Goal: Task Accomplishment & Management: Manage account settings

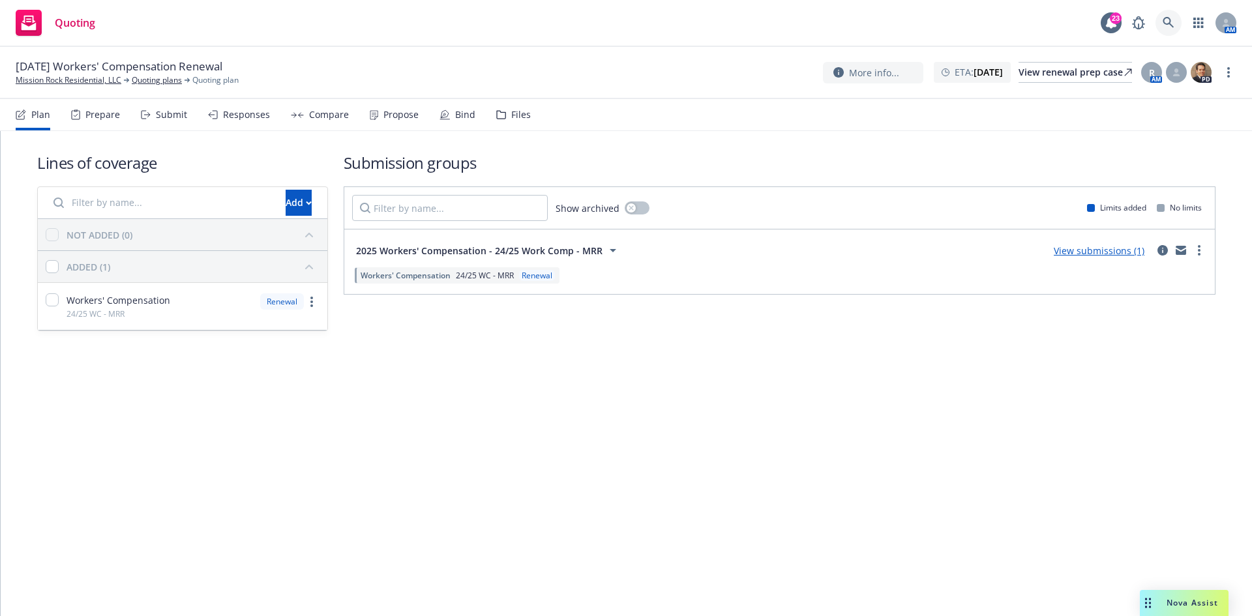
click at [1175, 22] on link at bounding box center [1169, 23] width 26 height 26
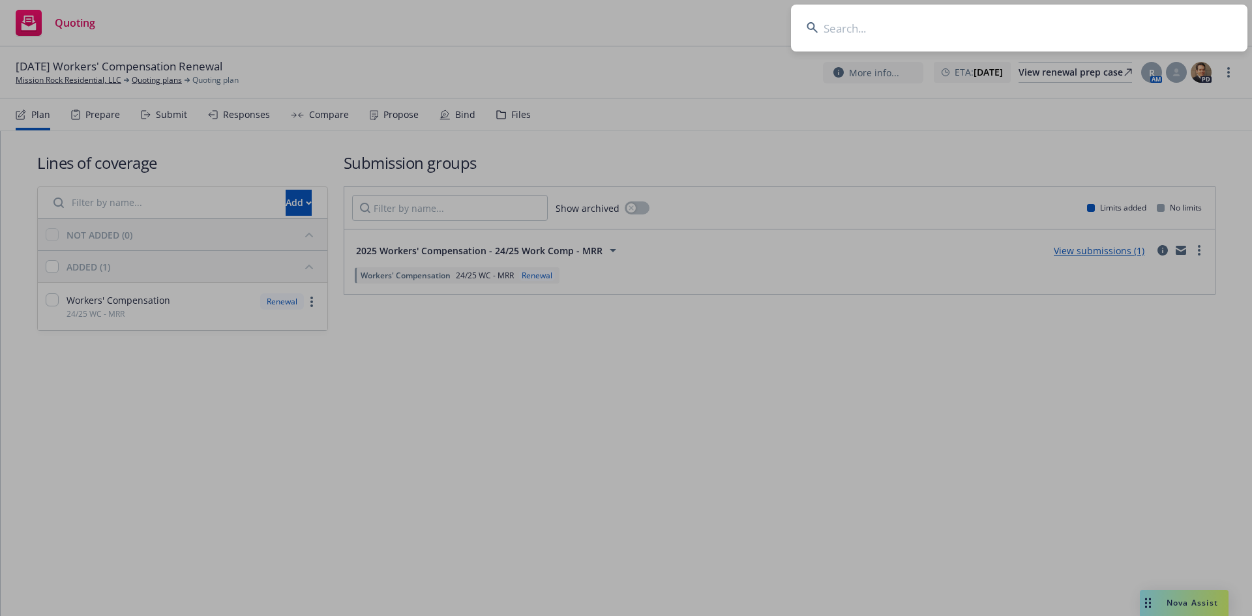
click at [1009, 31] on input at bounding box center [1019, 28] width 457 height 47
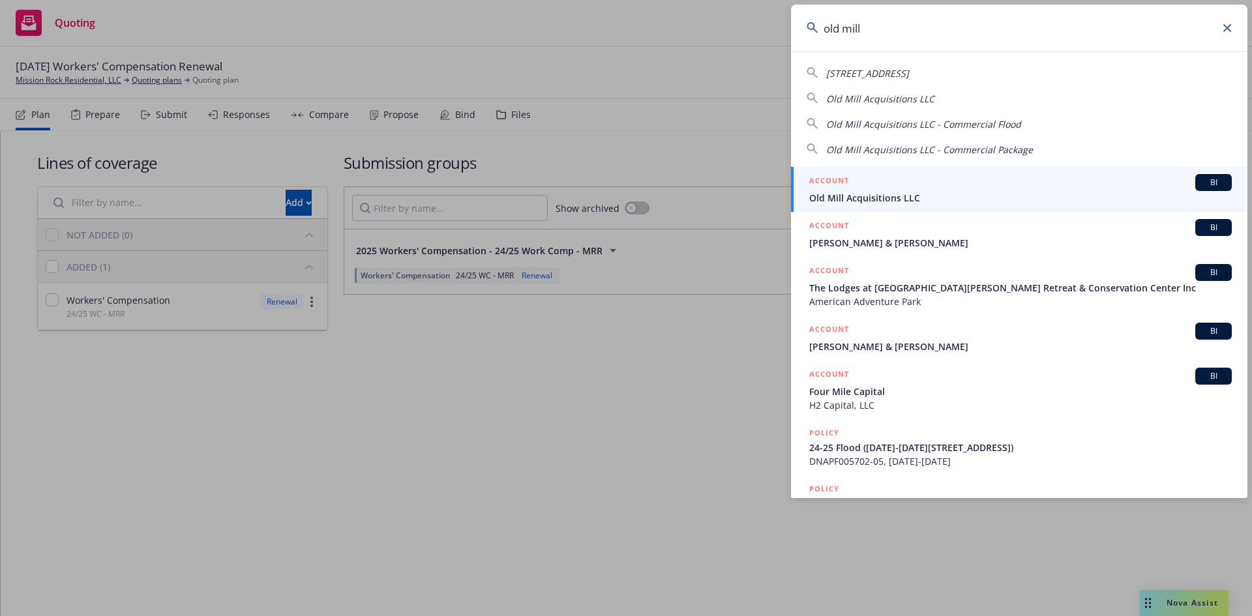
type input "old mill"
click at [890, 195] on span "Old Mill Acquisitions LLC" at bounding box center [1020, 198] width 423 height 14
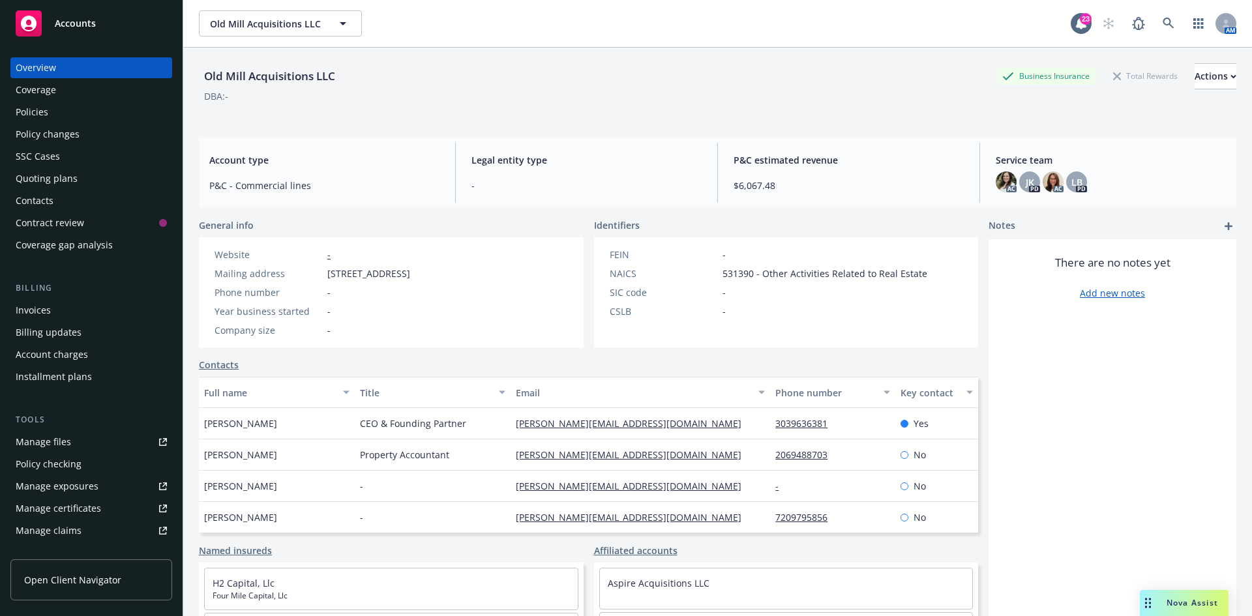
click at [104, 136] on div "Policy changes" at bounding box center [91, 134] width 151 height 21
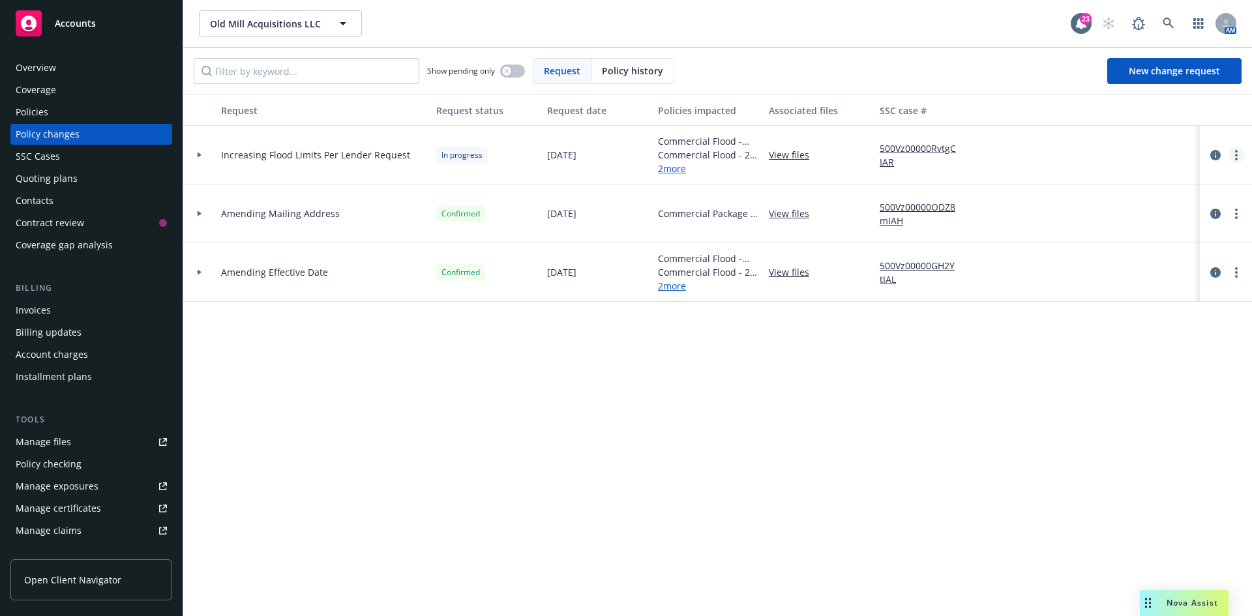
click at [1233, 153] on link "more" at bounding box center [1237, 155] width 16 height 16
click at [1094, 263] on link "Resume workflow" at bounding box center [1132, 260] width 224 height 26
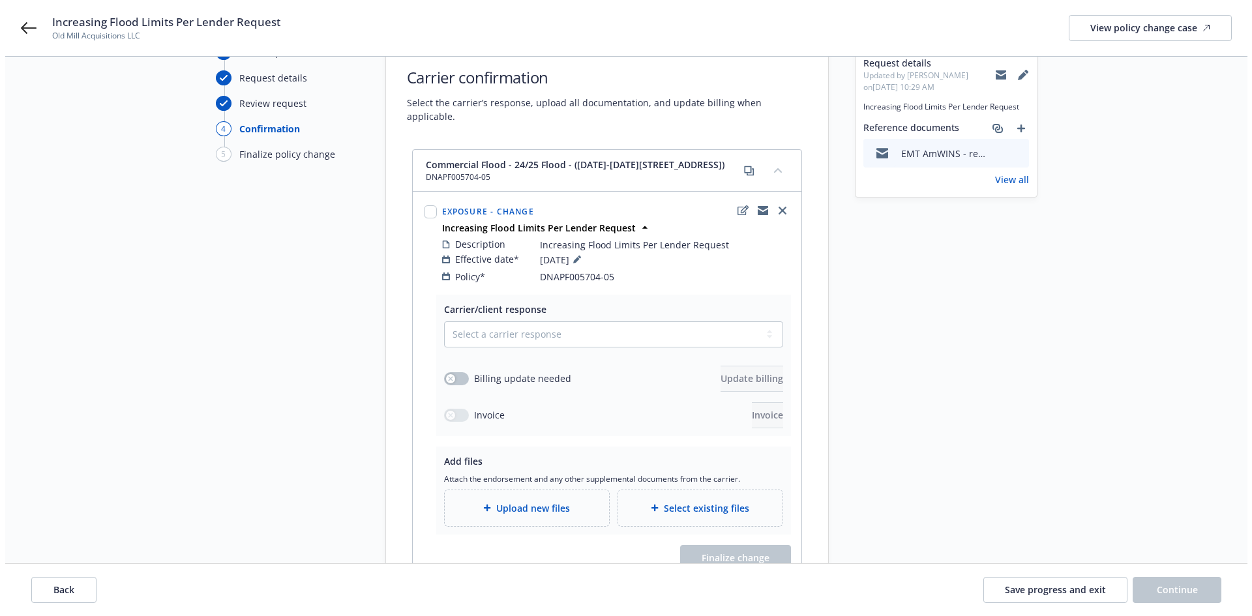
scroll to position [130, 0]
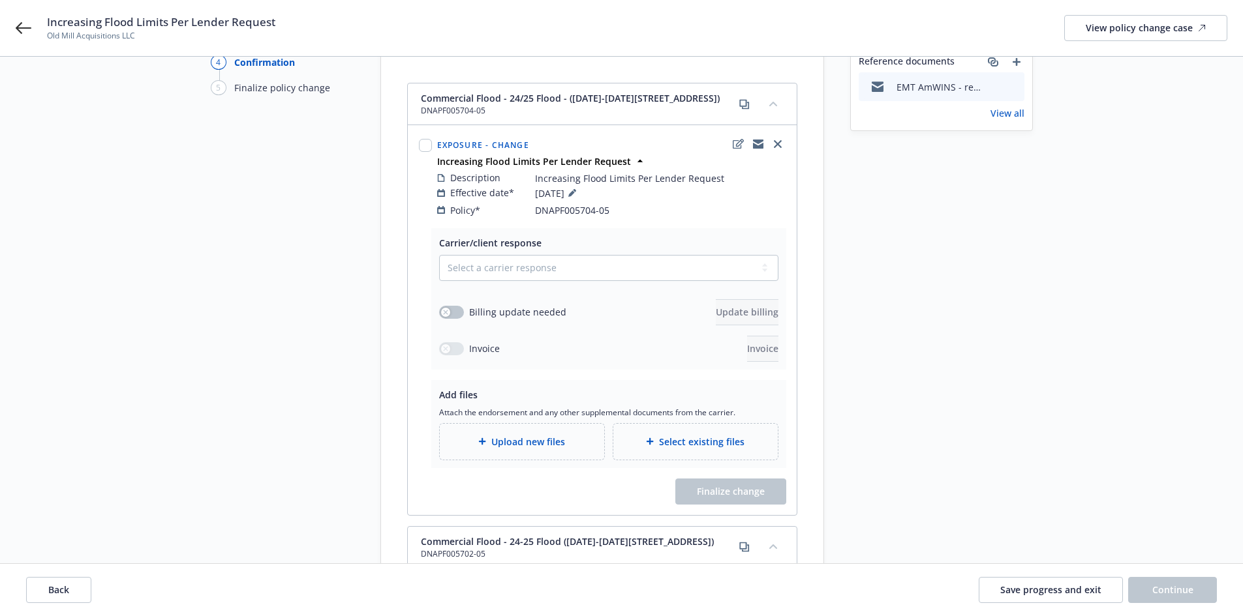
drag, startPoint x: 514, startPoint y: 455, endPoint x: 518, endPoint y: 433, distance: 21.9
click at [514, 455] on div "Carrier/client response Select a carrier response Accepted Accepted with revisi…" at bounding box center [602, 371] width 389 height 287
click at [518, 435] on span "Upload new files" at bounding box center [528, 442] width 74 height 14
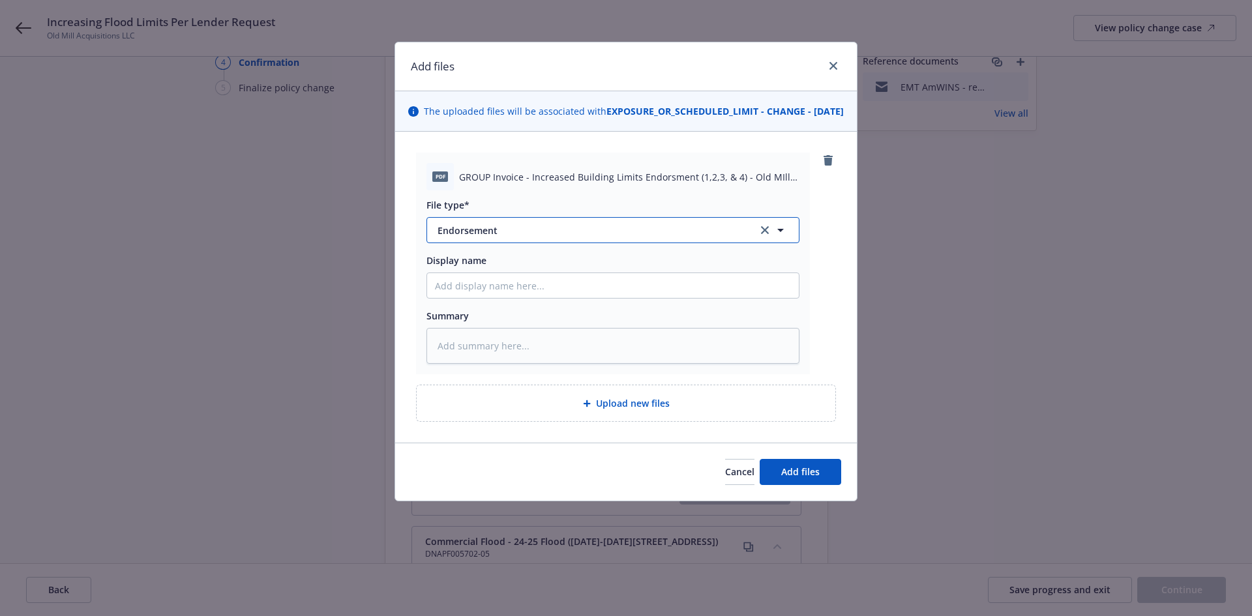
click at [488, 237] on span "Endorsement" at bounding box center [589, 231] width 302 height 14
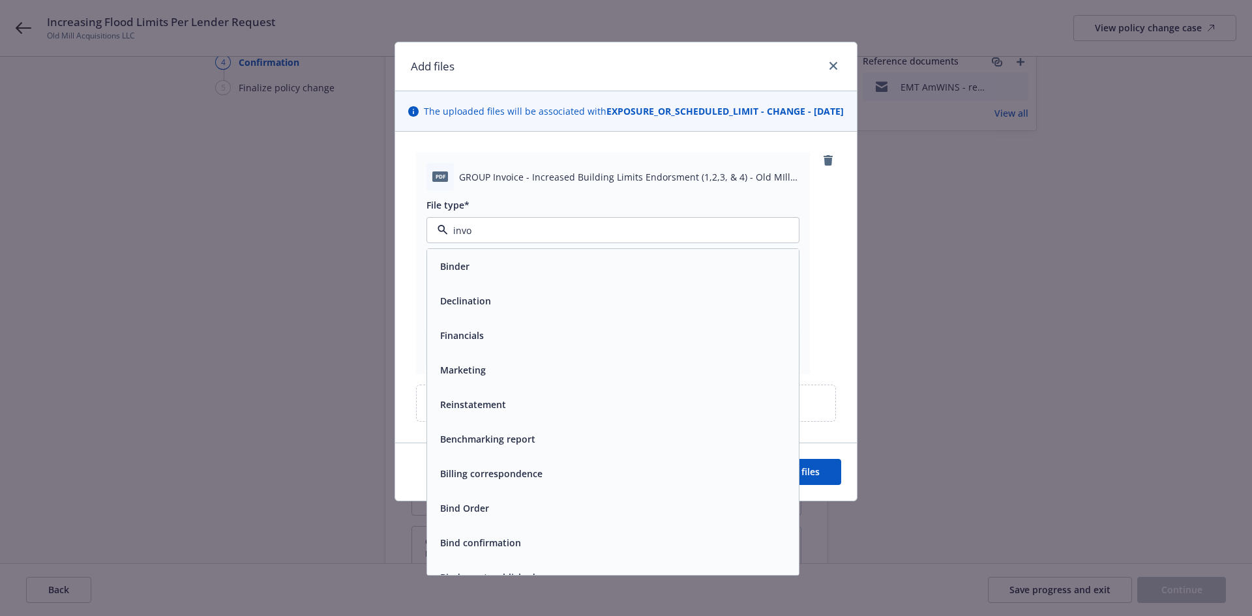
type input "invoi"
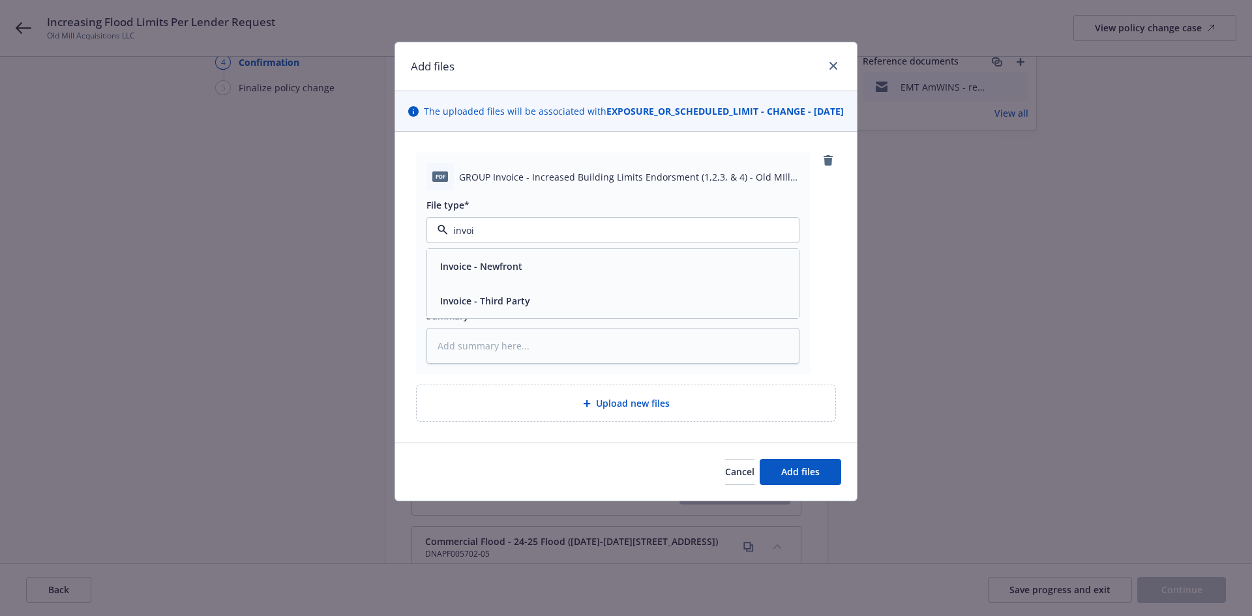
click at [539, 310] on div "Invoice - Third Party" at bounding box center [613, 301] width 356 height 19
click at [539, 358] on textarea at bounding box center [613, 346] width 373 height 36
drag, startPoint x: 541, startPoint y: 303, endPoint x: 554, endPoint y: 281, distance: 25.5
click at [541, 298] on input "Display name" at bounding box center [613, 285] width 372 height 25
type textarea "x"
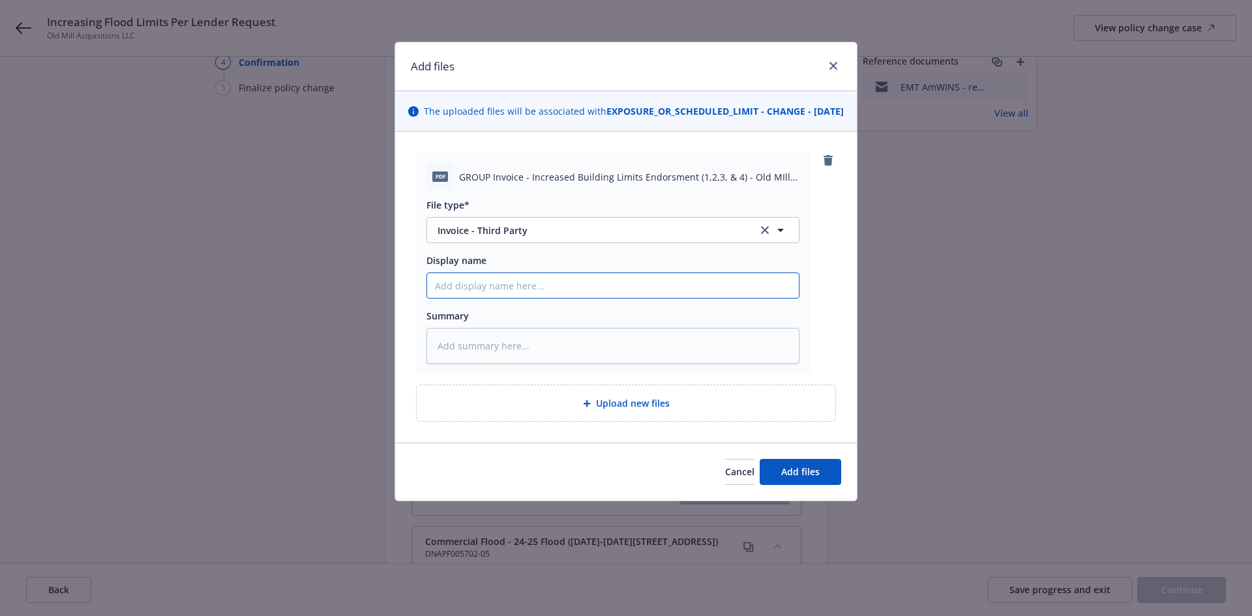
type input "2"
type textarea "x"
type input "25"
type textarea "x"
type input "2"
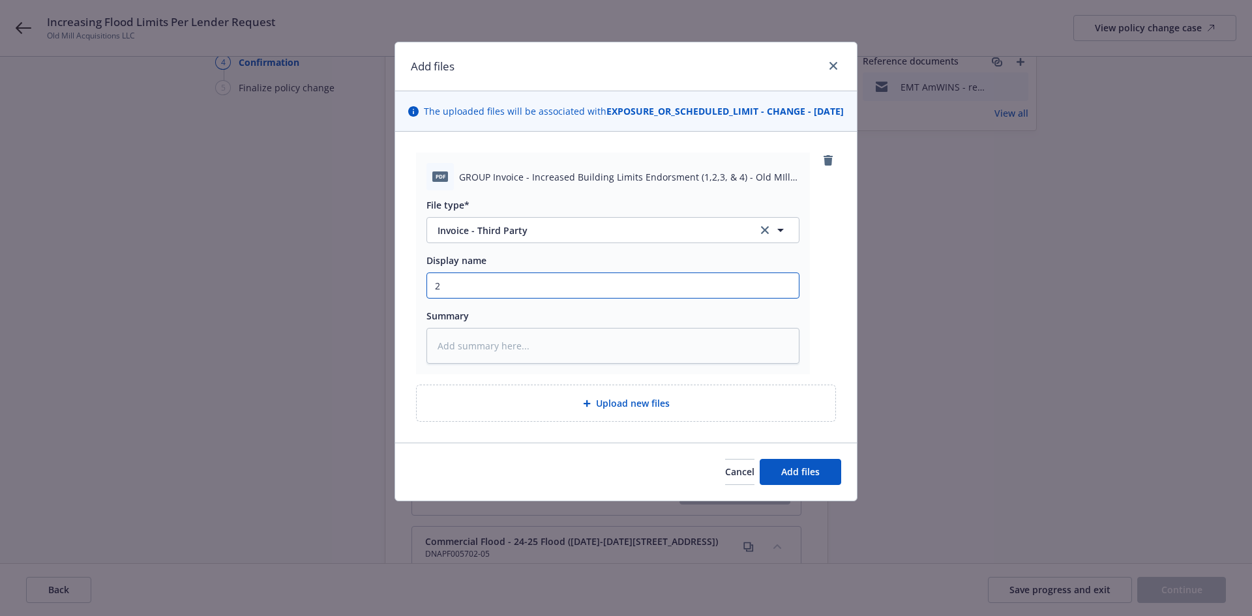
type textarea "x"
type input "24"
type textarea "x"
type input "24/"
type textarea "x"
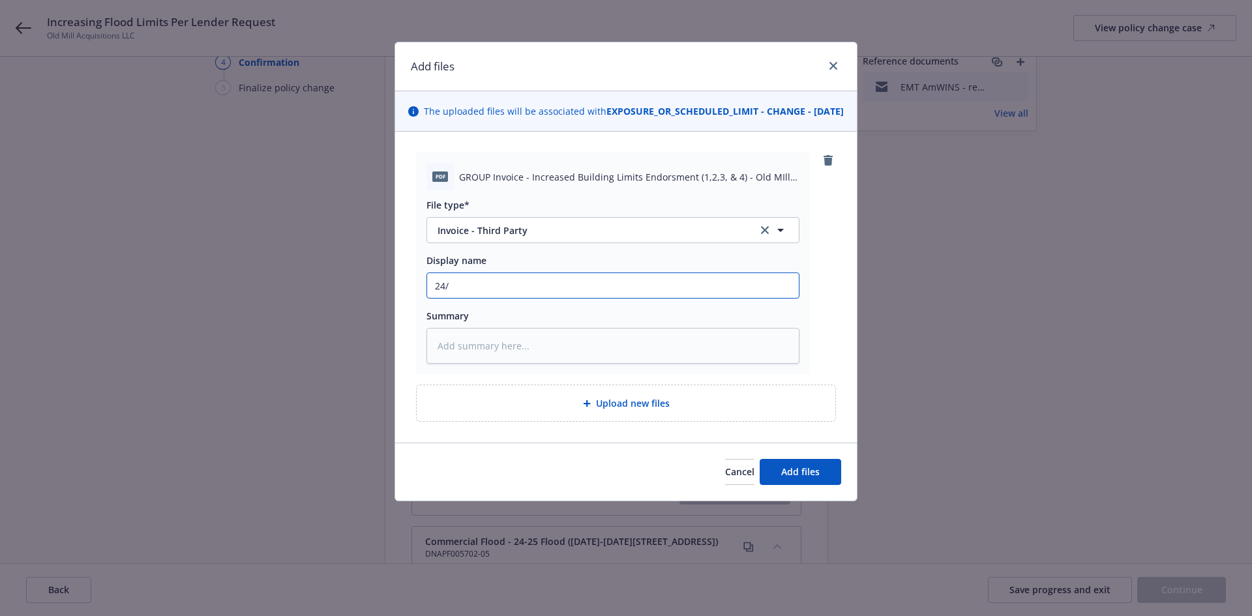
type input "24/2"
type textarea "x"
type input "24/25"
type textarea "x"
type input "24/25"
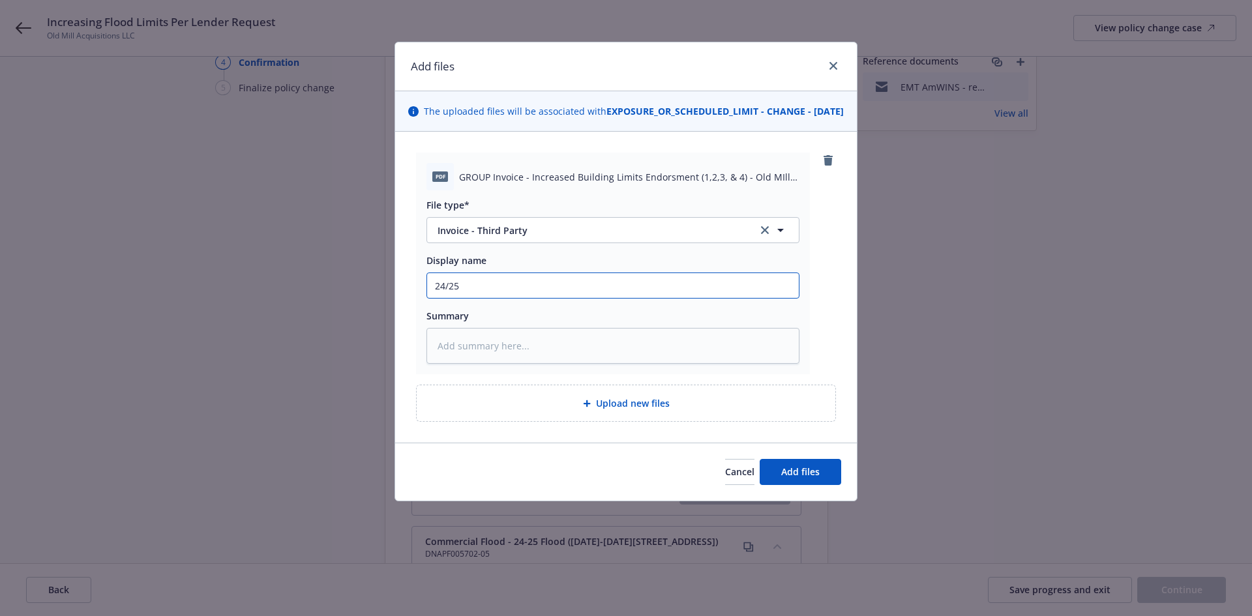
type textarea "x"
type input "24/25 A"
type textarea "x"
type input "24/25 Am"
type textarea "x"
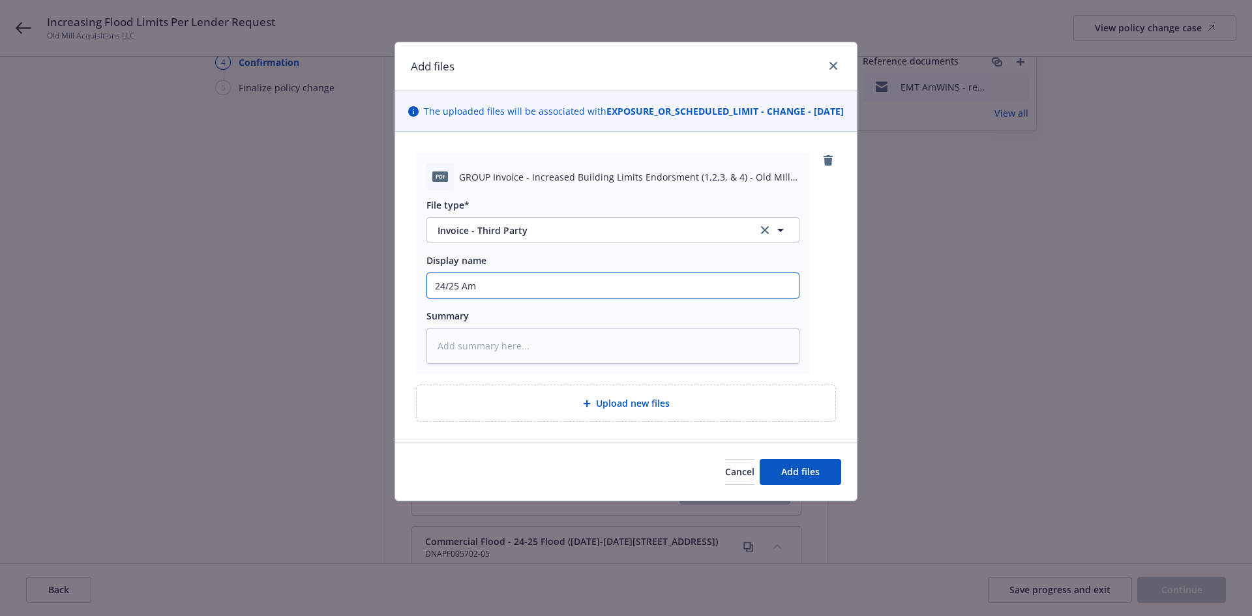
type input "24/25 AmW"
type textarea "x"
type input "24/25 AmWN"
type textarea "x"
type input "24/25 AmW"
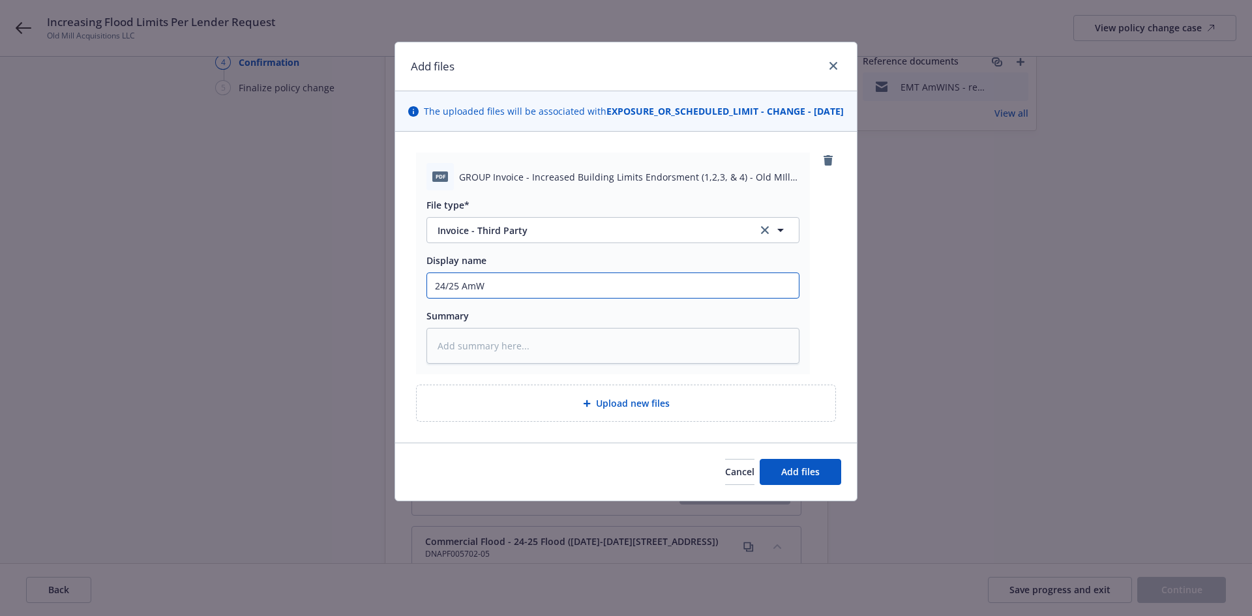
type textarea "x"
type input "24/25 AmWI"
type textarea "x"
type input "24/25 AmWIN"
type textarea "x"
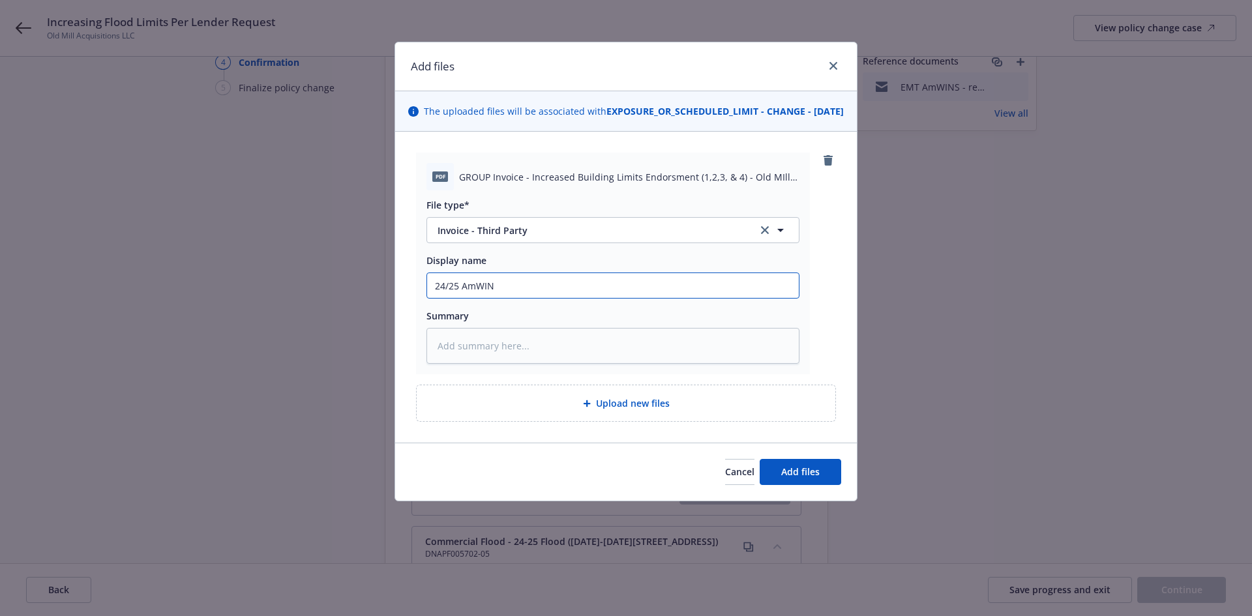
type input "24/25 AmWINS"
type textarea "x"
type input "24/25 AmWINS"
type textarea "x"
type input "24/25 AmWINS C"
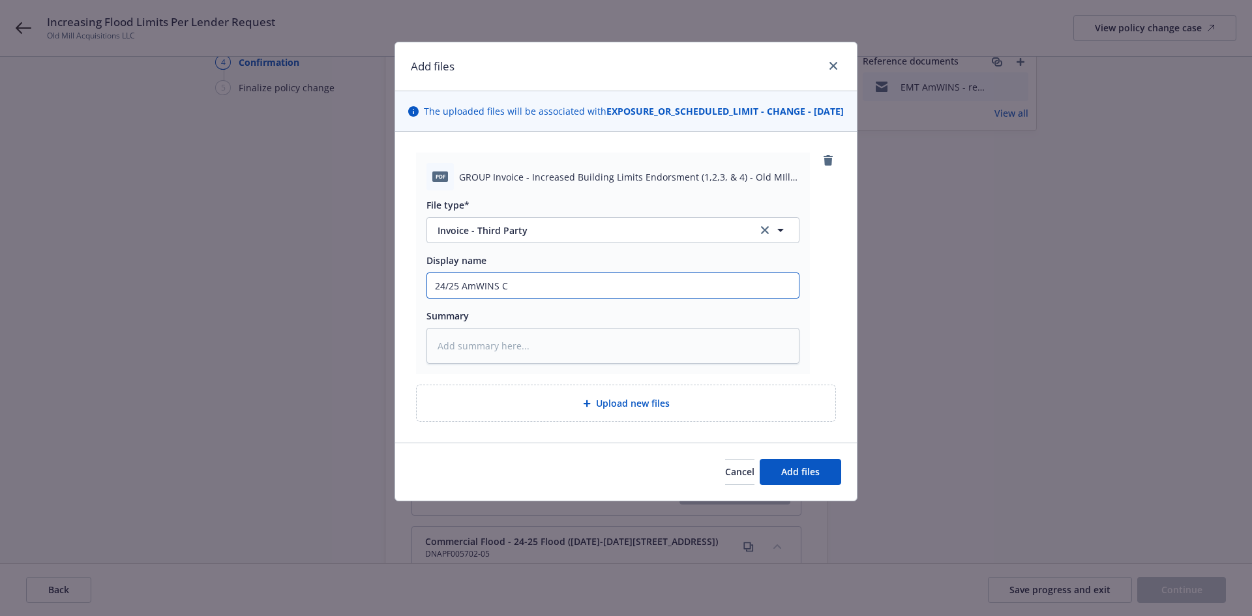
type textarea "x"
type input "24/25 AmWINS Co"
type textarea "x"
type input "24/25 AmWINS Com"
type textarea "x"
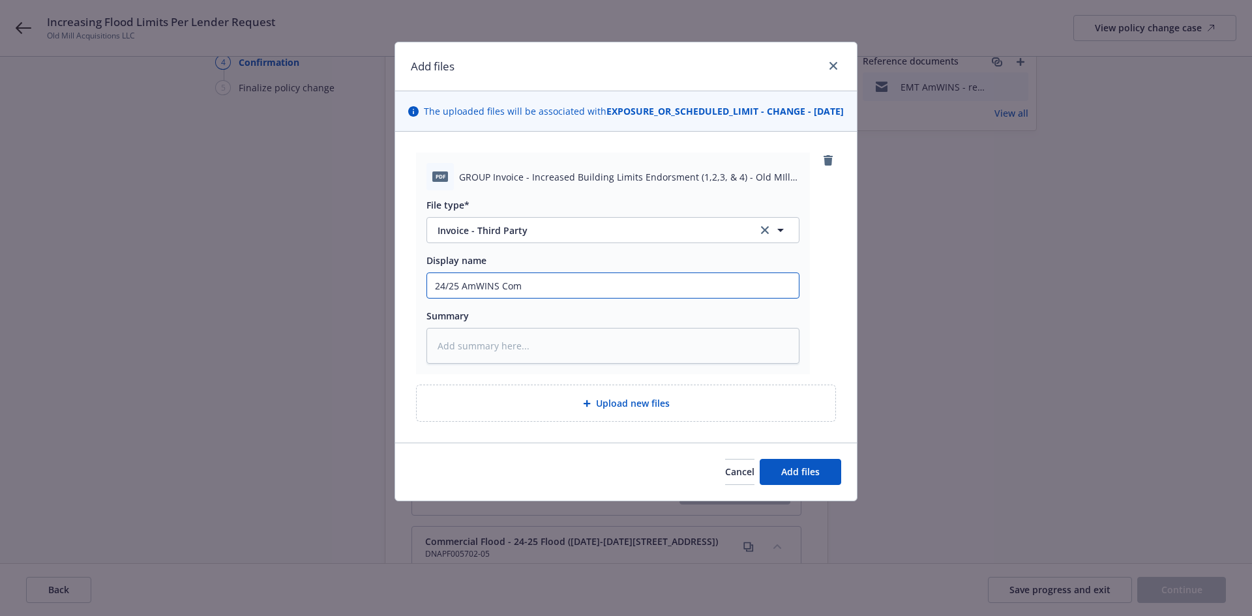
type input "24/25 AmWINS Comb"
type textarea "x"
type input "24/25 AmWINS Combi"
type textarea "x"
type input "24/25 AmWINS Combin"
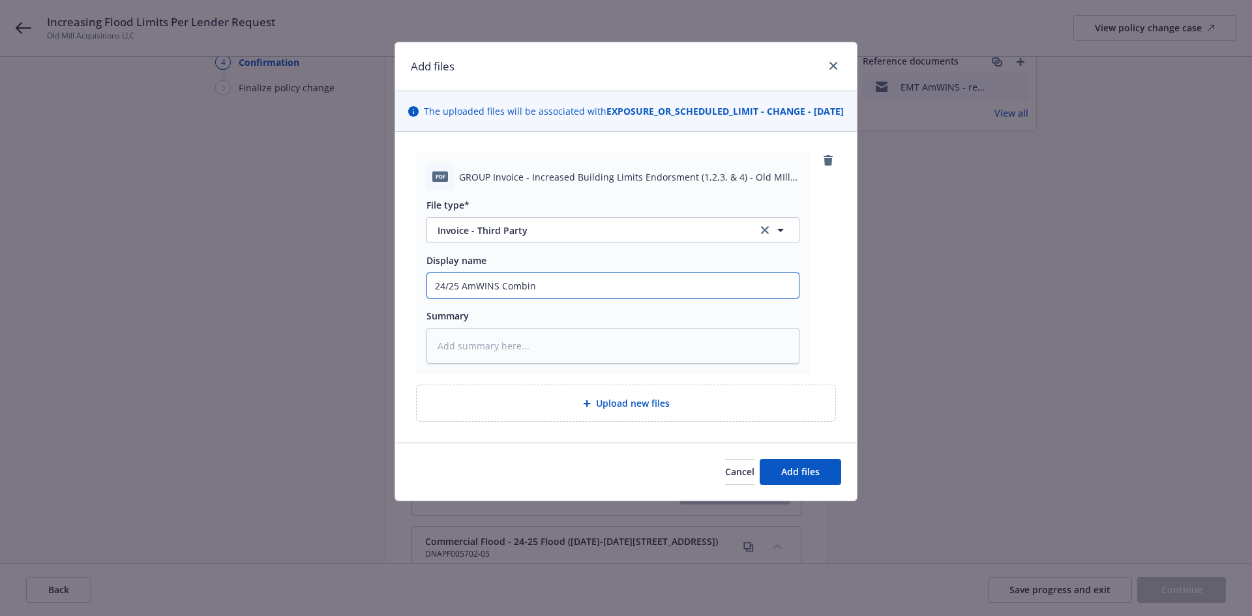
type textarea "x"
type input "24/25 AmWINS Combine"
type textarea "x"
type input "24/25 AmWINS Combined"
type textarea "x"
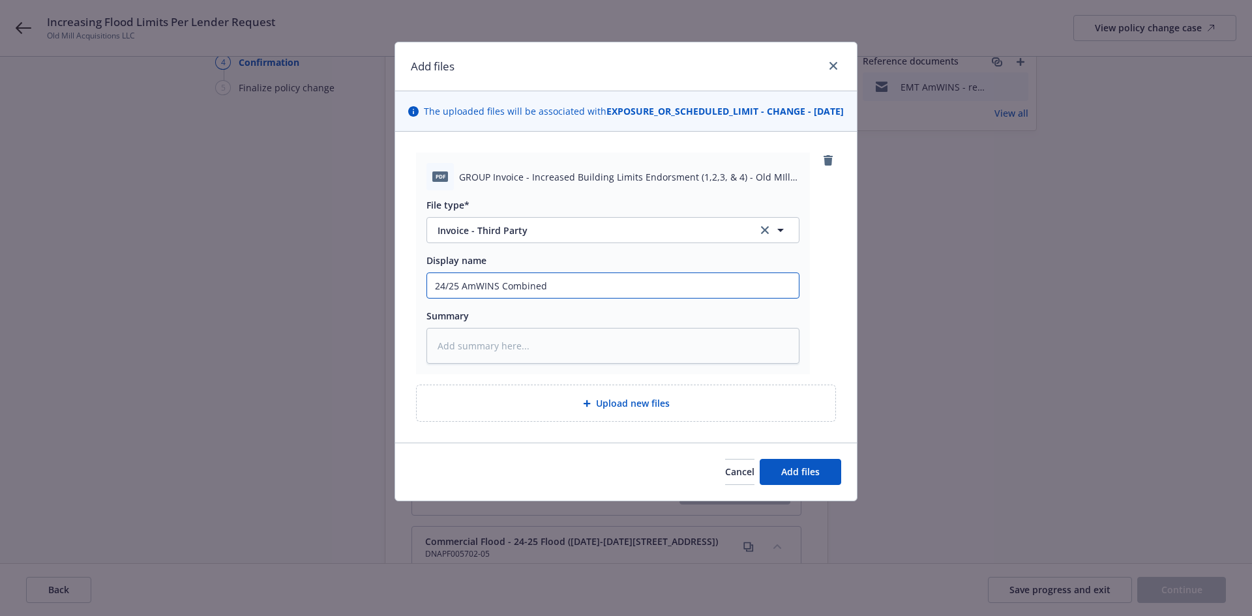
type input "24/25 AmWINS Combined"
type textarea "x"
type input "24/25 AmWINS Combined I"
type textarea "x"
type input "24/25 AmWINS Combined In"
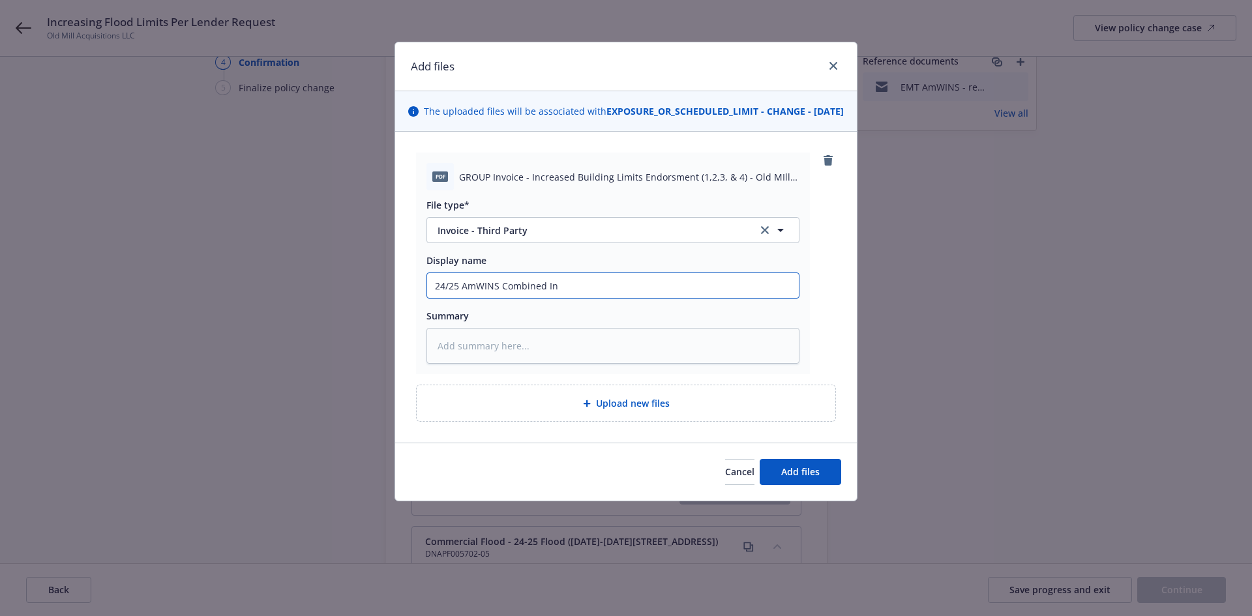
type textarea "x"
type input "24/25 AmWINS Combined Inv"
type textarea "x"
type input "24/25 AmWINS Combined Invo"
type textarea "x"
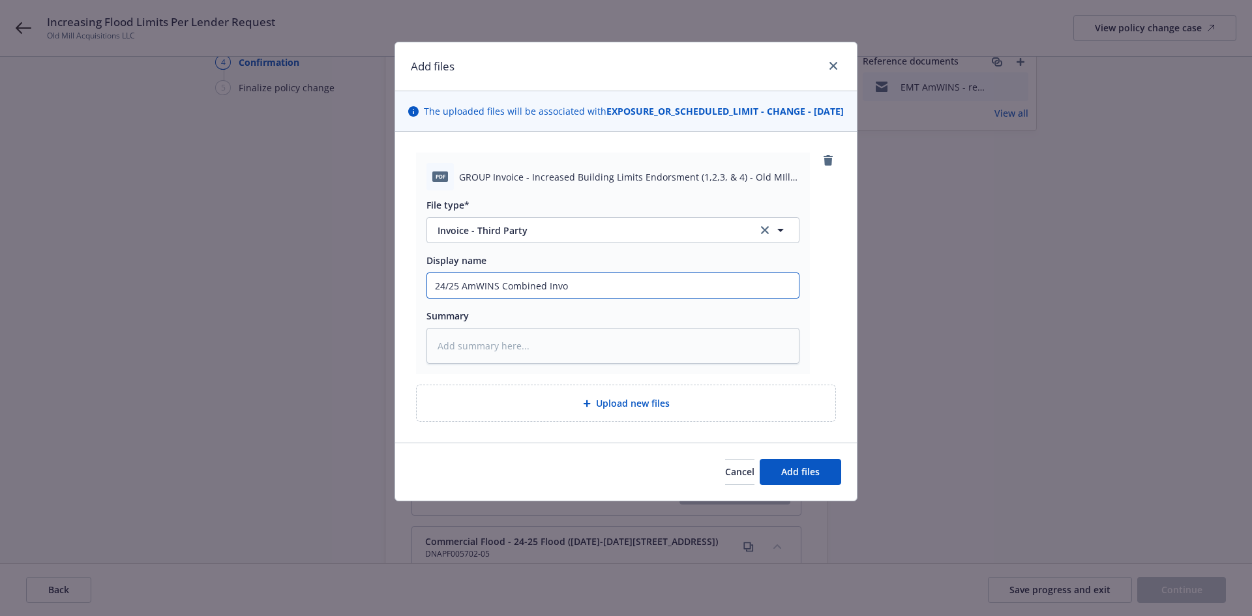
type input "24/25 AmWINS Combined Invoi"
type textarea "x"
type input "24/25 AmWINS Combined Invoic"
type textarea "x"
type input "24/25 AmWINS Combined Invoice"
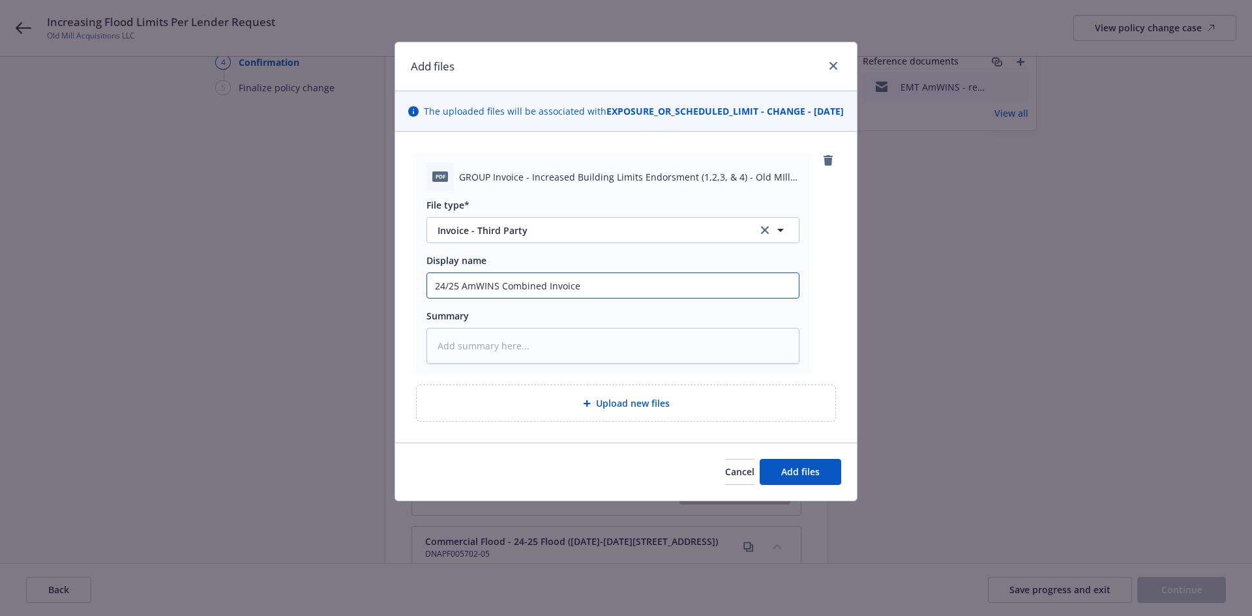
type textarea "x"
type input "24/25 AmWINS Combined Invoice"
type textarea "x"
type input "24/25 AmWINS Combined Invoice -"
type textarea "x"
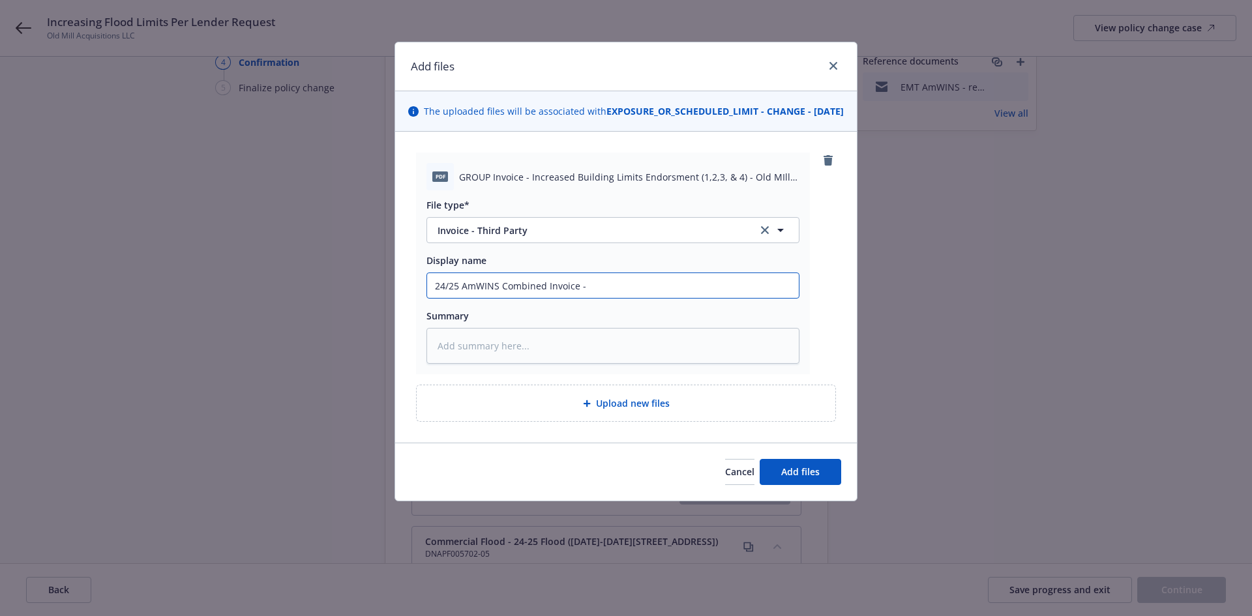
type input "24/25 AmWINS Combined Invoice -"
type textarea "x"
type input "24/25 AmWINS Combined Invoice - I"
type textarea "x"
type input "24/25 AmWINS Combined Invoice - In"
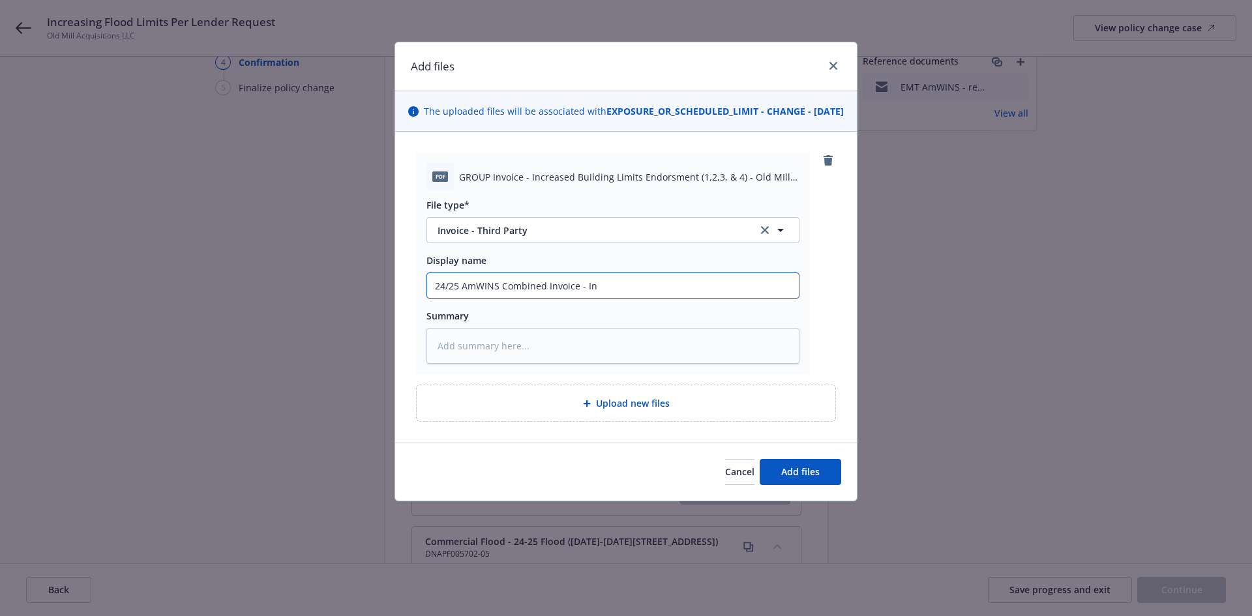
type textarea "x"
type input "24/25 AmWINS Combined Invoice - Inc"
type textarea "x"
type input "24/25 AmWINS Combined Invoice - Incr"
type textarea "x"
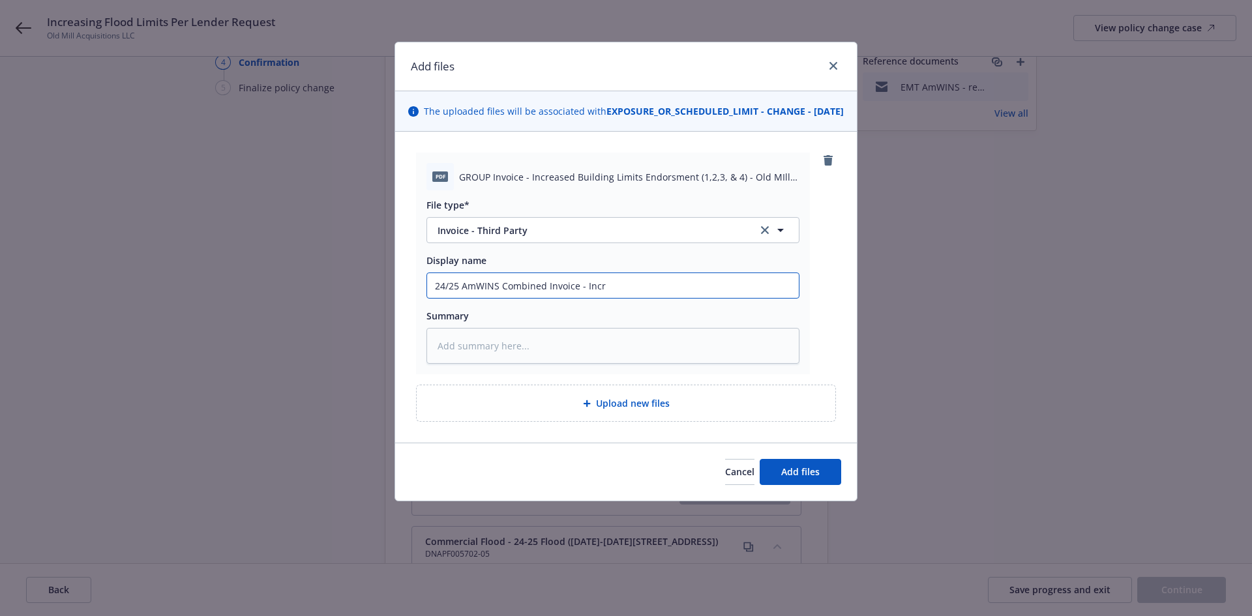
type input "24/25 AmWINS Combined Invoice - Incre"
type textarea "x"
type input "24/25 AmWINS Combined Invoice - Increa"
type textarea "x"
type input "24/25 AmWINS Combined Invoice - Increas"
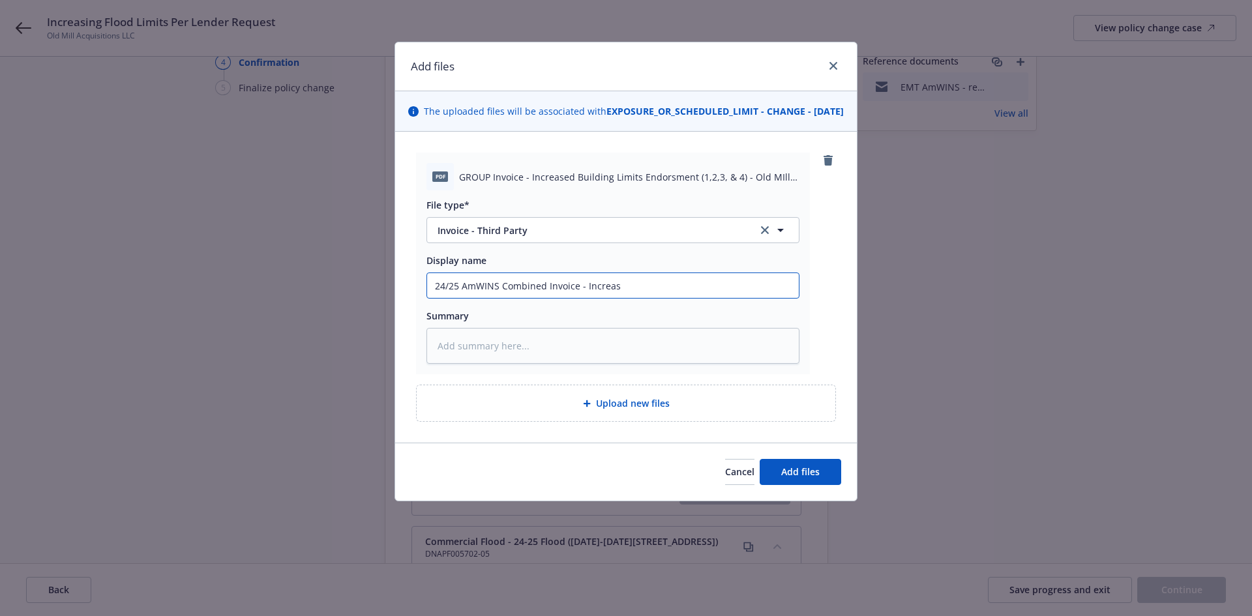
type textarea "x"
type input "24/25 AmWINS Combined Invoice - Increasi"
type textarea "x"
type input "24/25 AmWINS Combined Invoice - Increasing"
type textarea "x"
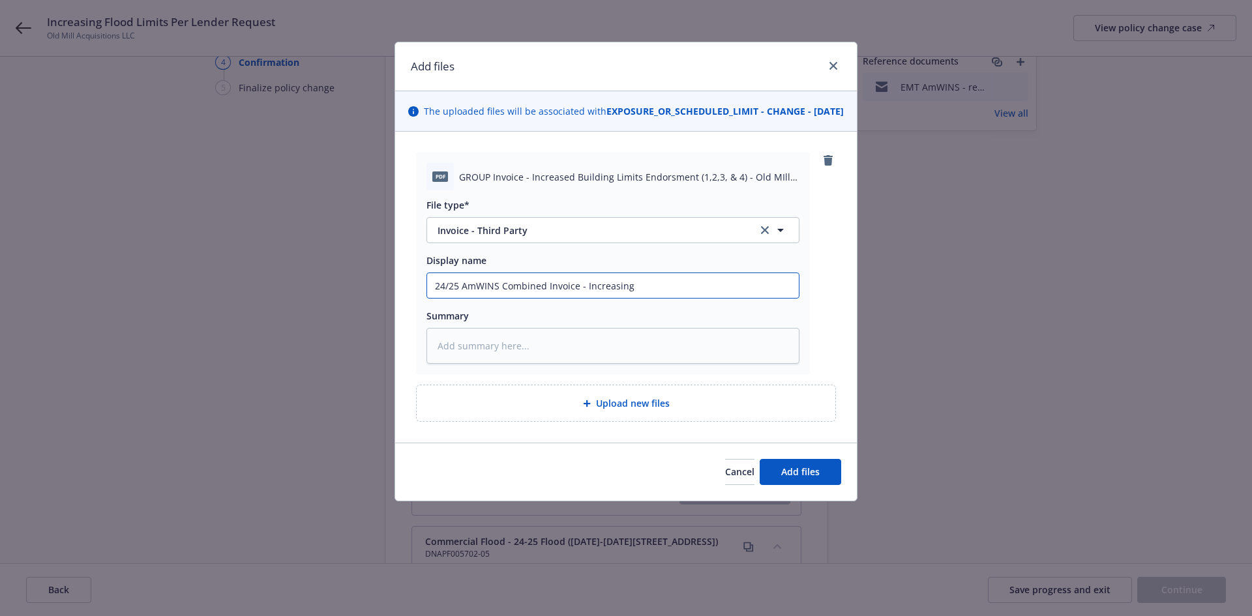
type input "24/25 AmWINS Combined Invoice - Increasing"
type textarea "x"
type input "24/25 AmWINS Combined Invoice - Increasing F"
type textarea "x"
type input "24/25 AmWINS Combined Invoice - Increasing Fl"
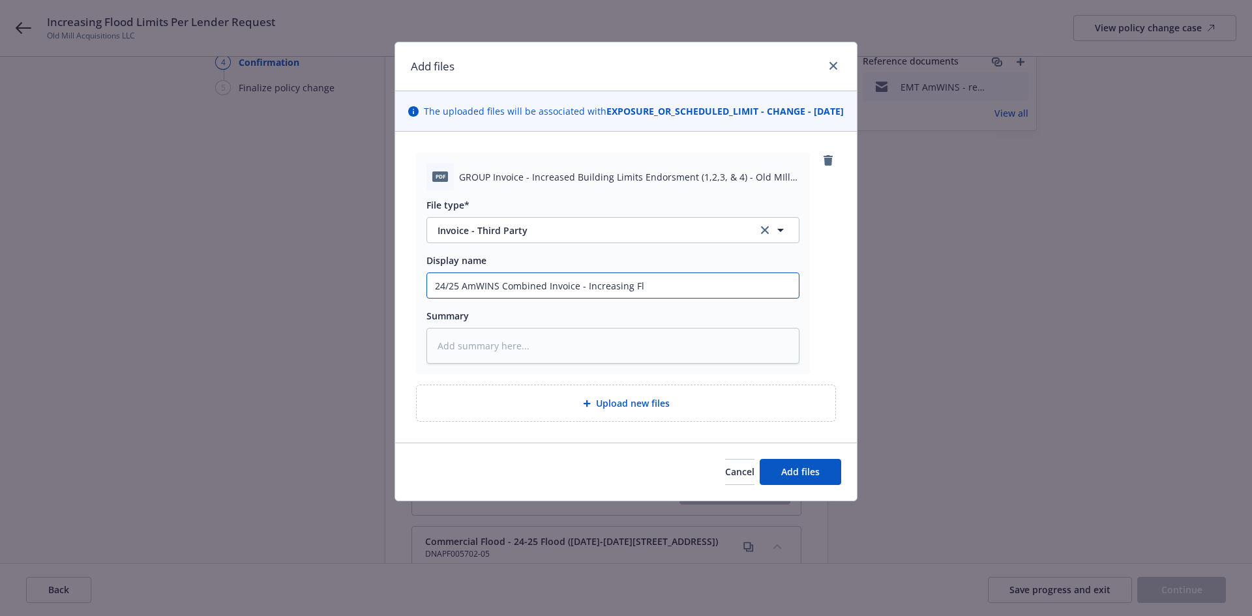
type textarea "x"
type input "24/25 AmWINS Combined Invoice - Increasing Flo"
type textarea "x"
type input "24/25 AmWINS Combined Invoice - Increasing Floo"
type textarea "x"
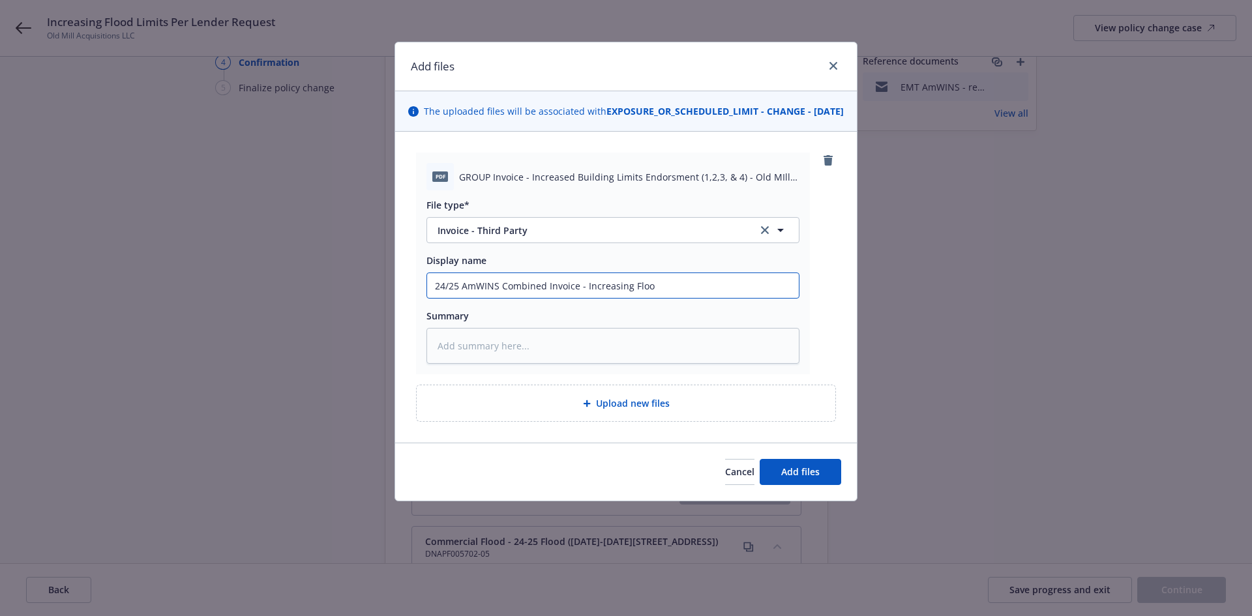
type input "24/25 AmWINS Combined Invoice - Increasing Flood"
type textarea "x"
type input "24/25 AmWINS Combined Invoice - Increasing Flood"
type textarea "x"
type input "24/25 AmWINS Combined Invoice - Increasing Flood l"
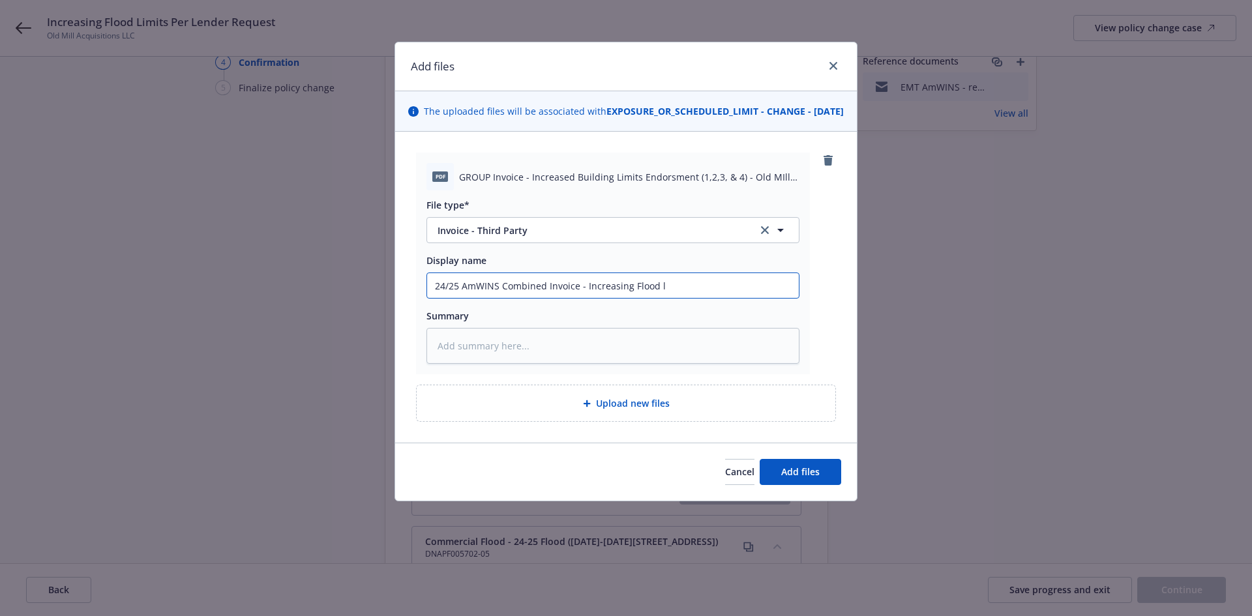
type textarea "x"
type input "24/25 AmWINS Combined Invoice - Increasing Flood lim"
type textarea "x"
type input "24/25 AmWINS Combined Invoice - Increasing Flood limi"
type textarea "x"
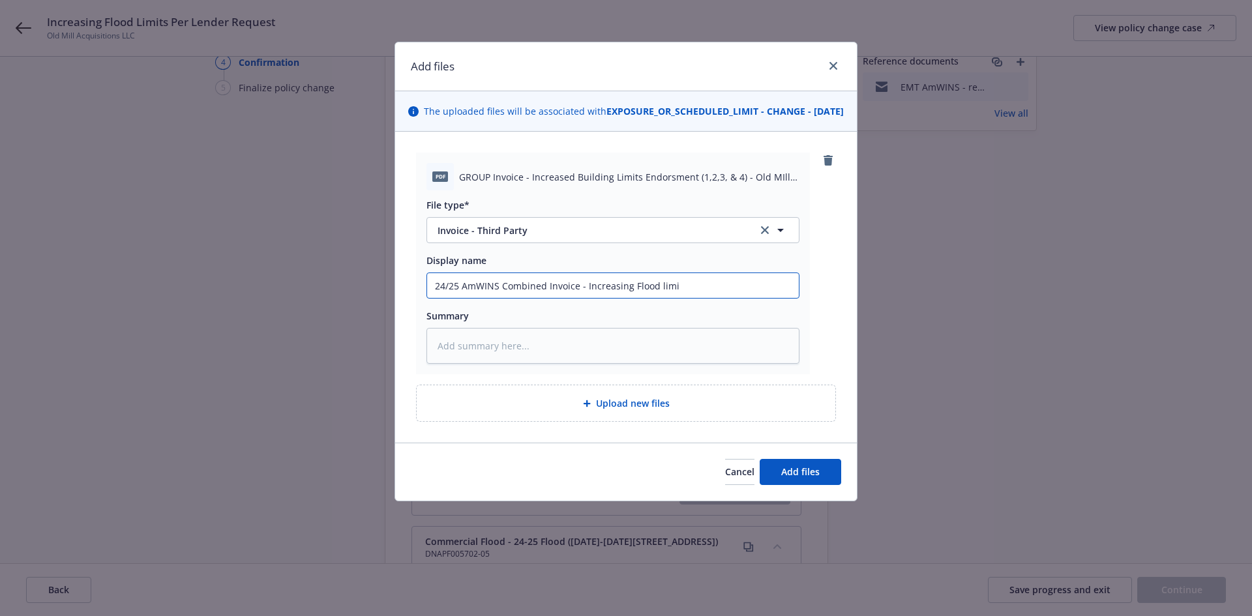
type input "24/25 AmWINS Combined Invoice - Increasing Flood limit"
type textarea "x"
type input "24/25 AmWINS Combined Invoice - Increasing Flood limits"
type textarea "x"
type input "24/25 AmWINS Combined Invoice - Increasing Flood limit"
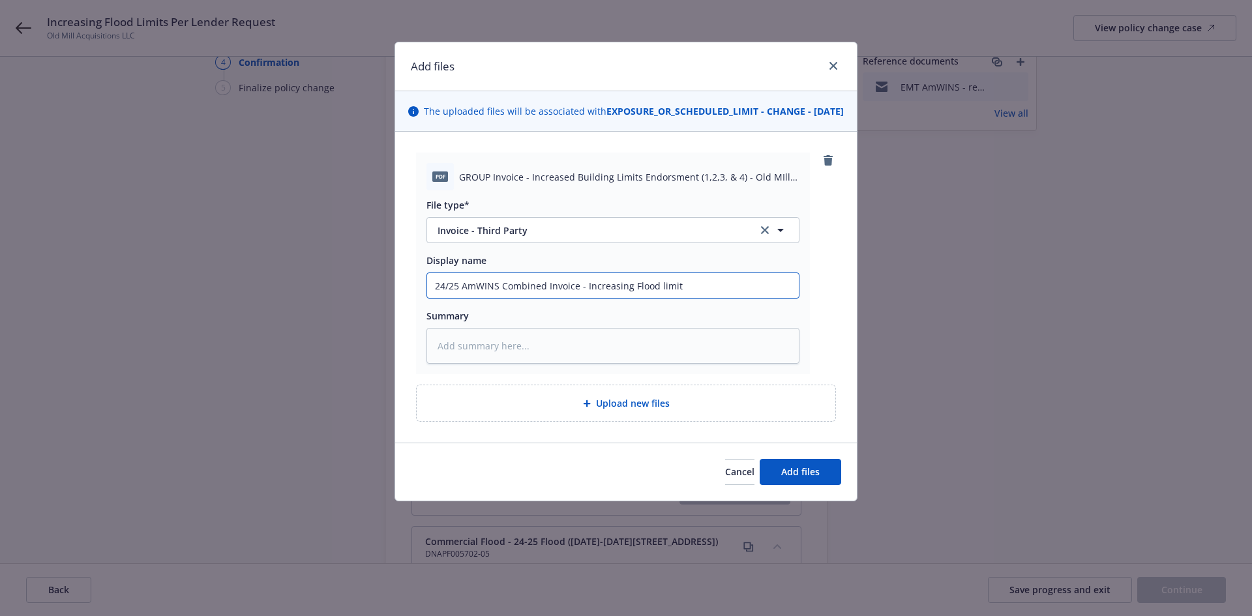
type textarea "x"
type input "24/25 AmWINS Combined Invoice - Increasing Flood limi"
type textarea "x"
type input "24/25 AmWINS Combined Invoice - Increasing Flood lim"
type textarea "x"
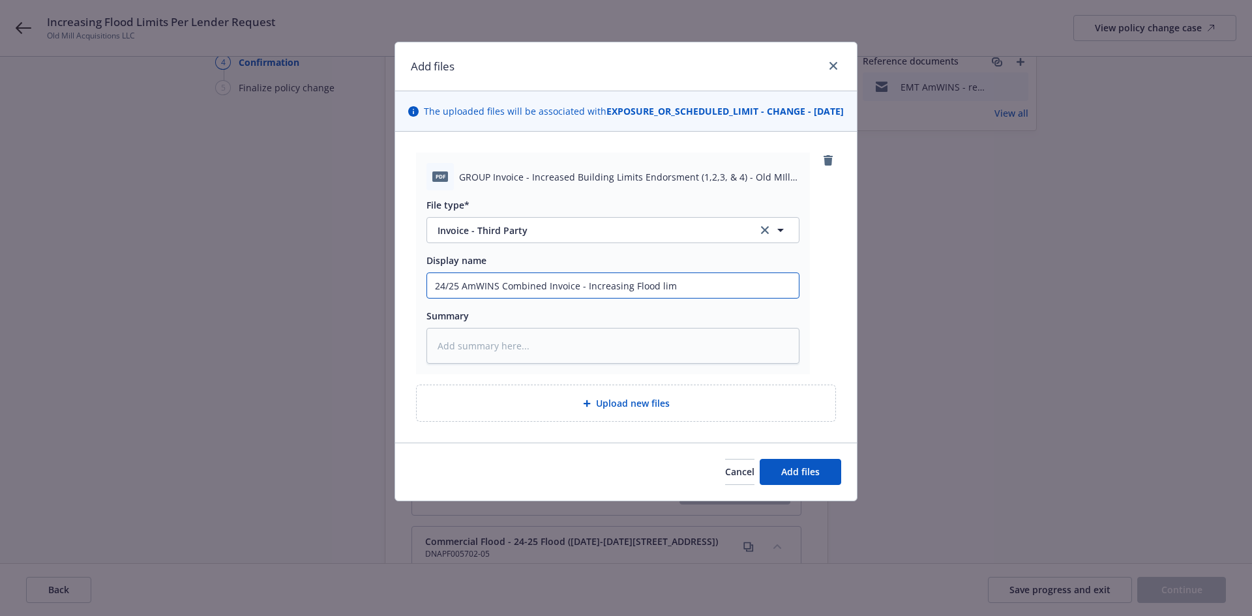
type input "24/25 AmWINS Combined Invoice - Increasing Flood li"
type textarea "x"
type input "24/25 AmWINS Combined Invoice - Increasing Flood l"
type textarea "x"
type input "24/25 AmWINS Combined Invoice - Increasing Flood"
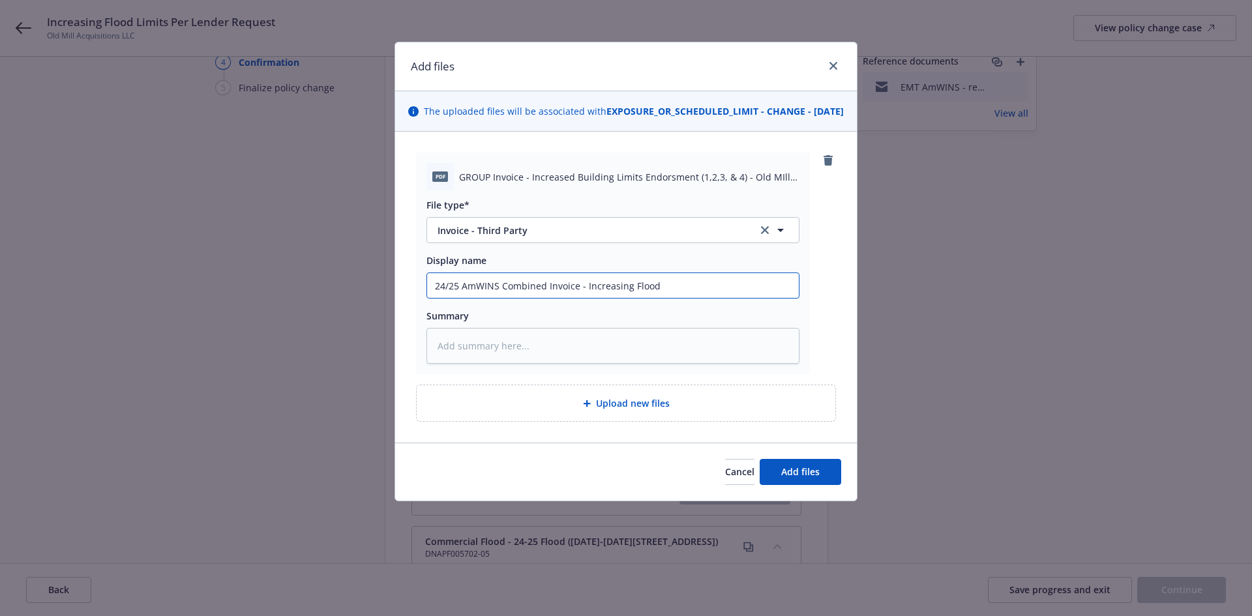
type textarea "x"
type input "24/25 AmWINS Combined Invoice - Increasing Flood B"
type textarea "x"
type input "24/25 AmWINS Combined Invoice - Increasing Flood Bu"
type textarea "x"
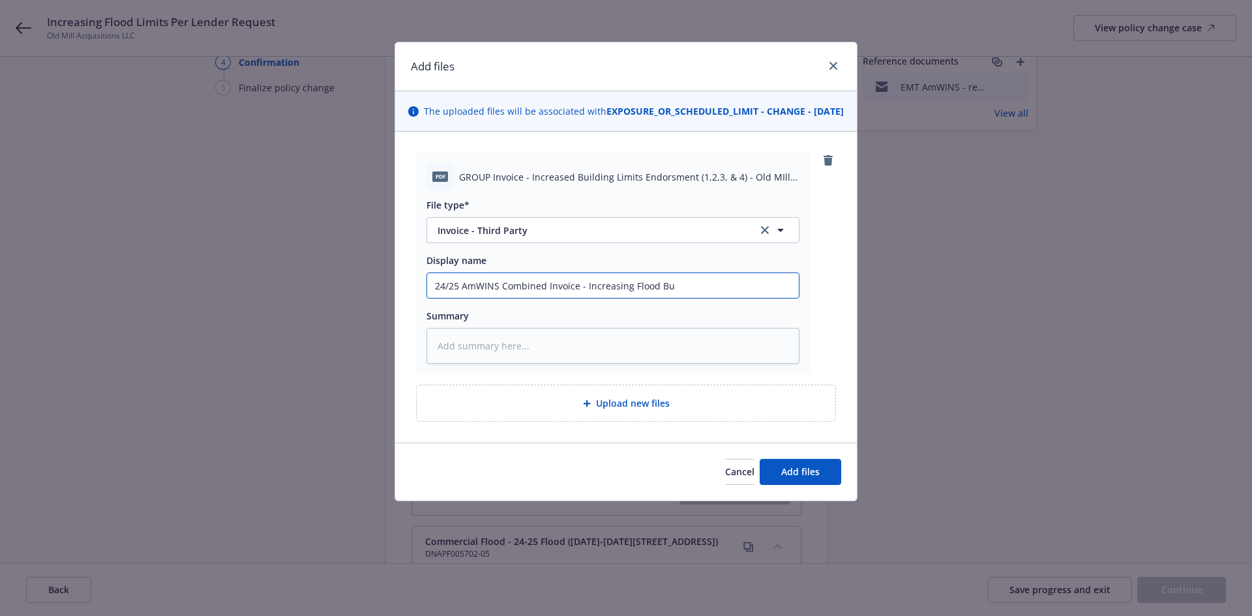
type input "24/25 AmWINS Combined Invoice - Increasing Flood [PERSON_NAME]"
type textarea "x"
type input "24/25 AmWINS Combined Invoice - Increasing Flood Buil"
type textarea "x"
type input "24/25 AmWINS Combined Invoice - Increasing Flood Build"
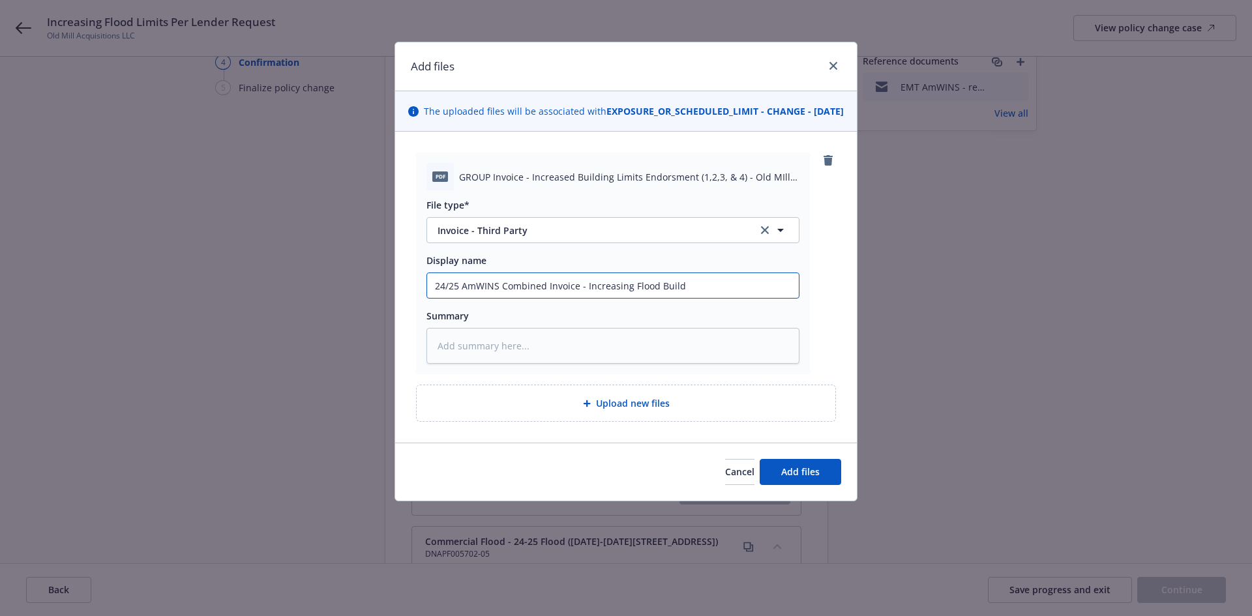
type textarea "x"
type input "24/25 AmWINS Combined Invoice - Increasing Flood Buildi"
type textarea "x"
type input "24/25 AmWINS Combined Invoice - Increasing Flood Buildin"
type textarea "x"
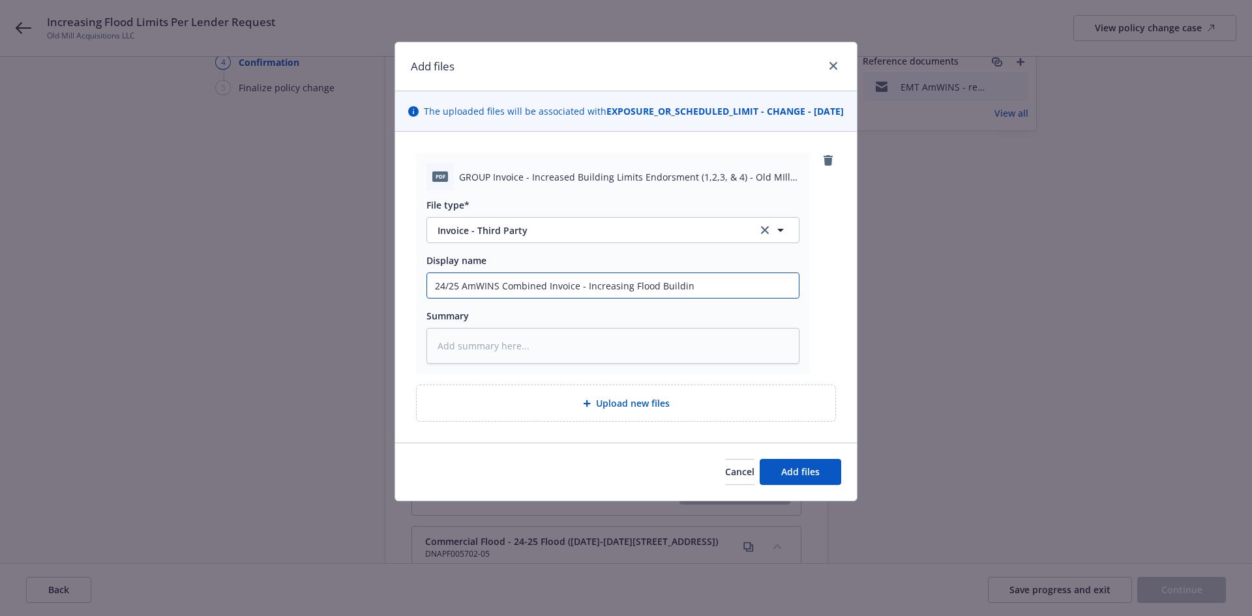
type input "24/25 AmWINS Combined Invoice - Increasing Flood Building"
type textarea "x"
type input "24/25 AmWINS Combined Invoice - Increasing Flood Building"
type textarea "x"
type input "24/25 AmWINS Combined Invoice - Increasing Flood Building l"
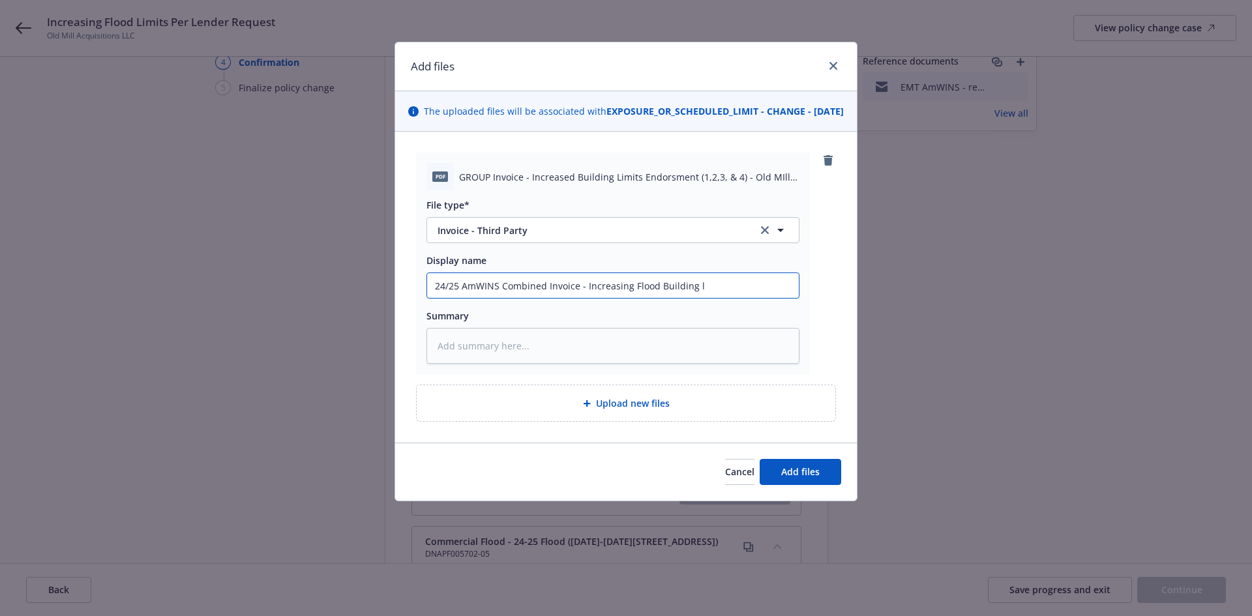
type textarea "x"
type input "24/25 AmWINS Combined Invoice - Increasing Flood Building li"
type textarea "x"
type input "24/25 AmWINS Combined Invoice - Increasing Flood Building lim"
type textarea "x"
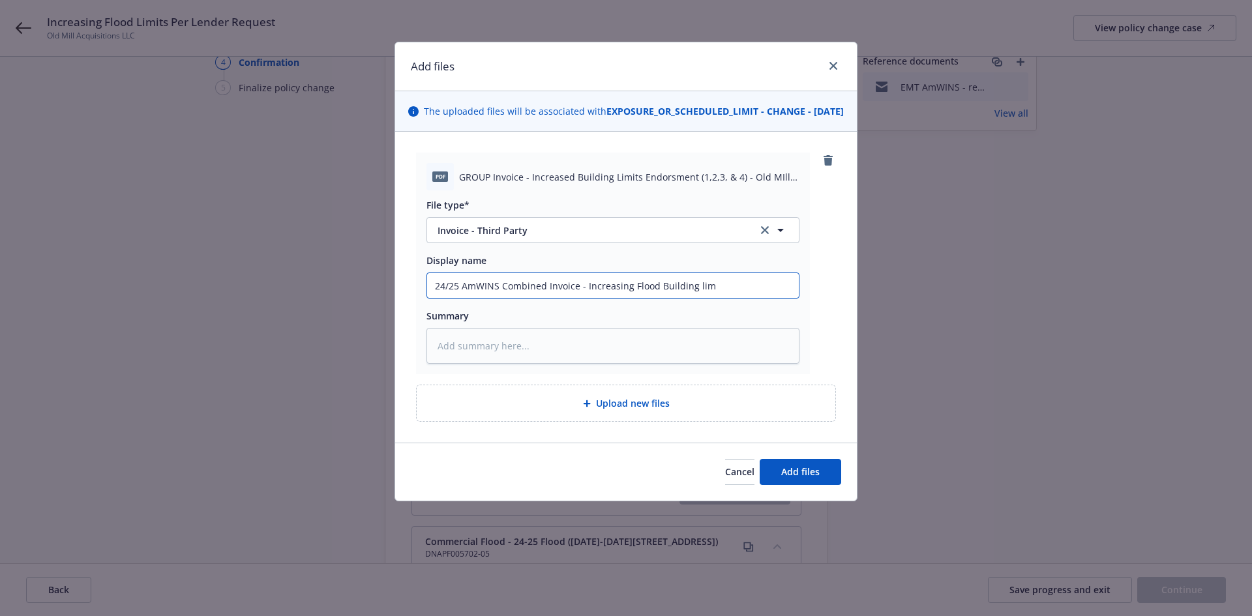
type input "24/25 AmWINS Combined Invoice - Increasing Flood Building limi"
type textarea "x"
type input "24/25 AmWINS Combined Invoice - Increasing Flood Building limit"
type textarea "x"
type input "24/25 AmWINS Combined Invoice - Increasing Flood Building limits"
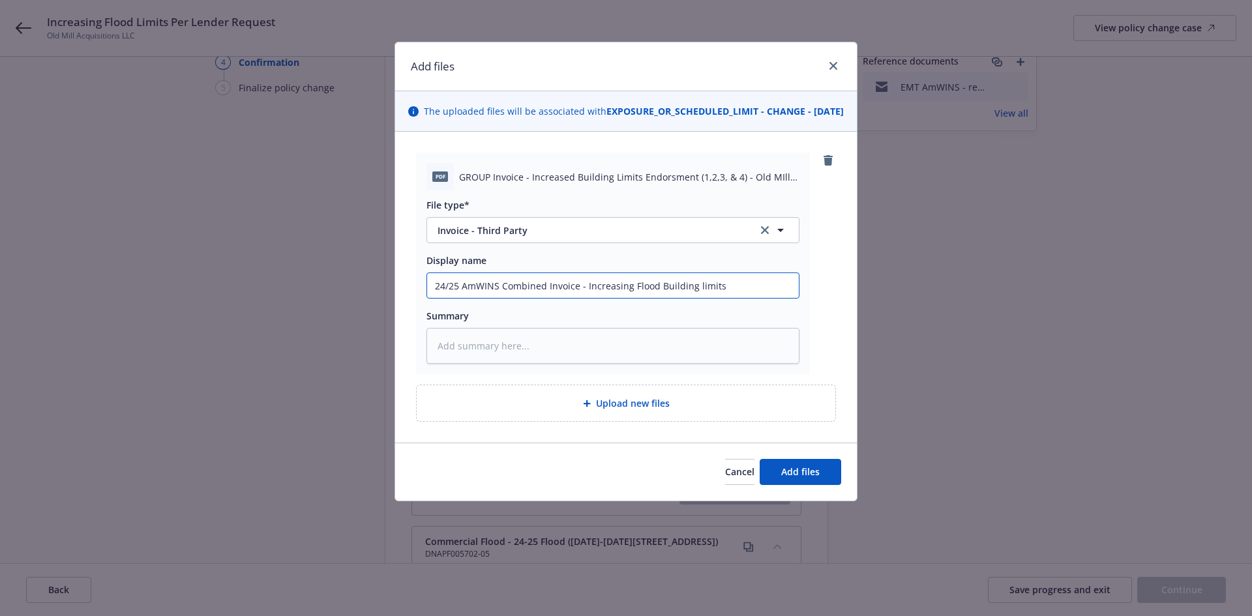
type textarea "x"
type input "24/25 AmWINS Combined Invoice - Increasing Flood Building limits"
type textarea "x"
type input "24/25 AmWINS Combined Invoice - Increasing Flood Building limits f"
type textarea "x"
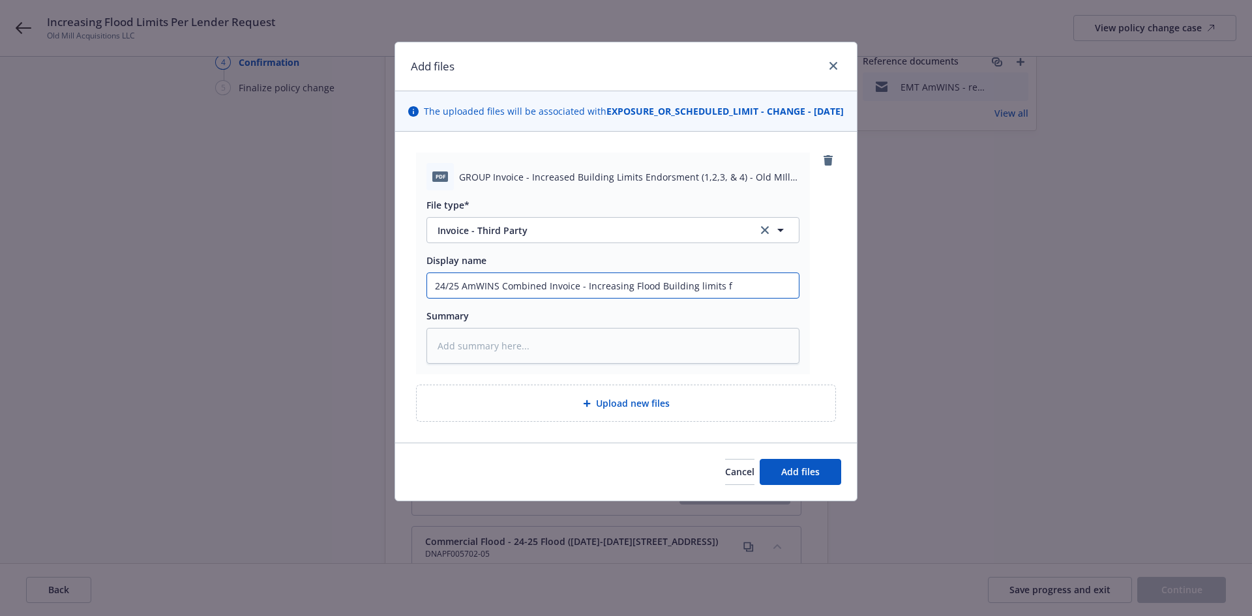
type input "24/25 AmWINS Combined Invoice - Increasing Flood Building limits fo"
type textarea "x"
type input "24/25 AmWINS Combined Invoice - Increasing Flood Building limits for"
type textarea "x"
type input "24/25 AmWINS Combined Invoice - Increasing Flood Building limits for"
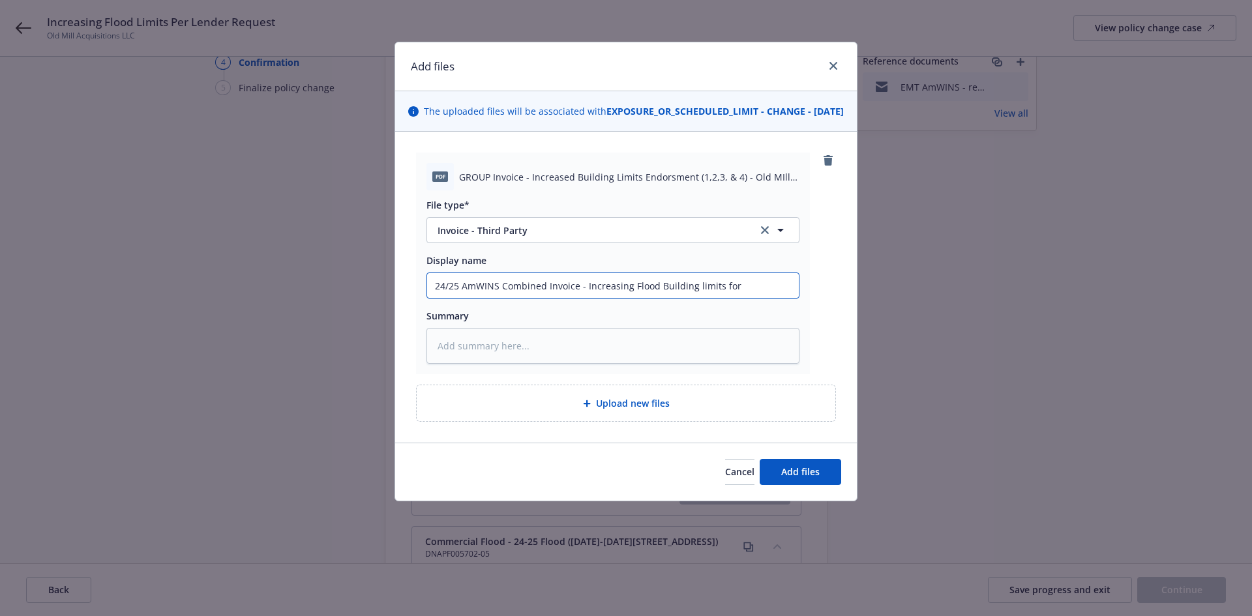
type textarea "x"
type input "24/25 AmWINS Combined Invoice - Increasing Flood Building limits for 4"
type textarea "x"
type input "24/25 AmWINS Combined Invoice - Increasing Flood Building limits for 4"
type textarea "x"
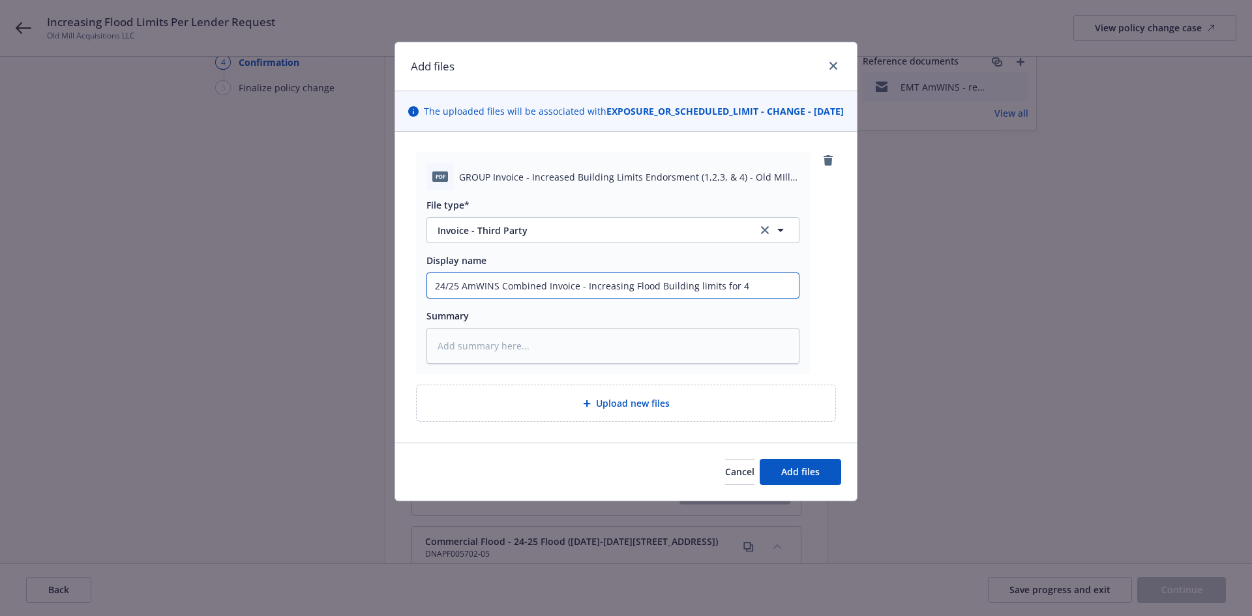
type input "24/25 AmWINS Combined Invoice - Increasing Flood Building limits for 4 f"
type textarea "x"
type input "24/25 AmWINS Combined Invoice - Increasing Flood Building limits for 4 fl"
type textarea "x"
type input "24/25 AmWINS Combined Invoice - Increasing Flood Building limits for 4 flo"
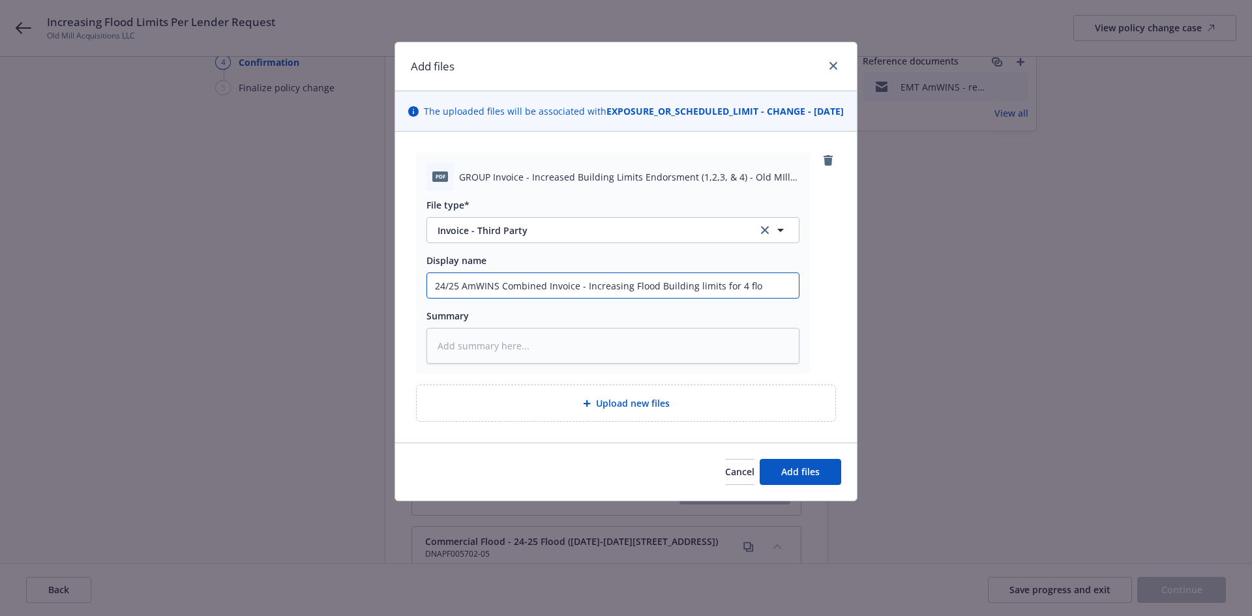
type textarea "x"
type input "24/25 AmWINS Combined Invoice - Increasing Flood Building limits for 4 floo"
type textarea "x"
type input "24/25 AmWINS Combined Invoice - Increasing Flood Building limits for 4 flood"
type textarea "x"
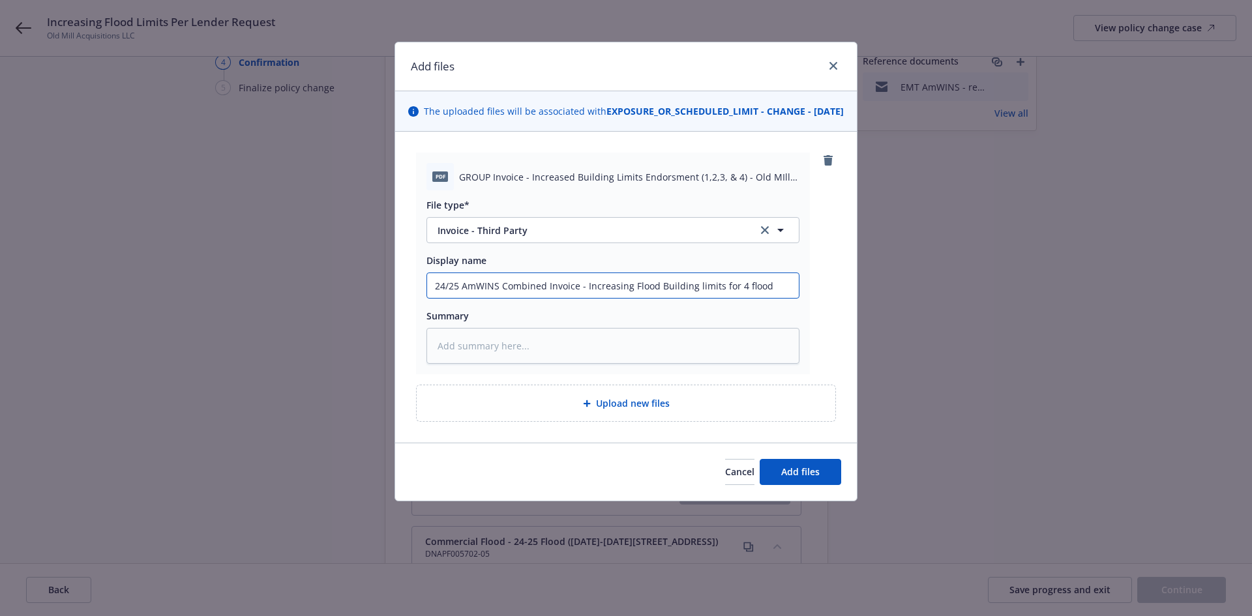
type input "24/25 AmWINS Combined Invoice - Increasing Flood Building limits for 4 flood"
type textarea "x"
type input "24/25 AmWINS Combined Invoice - Increasing Flood Building limits for 4 flood p"
type textarea "x"
type input "24/25 AmWINS Combined Invoice - Increasing Flood Building limits for 4 flood po"
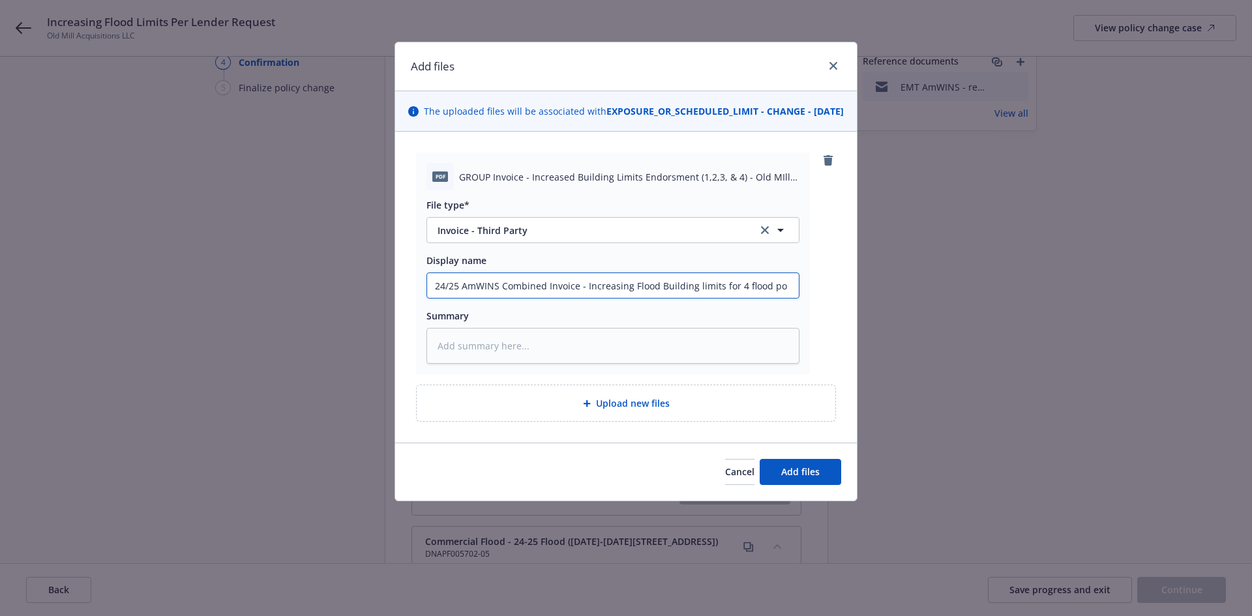
type textarea "x"
type input "24/25 AmWINS Combined Invoice - Increasing Flood Building limits for 4 flood po…"
type textarea "x"
type input "24/25 AmWINS Combined Invoice - Increasing Flood Building limits for 4 flood [M…"
type textarea "x"
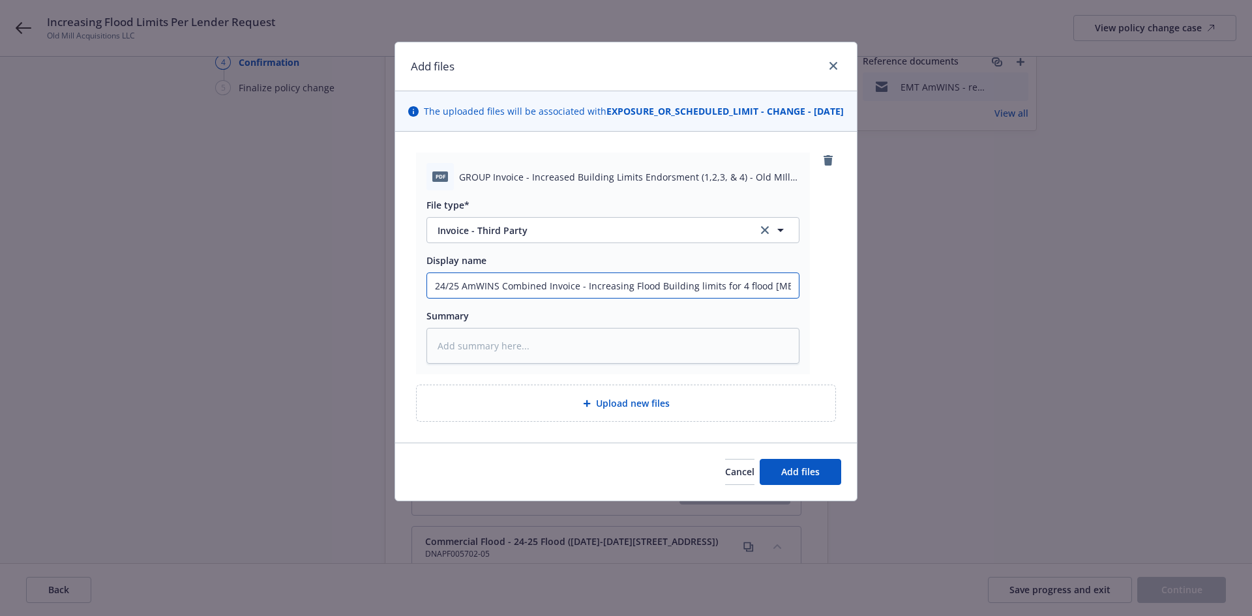
type input "24/25 AmWINS Combined Invoice - Increasing Flood Building limits for 4 flood po…"
type textarea "x"
type input "24/25 AmWINS Combined Invoice - Increasing Flood Building limits for 4 flood [M…"
type textarea "x"
type input "24/25 AmWINS Combined Invoice - Increasing Flood Building limits for 4 flood po…"
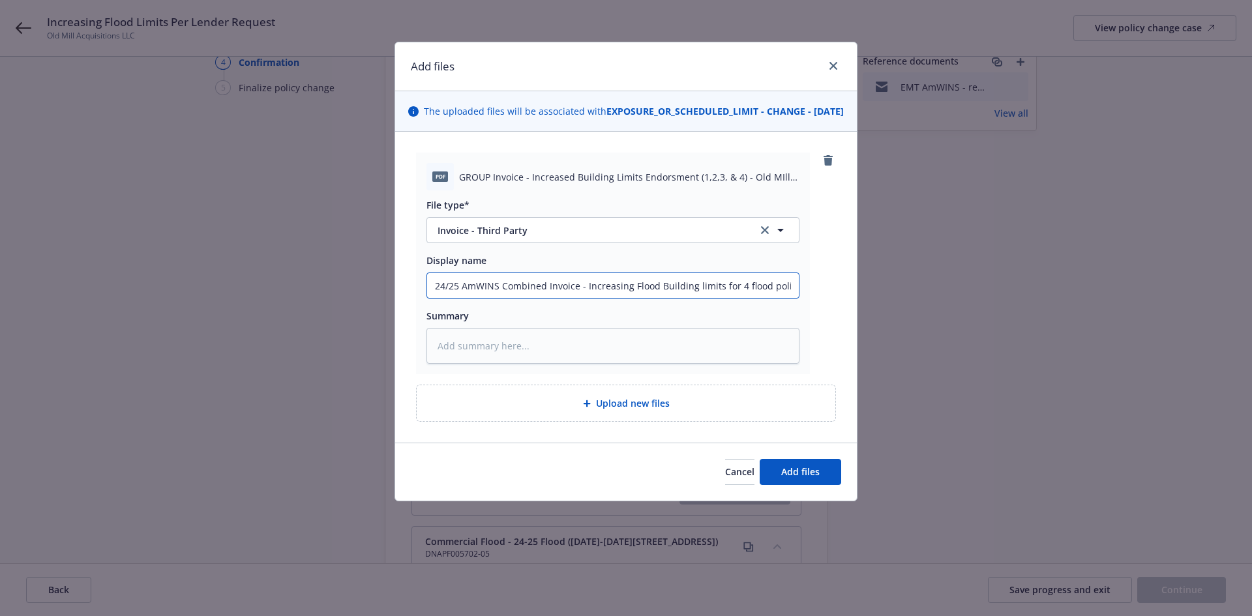
type textarea "x"
type input "24/25 AmWINS Combined Invoice - Increasing Flood Building limits for 4 flood pol"
type textarea "x"
click at [567, 289] on input "24/25 AmWINS Combined Invoice - Increasing Flood Building limits on all 4 flood…" at bounding box center [613, 285] width 372 height 25
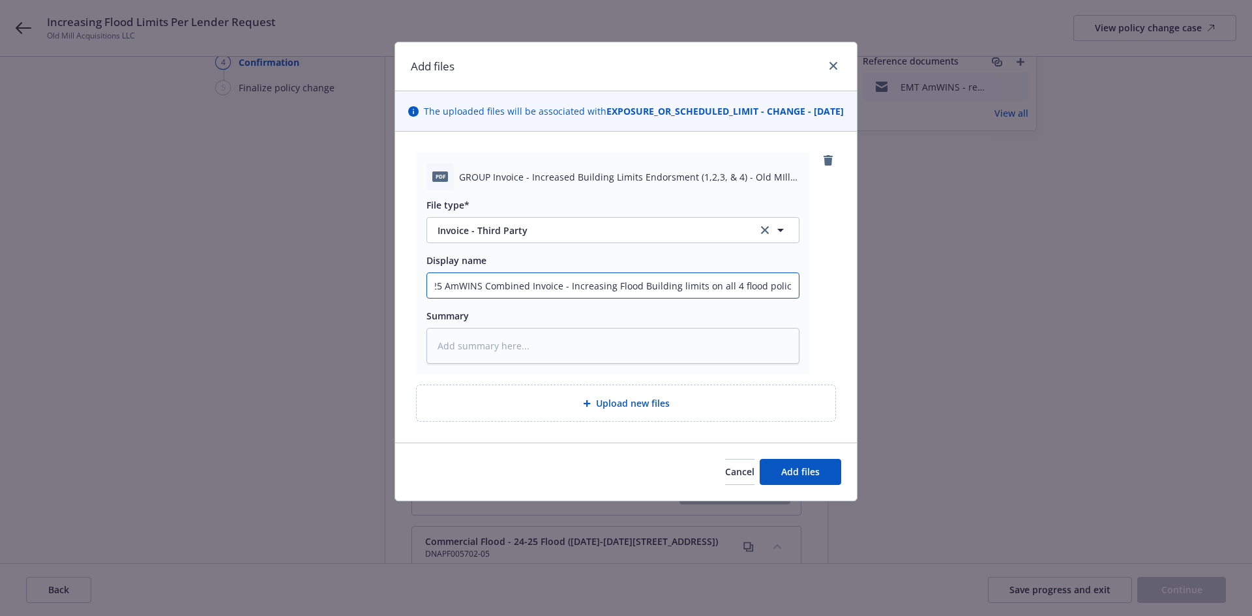
click at [567, 289] on input "24/25 AmWINS Combined Invoice - Increasing Flood Building limits on all 4 flood…" at bounding box center [613, 285] width 372 height 25
click at [577, 351] on textarea at bounding box center [613, 346] width 373 height 36
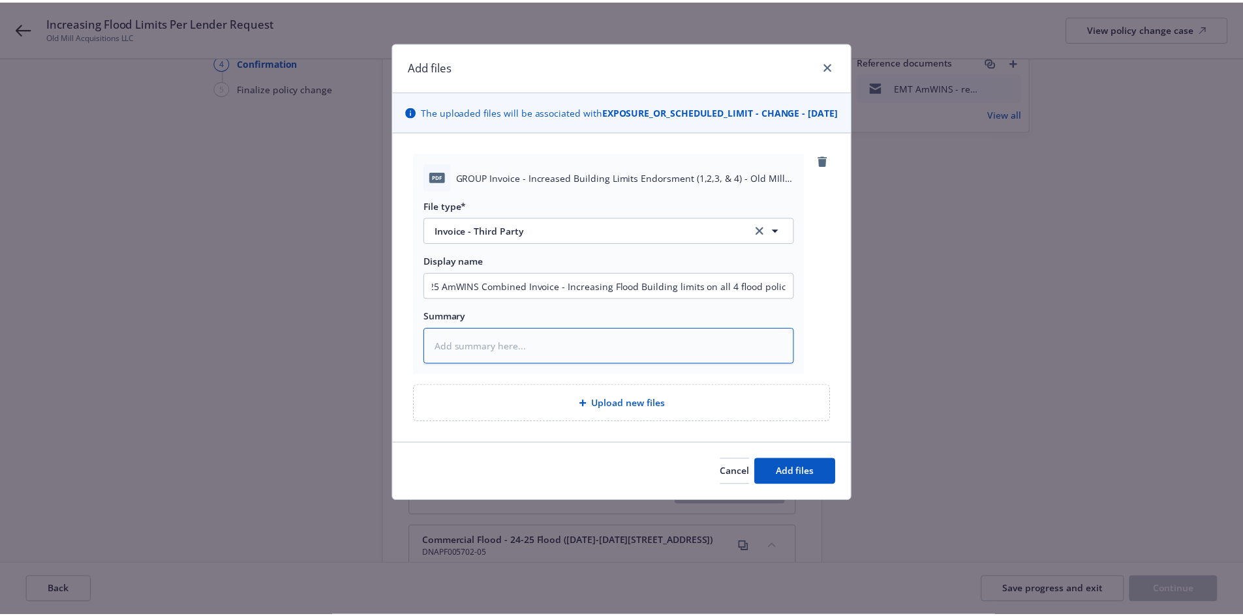
scroll to position [0, 0]
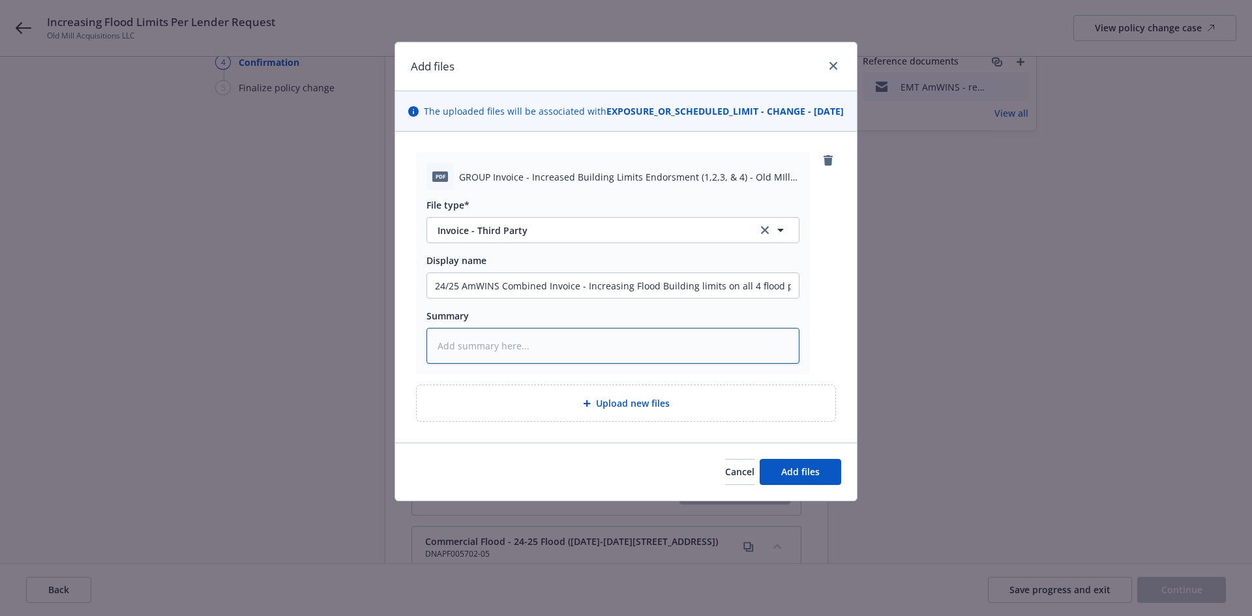
paste textarea "24/25 AmWINS Combined Invoice - Increasing Flood Building limits on all 4 flood…"
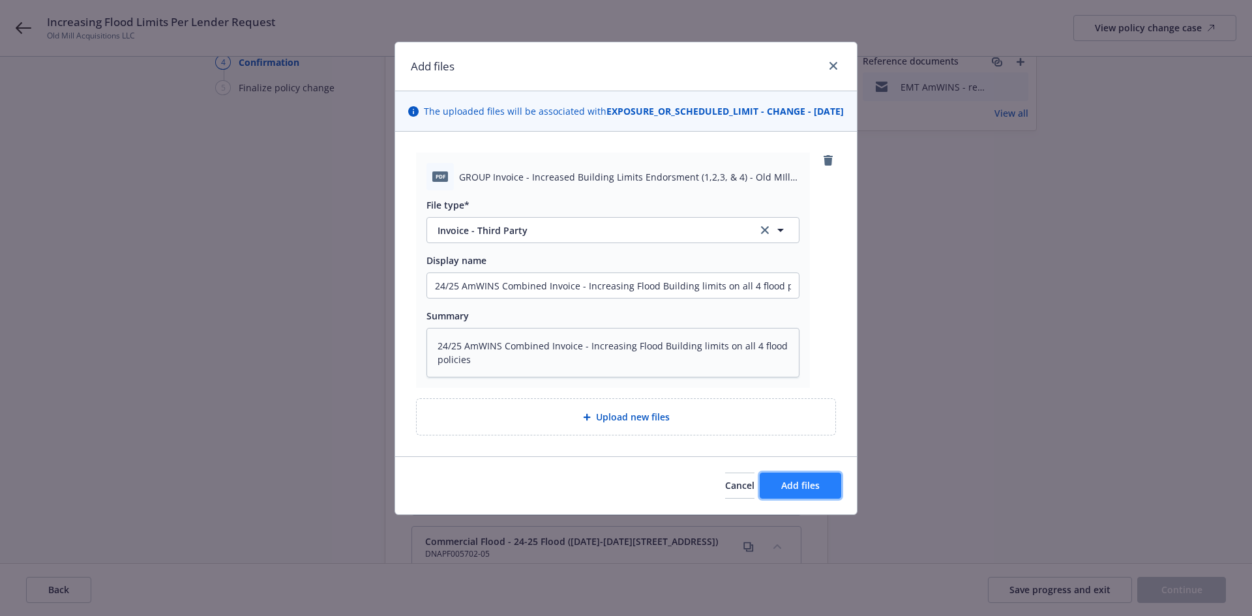
click at [823, 497] on button "Add files" at bounding box center [801, 486] width 82 height 26
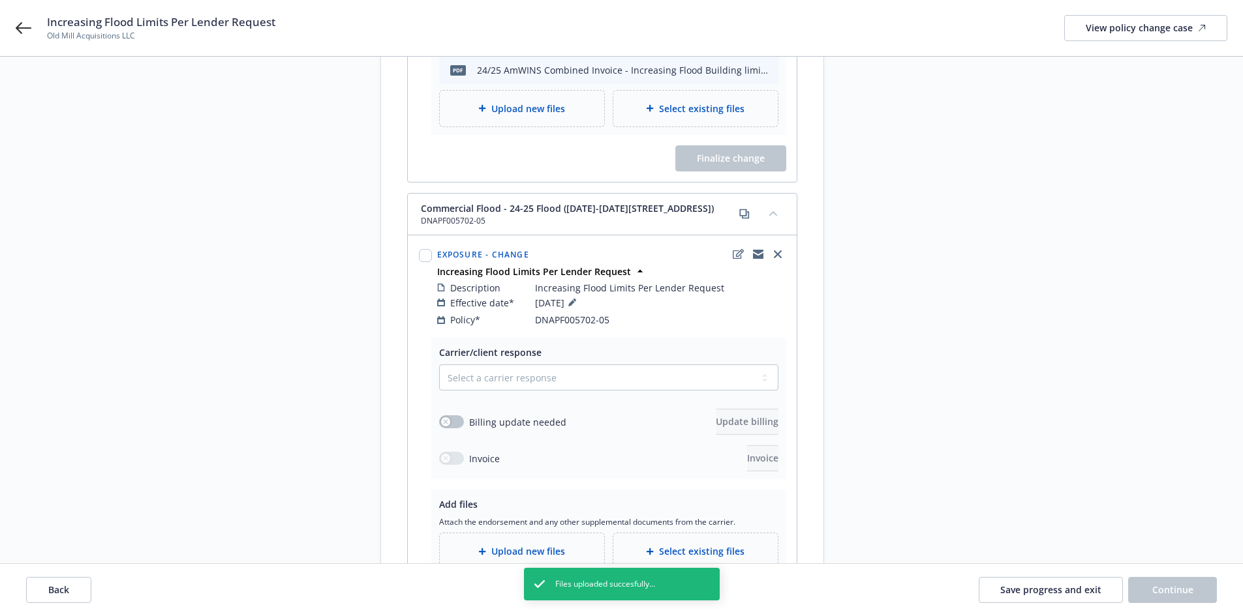
scroll to position [522, 0]
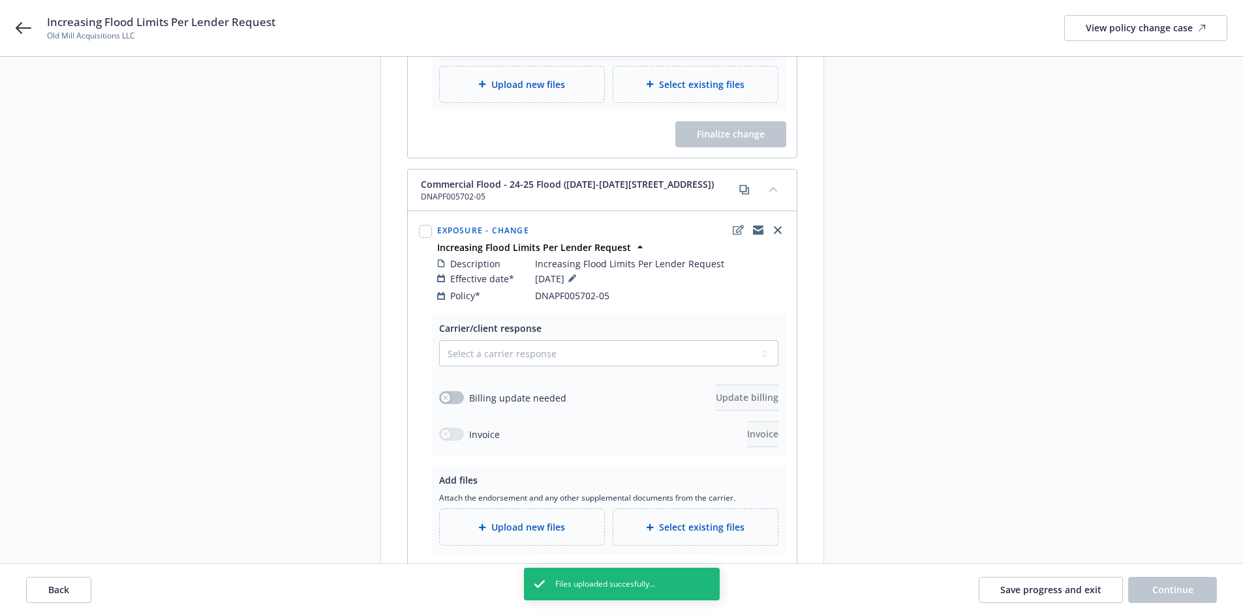
click at [729, 521] on span "Select existing files" at bounding box center [701, 528] width 85 height 14
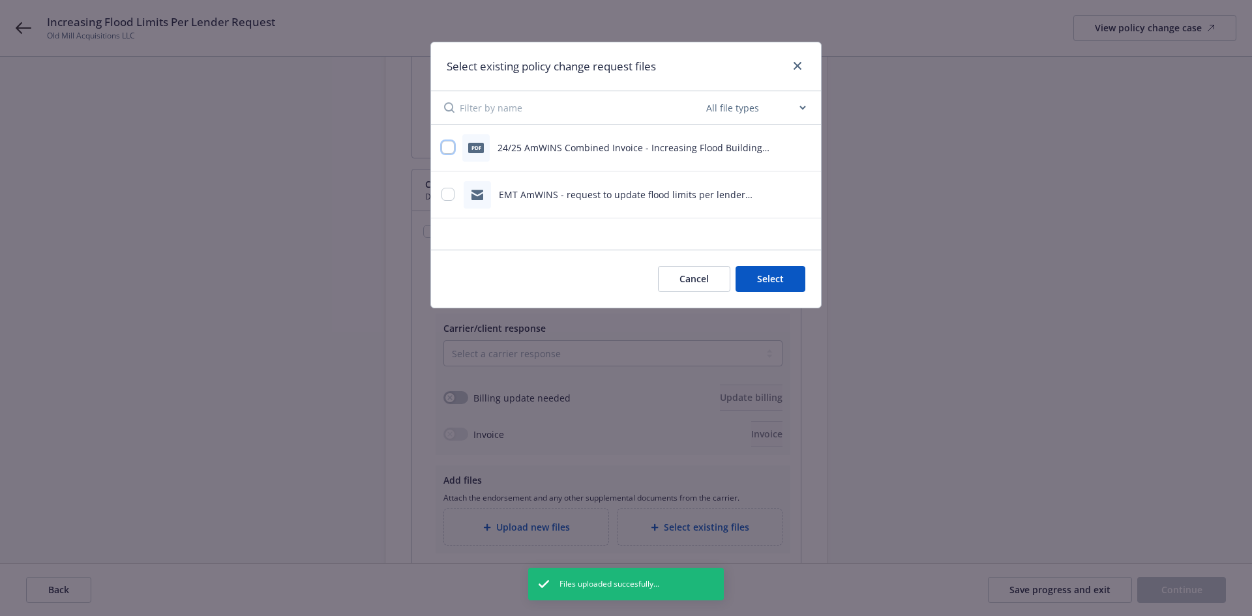
click at [451, 149] on input "checkbox" at bounding box center [448, 147] width 13 height 13
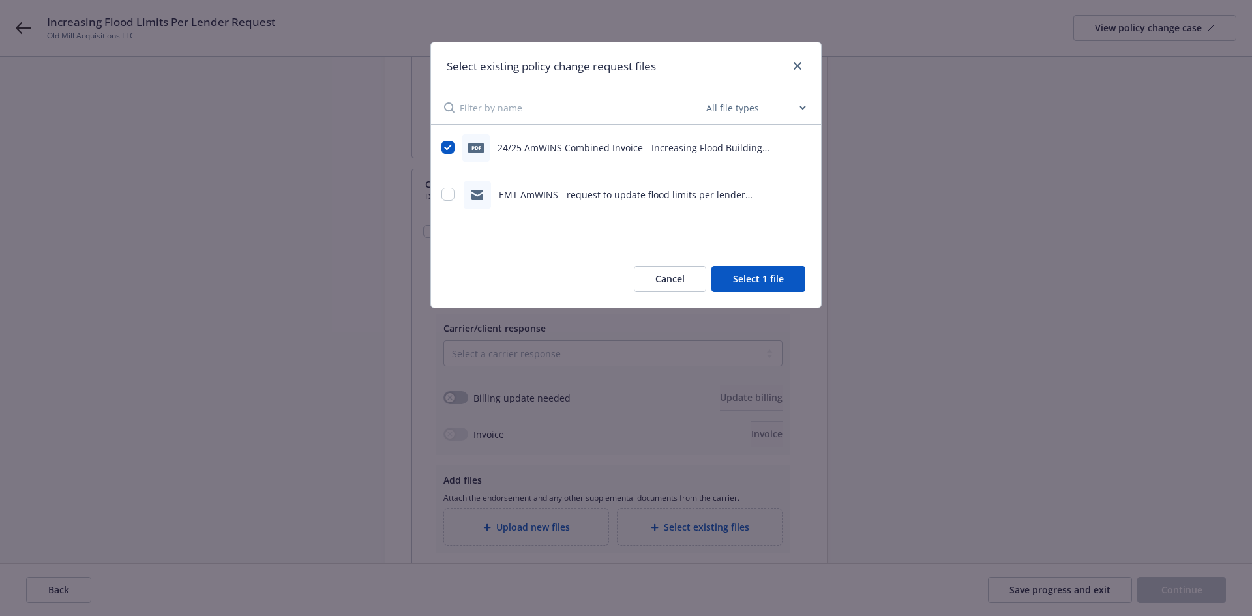
click at [779, 280] on button "Select 1 file" at bounding box center [759, 279] width 94 height 26
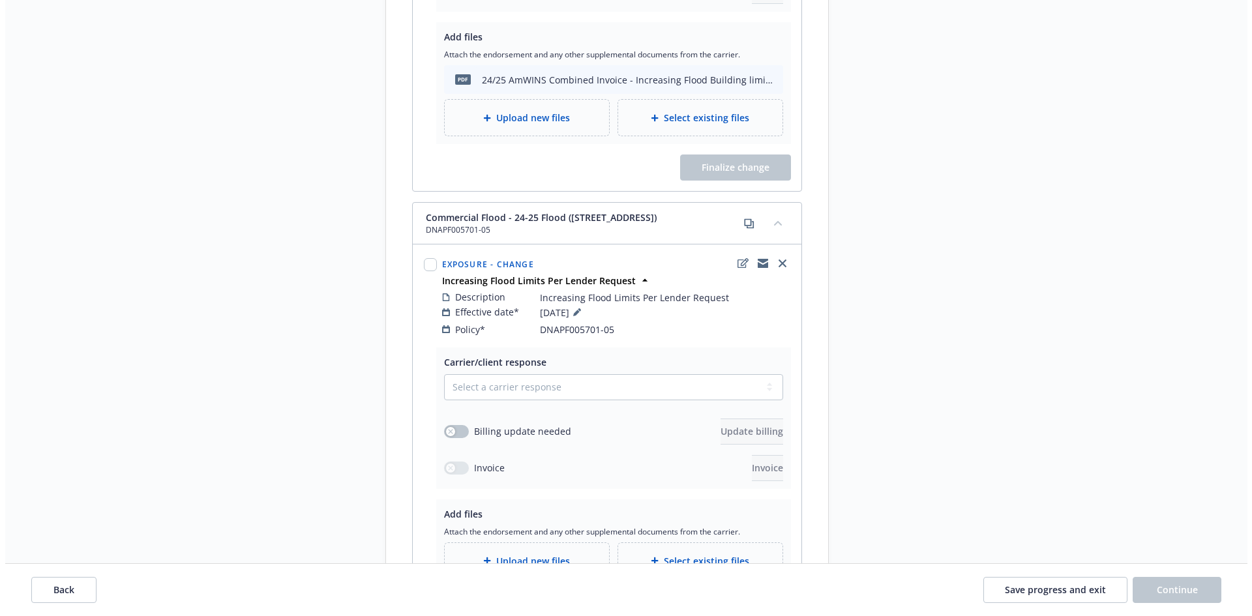
scroll to position [978, 0]
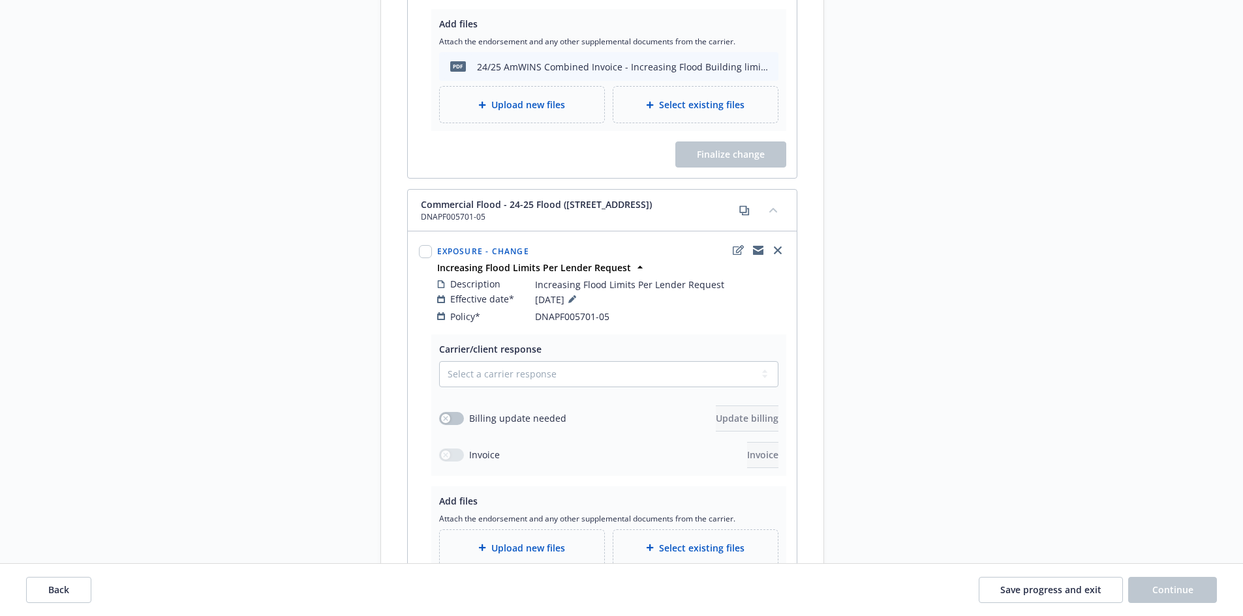
click at [700, 541] on span "Select existing files" at bounding box center [701, 548] width 85 height 14
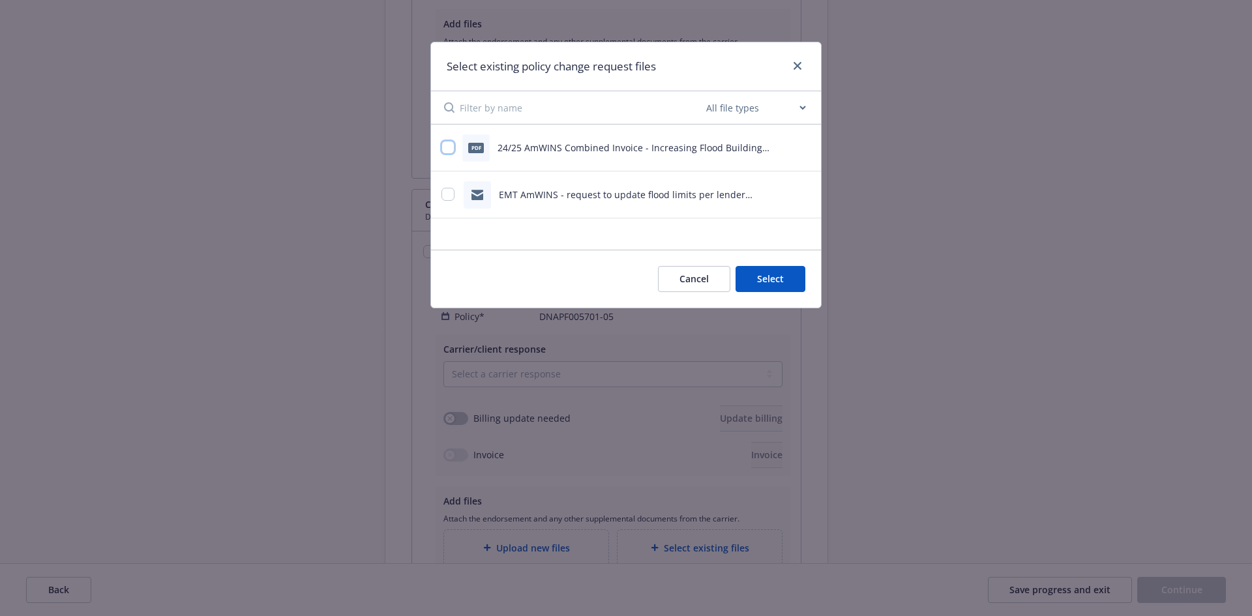
click at [450, 145] on input "checkbox" at bounding box center [448, 147] width 13 height 13
click at [769, 290] on button "Select 1 file" at bounding box center [759, 279] width 94 height 26
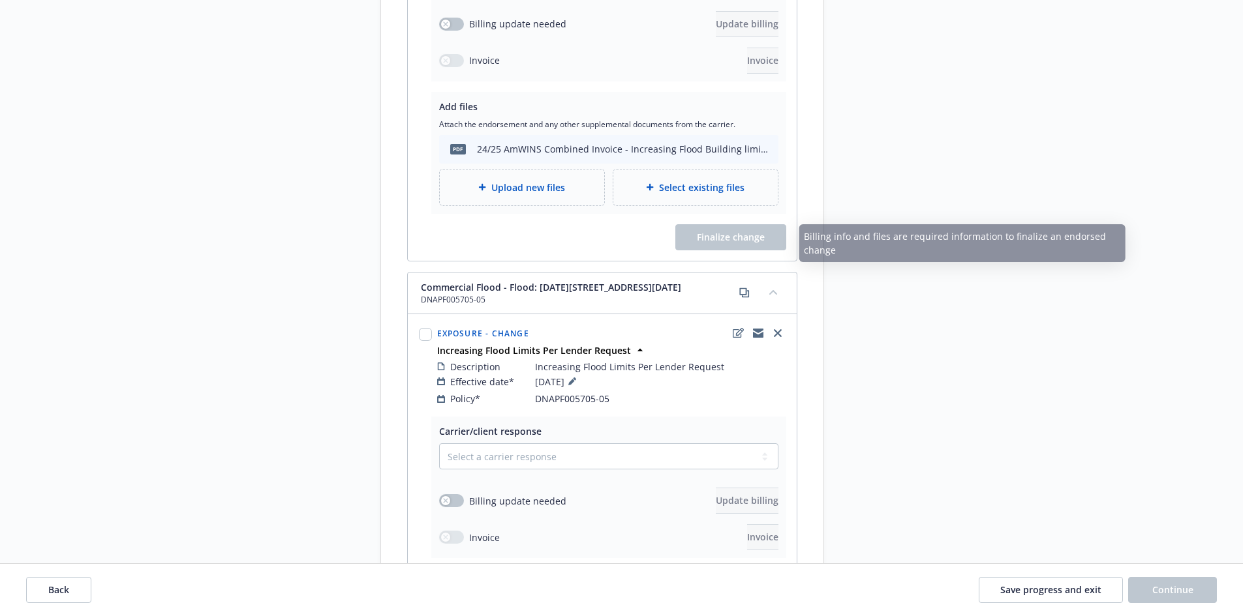
scroll to position [1500, 0]
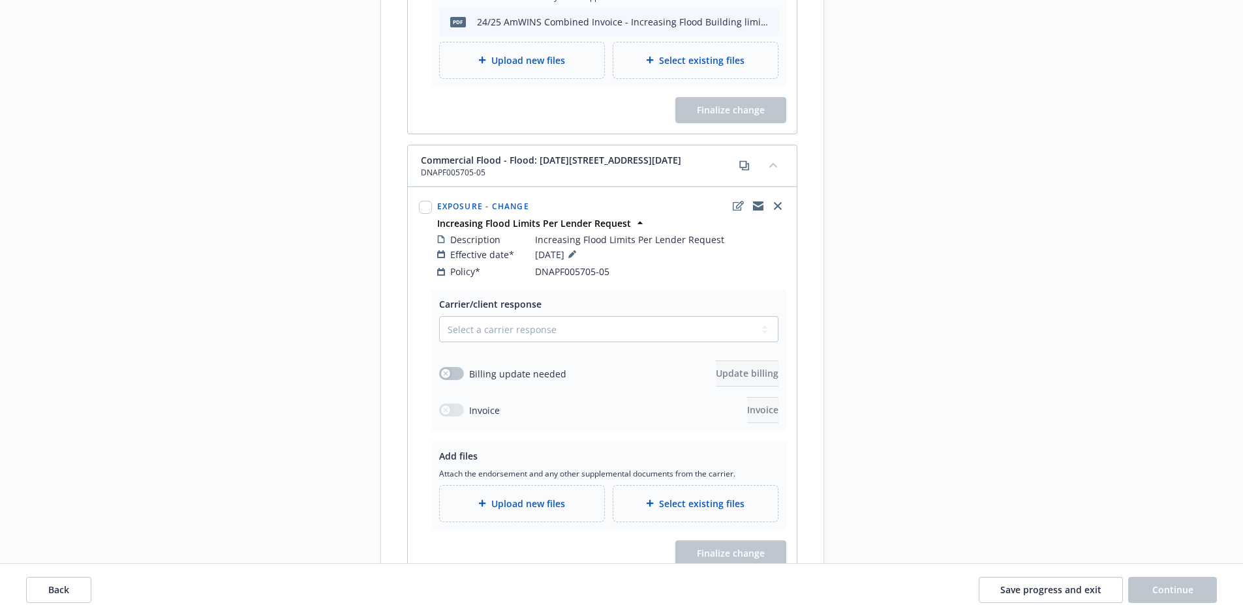
click at [696, 502] on div "Select existing files" at bounding box center [695, 504] width 164 height 36
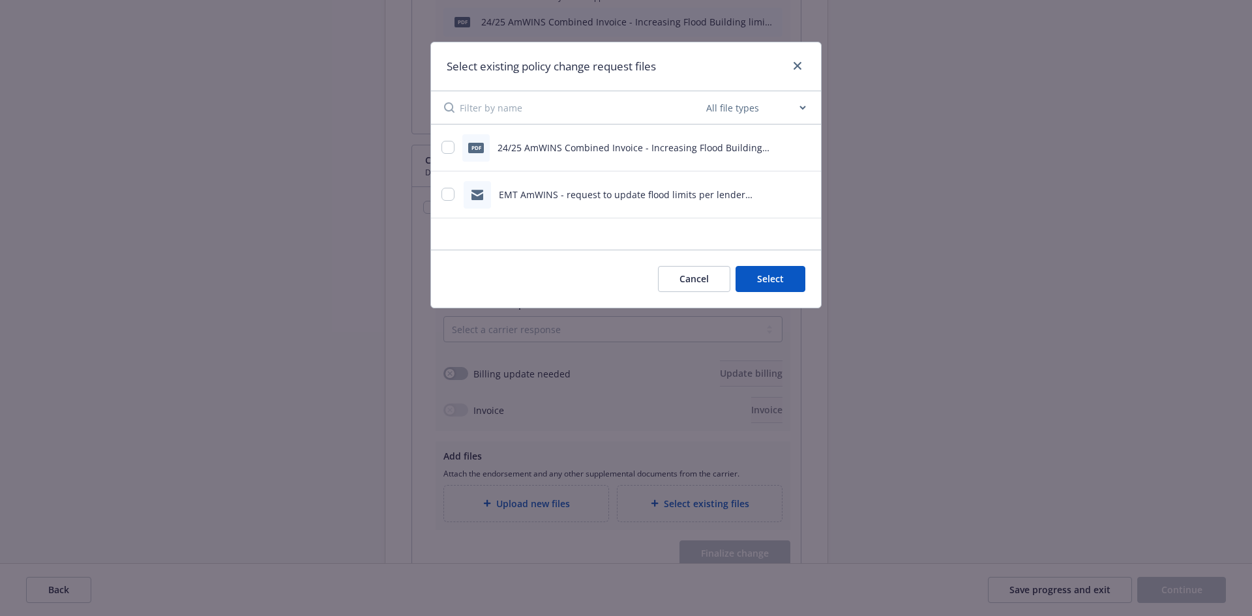
click at [537, 153] on span "24/25 AmWINS Combined Invoice - Increasing Flood Building limits on all 4 flood…" at bounding box center [634, 155] width 272 height 26
drag, startPoint x: 442, startPoint y: 155, endPoint x: 453, endPoint y: 153, distance: 11.3
click at [445, 153] on div at bounding box center [448, 148] width 13 height 14
click at [450, 149] on input "checkbox" at bounding box center [448, 147] width 13 height 13
click at [790, 294] on div "Cancel Select 1 file" at bounding box center [626, 279] width 390 height 58
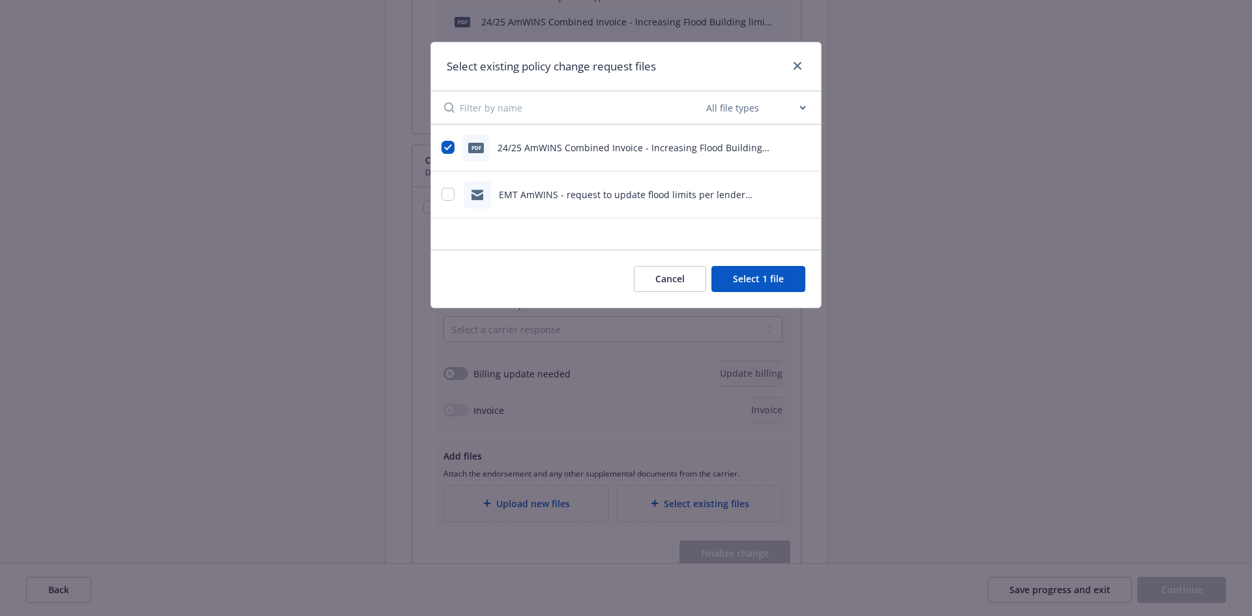
click at [779, 285] on button "Select 1 file" at bounding box center [759, 279] width 94 height 26
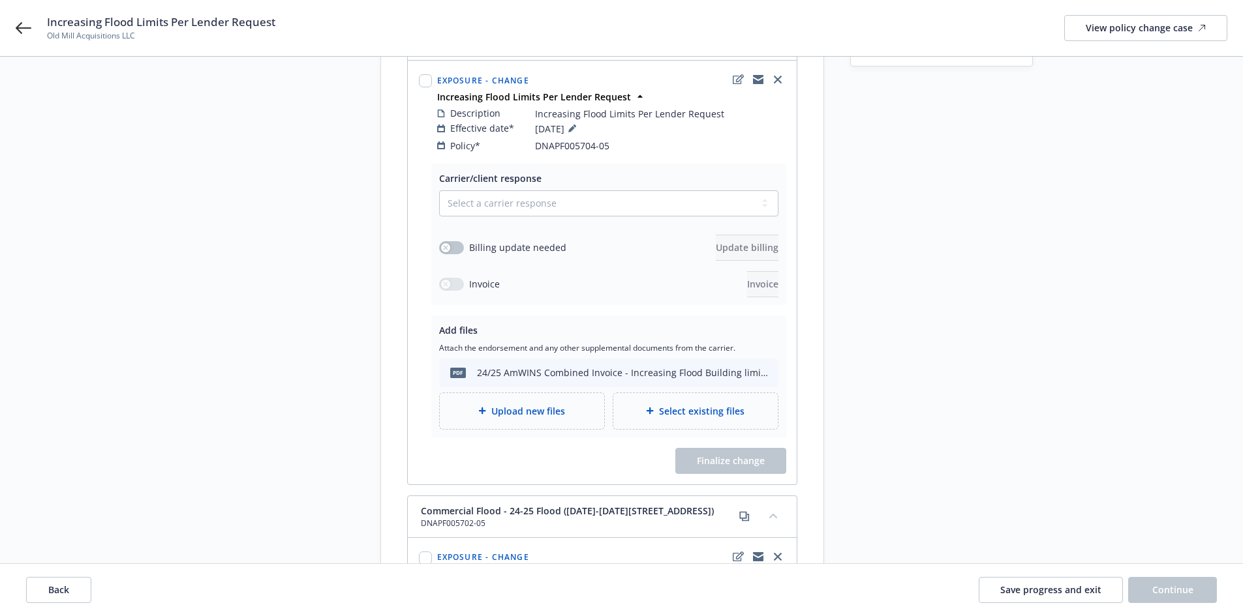
scroll to position [196, 0]
click at [487, 403] on div "Upload new files" at bounding box center [522, 410] width 144 height 15
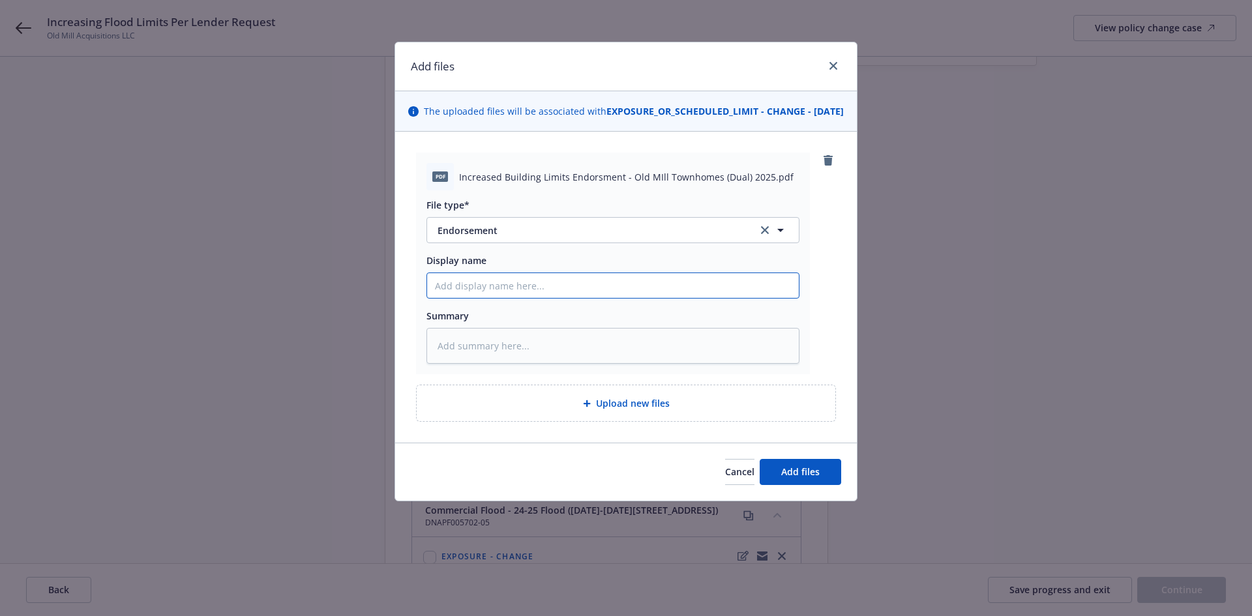
click at [451, 290] on input "Display name" at bounding box center [613, 285] width 372 height 25
drag, startPoint x: 757, startPoint y: 294, endPoint x: 354, endPoint y: 292, distance: 403.8
click at [354, 292] on div "Add files The uploaded files will be associated with EXPOSURE_OR_SCHEDULED_LIMI…" at bounding box center [626, 308] width 1252 height 616
click at [515, 363] on textarea at bounding box center [613, 346] width 373 height 36
paste textarea "24/25 AmWINS Flood Endst - Increasing Building Limit per Lender Request"
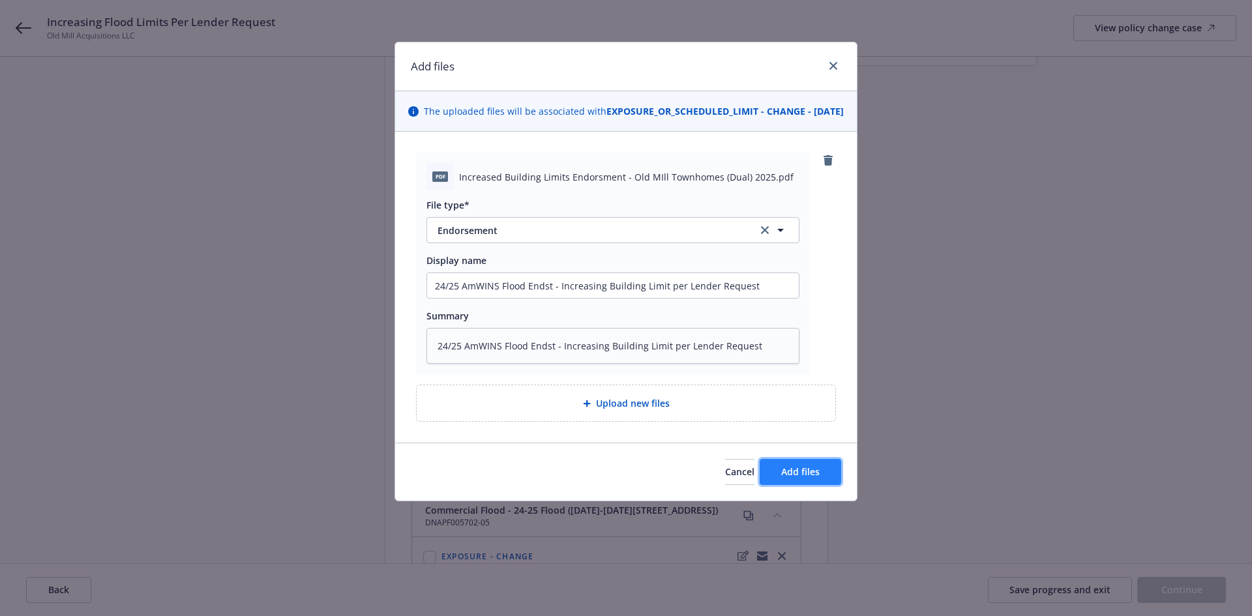
click at [794, 478] on span "Add files" at bounding box center [800, 472] width 38 height 12
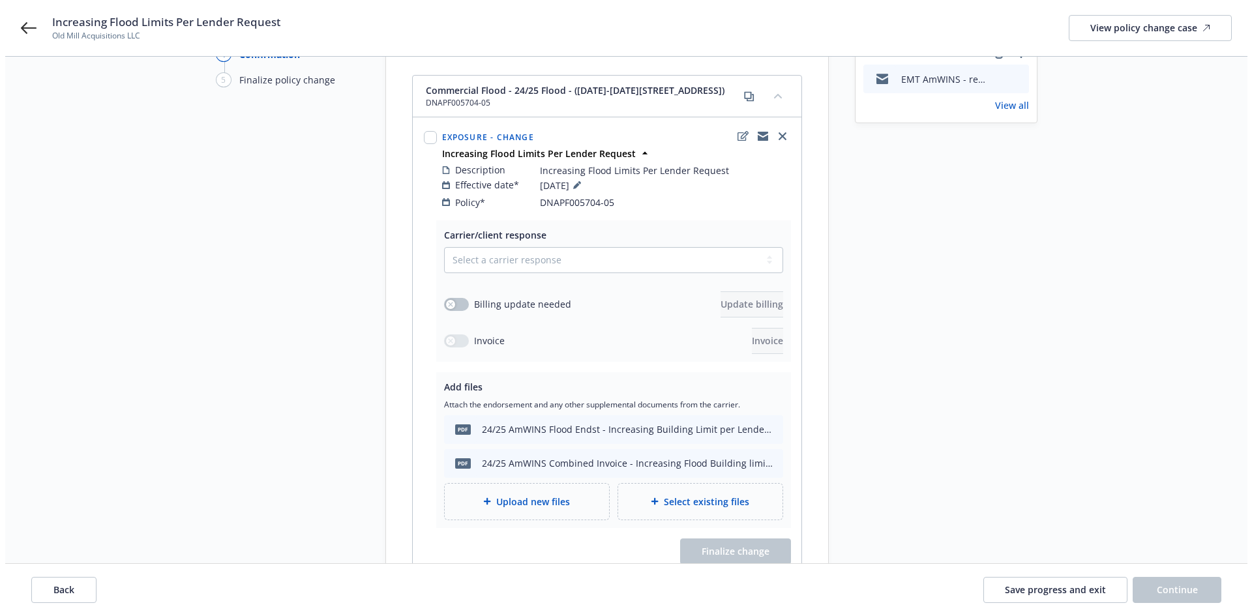
scroll to position [65, 0]
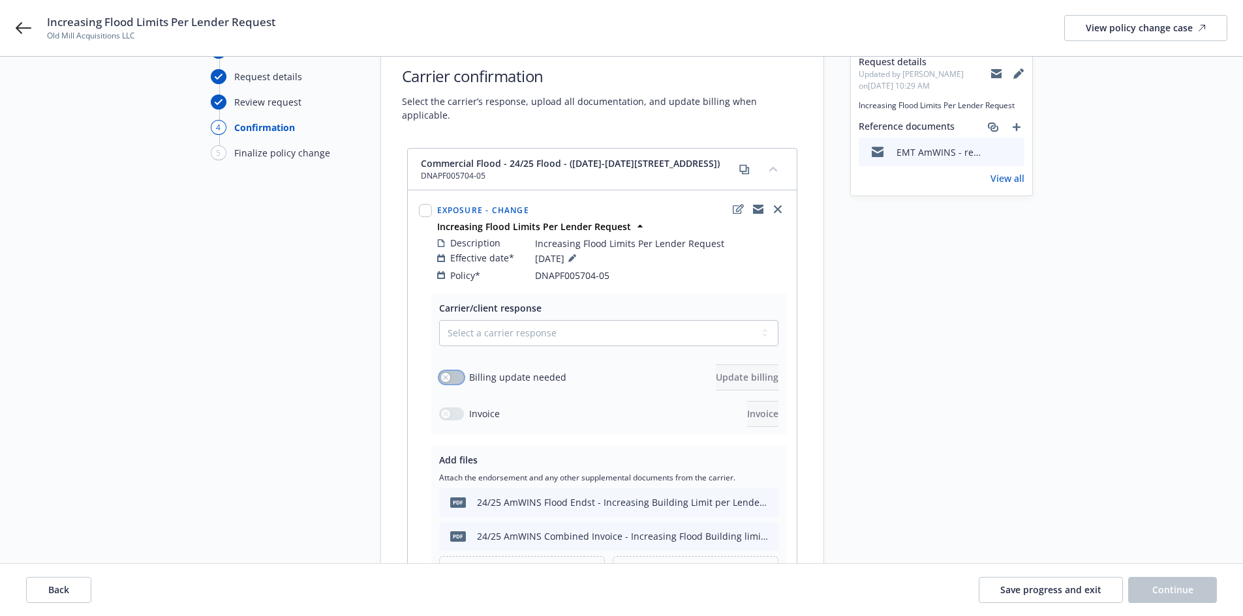
drag, startPoint x: 459, startPoint y: 361, endPoint x: 579, endPoint y: 363, distance: 120.0
click at [459, 371] on button "button" at bounding box center [451, 377] width 25 height 13
click at [736, 371] on span "Update billing" at bounding box center [747, 377] width 63 height 12
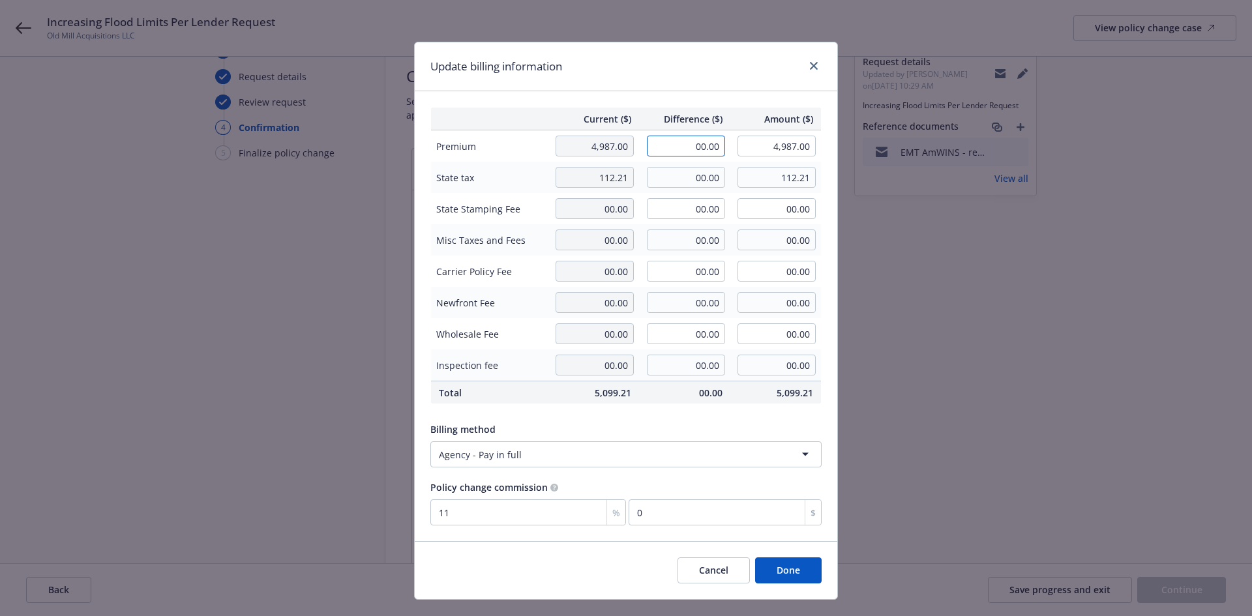
click at [666, 147] on input "00.00" at bounding box center [686, 146] width 78 height 21
click at [690, 170] on input "00.00" at bounding box center [686, 177] width 78 height 21
click at [690, 432] on div "Billing method" at bounding box center [626, 430] width 391 height 14
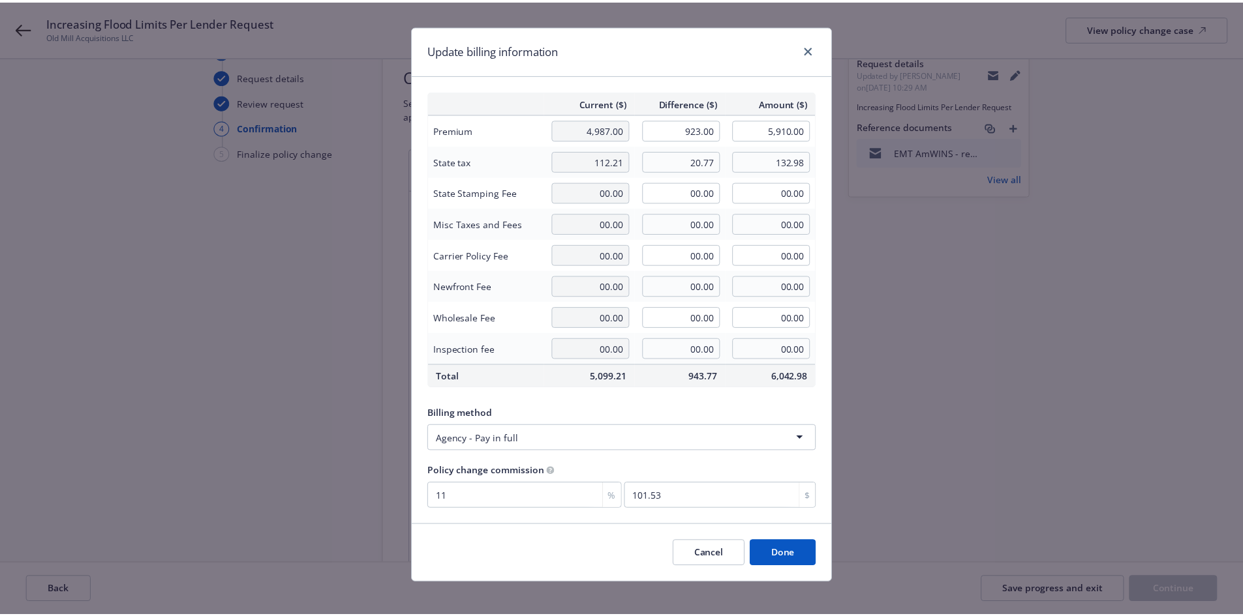
scroll to position [25, 0]
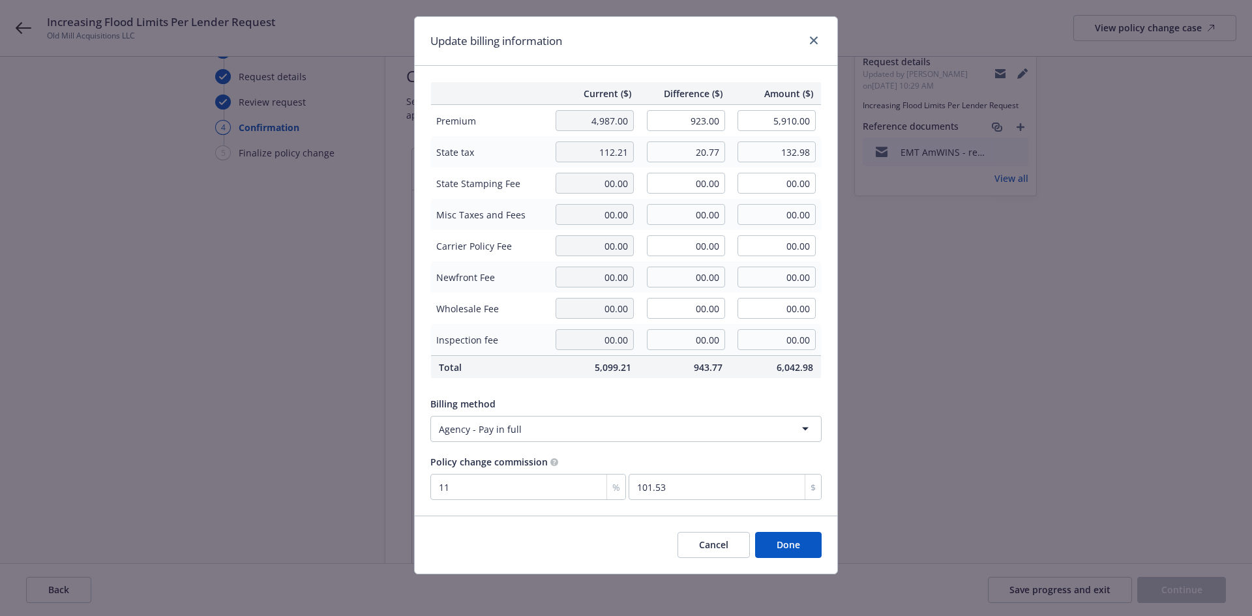
click at [793, 541] on button "Done" at bounding box center [788, 545] width 67 height 26
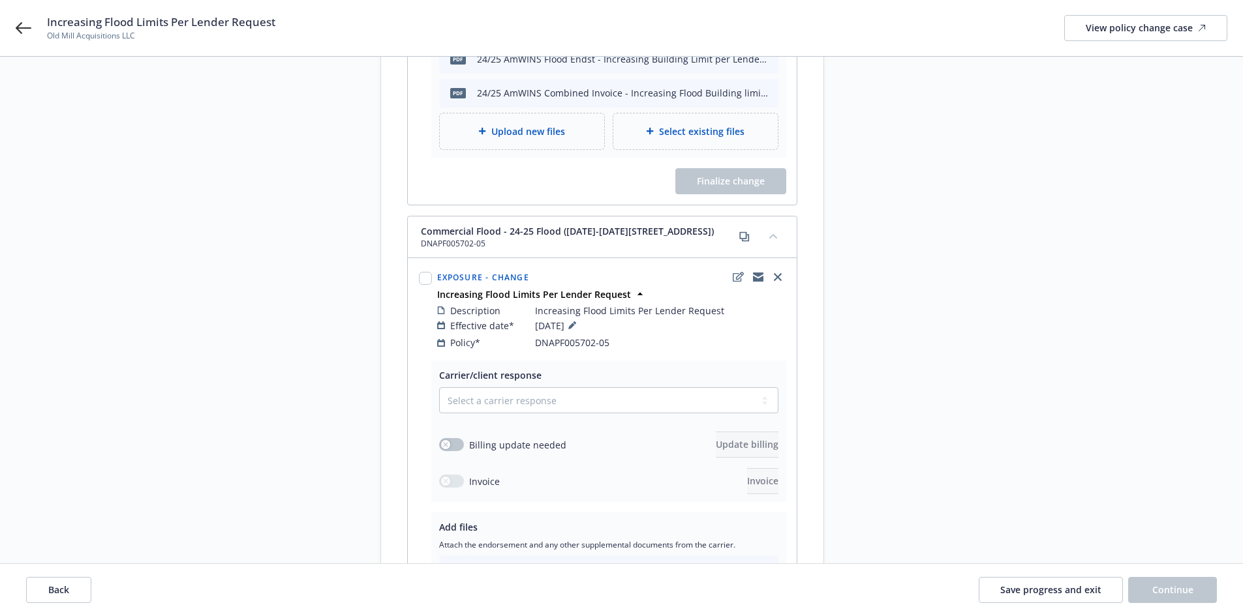
scroll to position [522, 0]
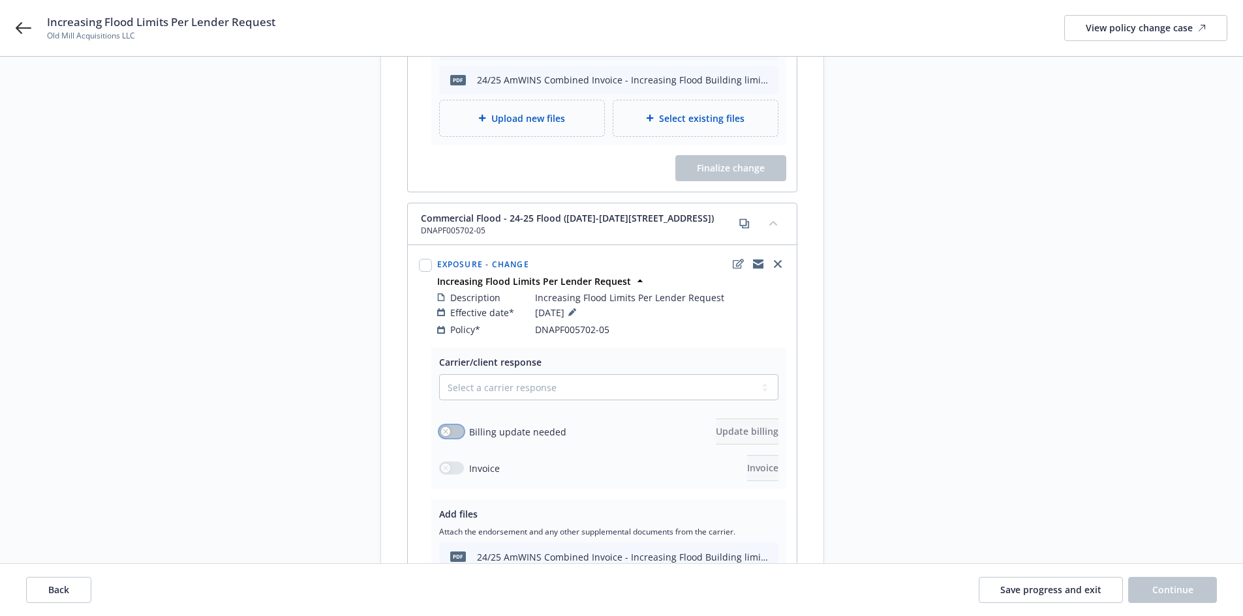
click at [454, 425] on button "button" at bounding box center [451, 431] width 25 height 13
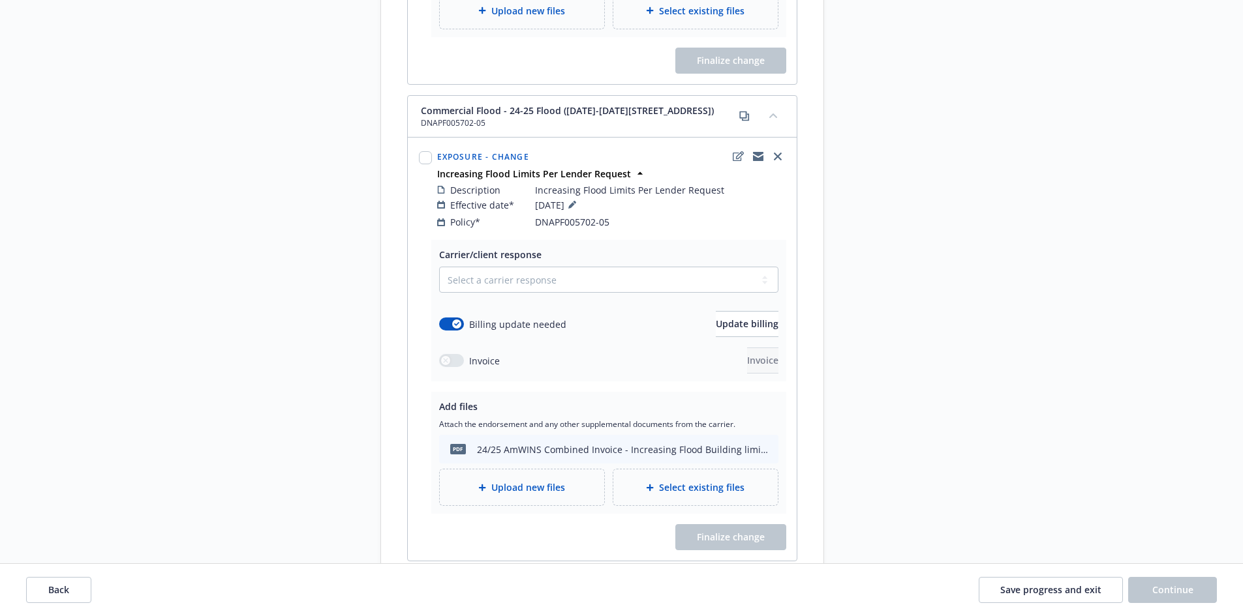
scroll to position [652, 0]
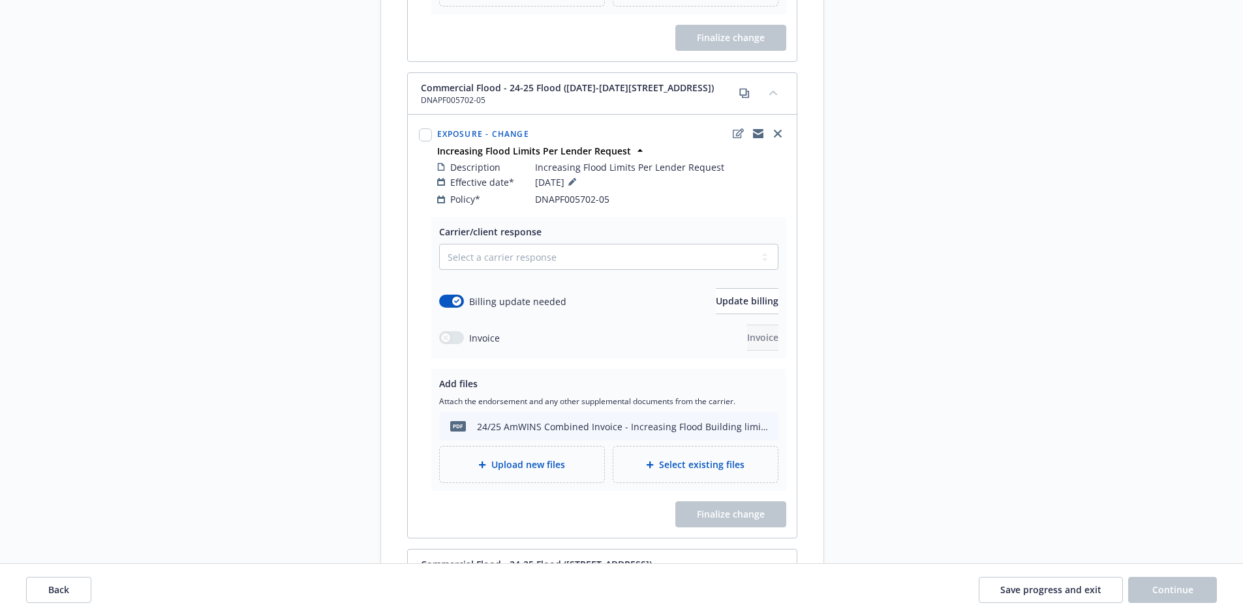
click at [530, 458] on span "Upload new files" at bounding box center [528, 465] width 74 height 14
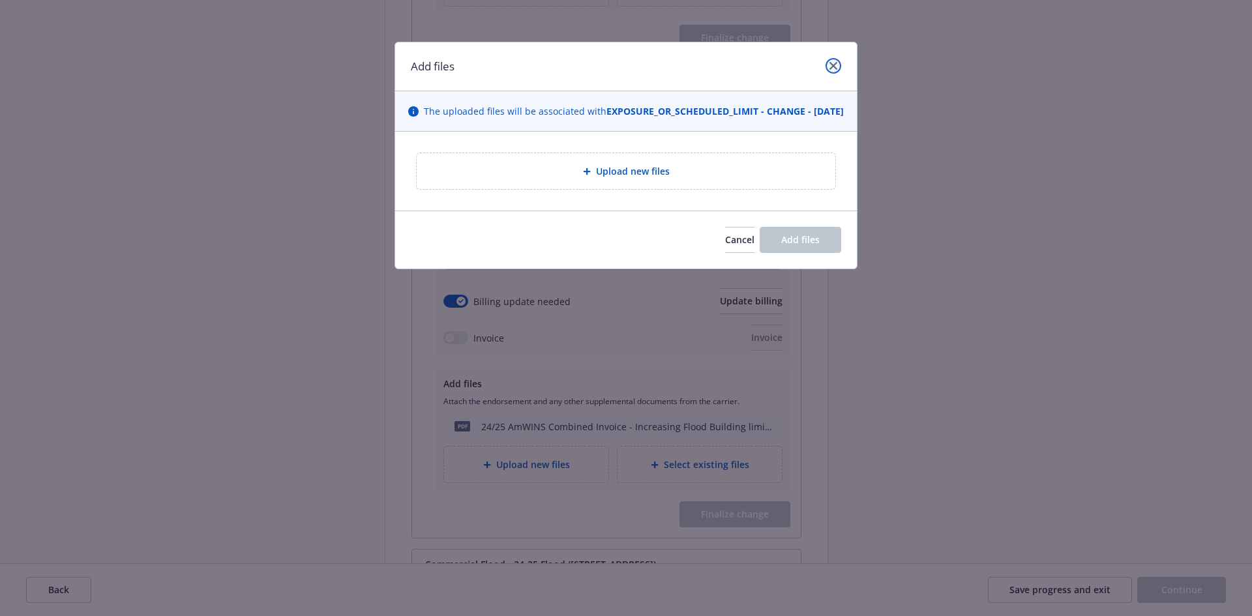
click at [835, 72] on link "close" at bounding box center [834, 66] width 16 height 16
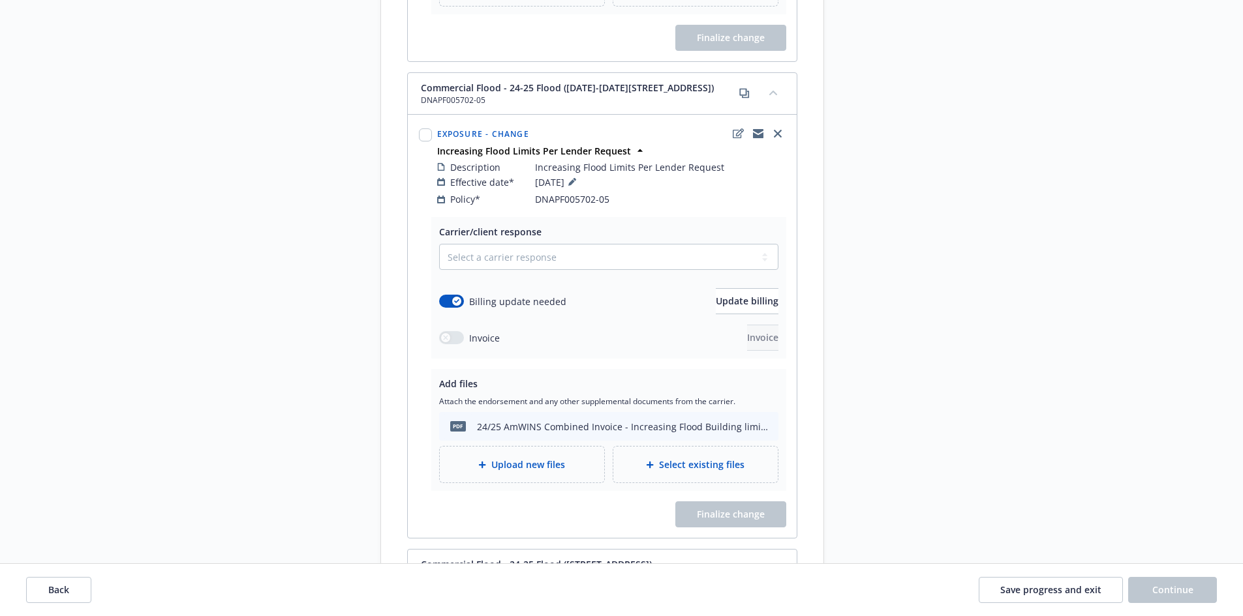
click at [543, 458] on span "Upload new files" at bounding box center [528, 465] width 74 height 14
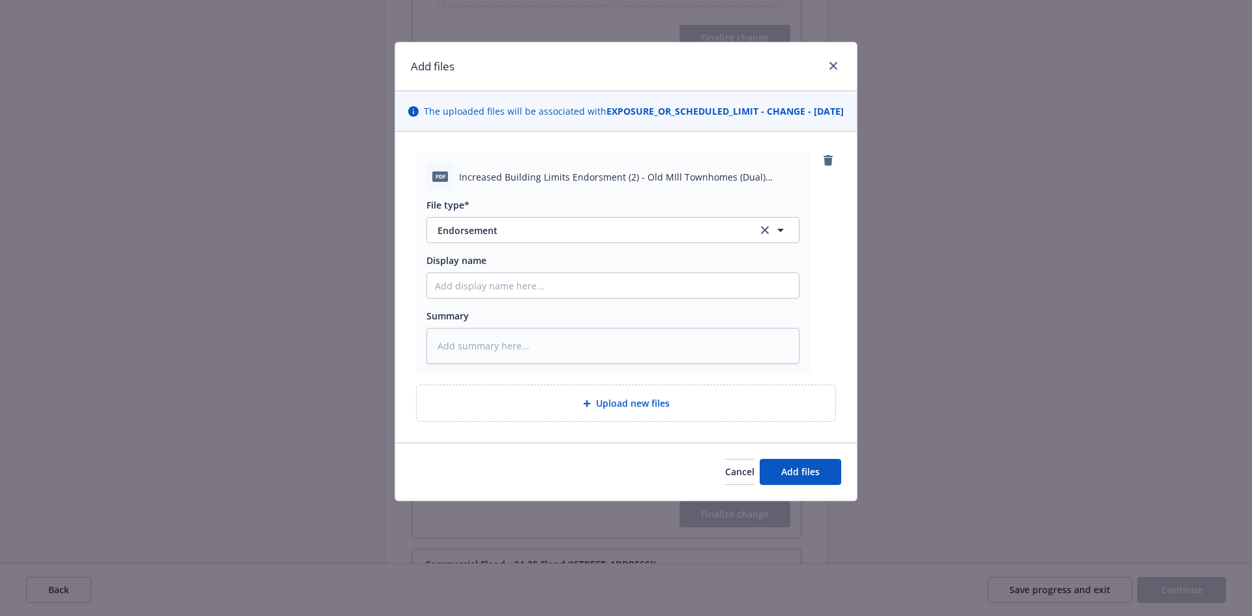
click at [501, 314] on div "File type* Endorsement Endorsement Display name Summary" at bounding box center [613, 277] width 373 height 174
click at [501, 298] on input "Display name" at bounding box center [613, 285] width 372 height 25
paste input "24/25 AmWINS Flood Endst - Increasing Building Limit per Lender Request"
click at [552, 352] on textarea at bounding box center [613, 346] width 373 height 36
paste textarea "24/25 AmWINS Flood Endst - Increasing Building Limit per Lender Request"
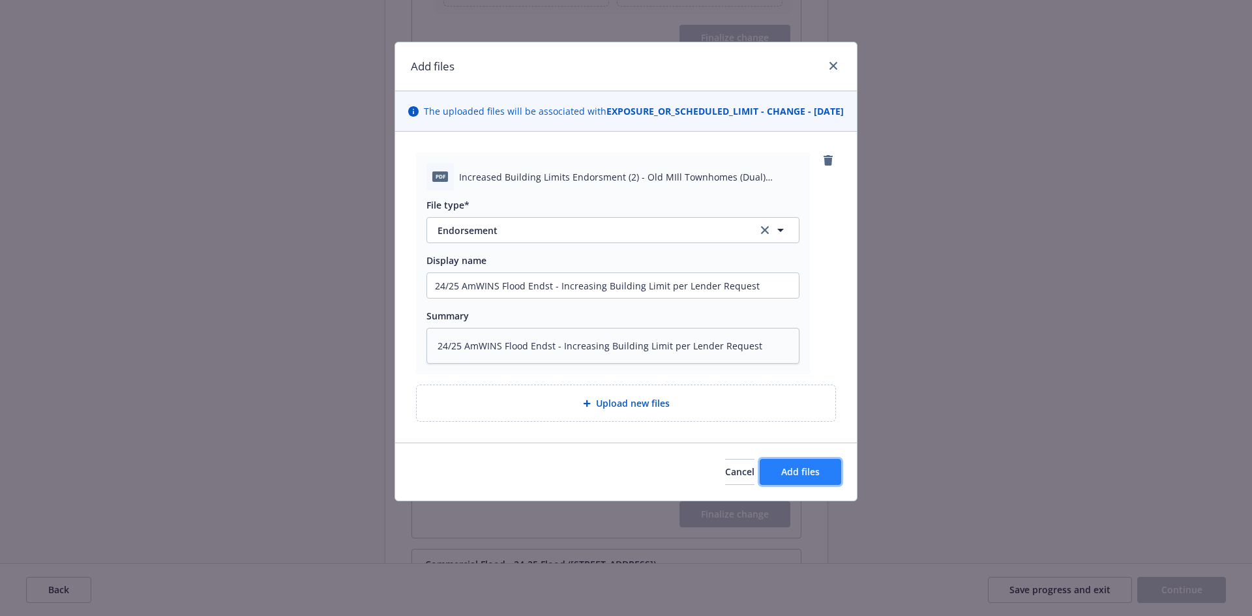
click at [809, 478] on span "Add files" at bounding box center [800, 472] width 38 height 12
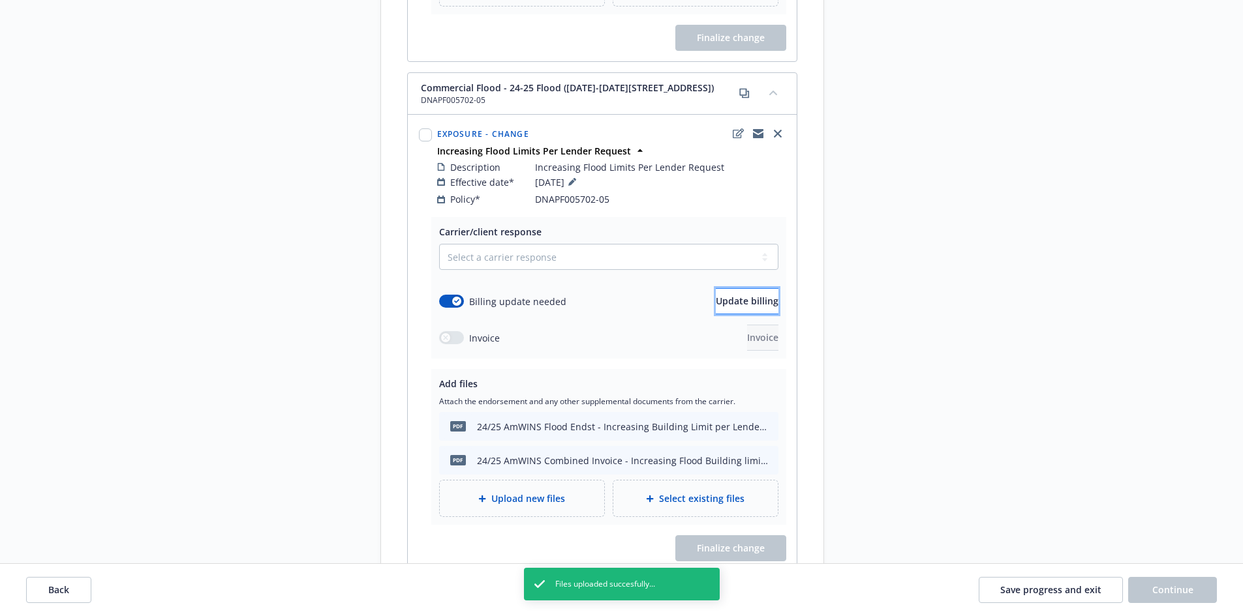
click at [776, 288] on button "Update billing" at bounding box center [747, 301] width 63 height 26
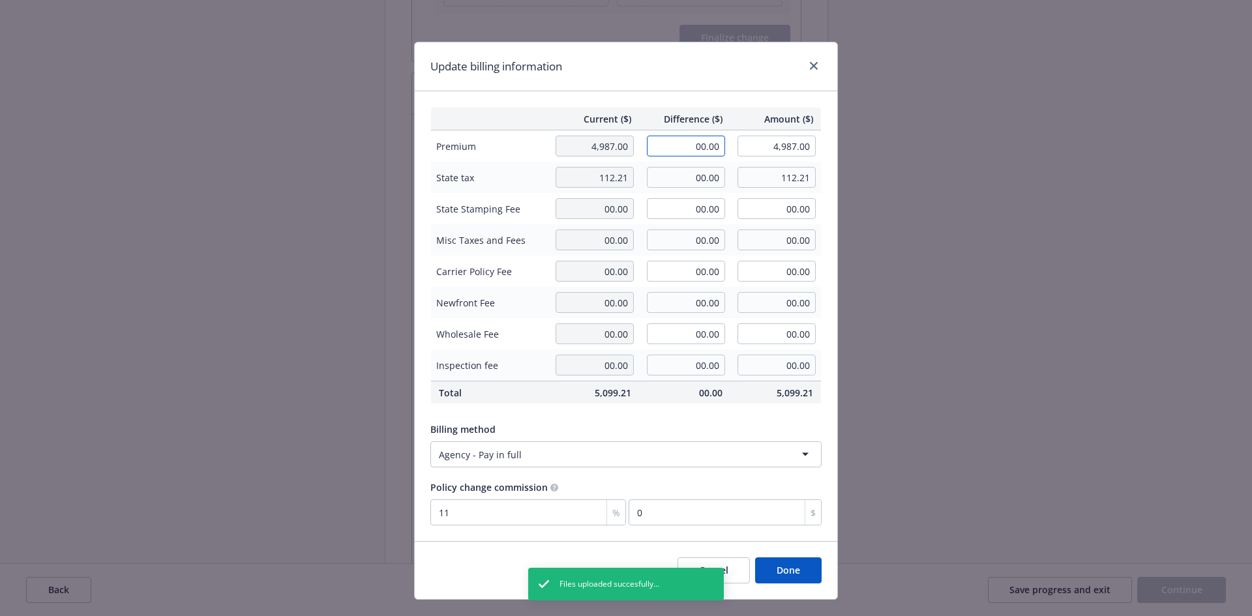
click at [677, 150] on input "00.00" at bounding box center [686, 146] width 78 height 21
click at [701, 148] on input "00.00" at bounding box center [686, 146] width 78 height 21
drag, startPoint x: 690, startPoint y: 145, endPoint x: 721, endPoint y: 146, distance: 30.7
click at [721, 146] on td "00.00" at bounding box center [684, 146] width 91 height 32
click at [689, 178] on input "00.00" at bounding box center [686, 177] width 78 height 21
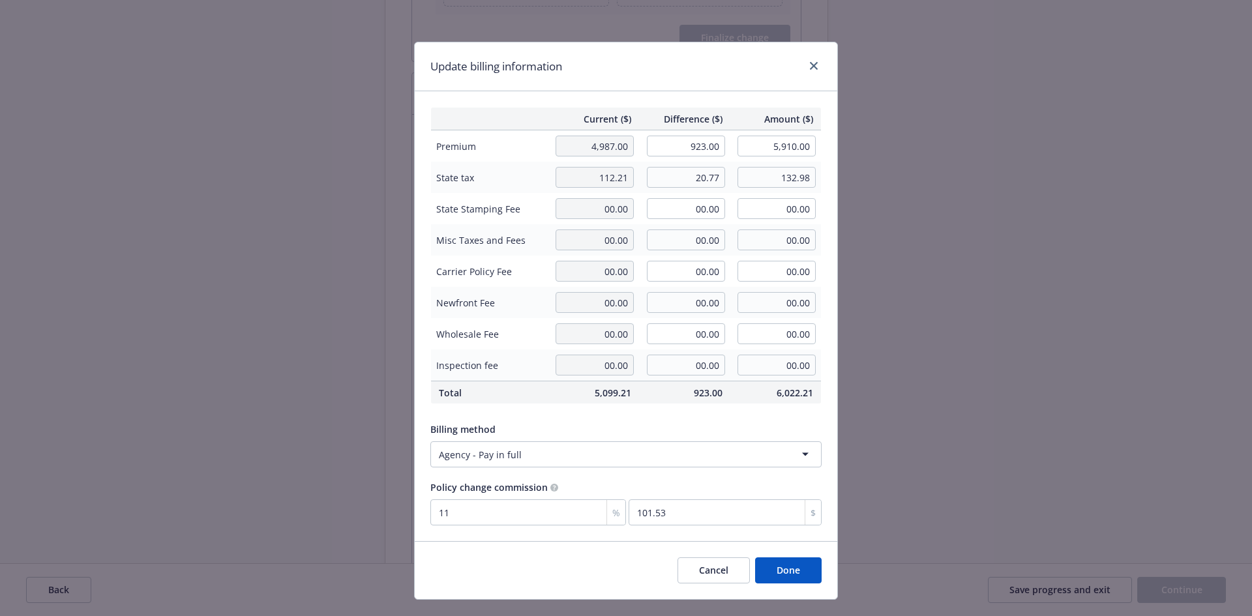
click at [699, 417] on div "Billing method Agency - Pay in full" at bounding box center [626, 442] width 391 height 50
click at [787, 566] on button "Done" at bounding box center [788, 571] width 67 height 26
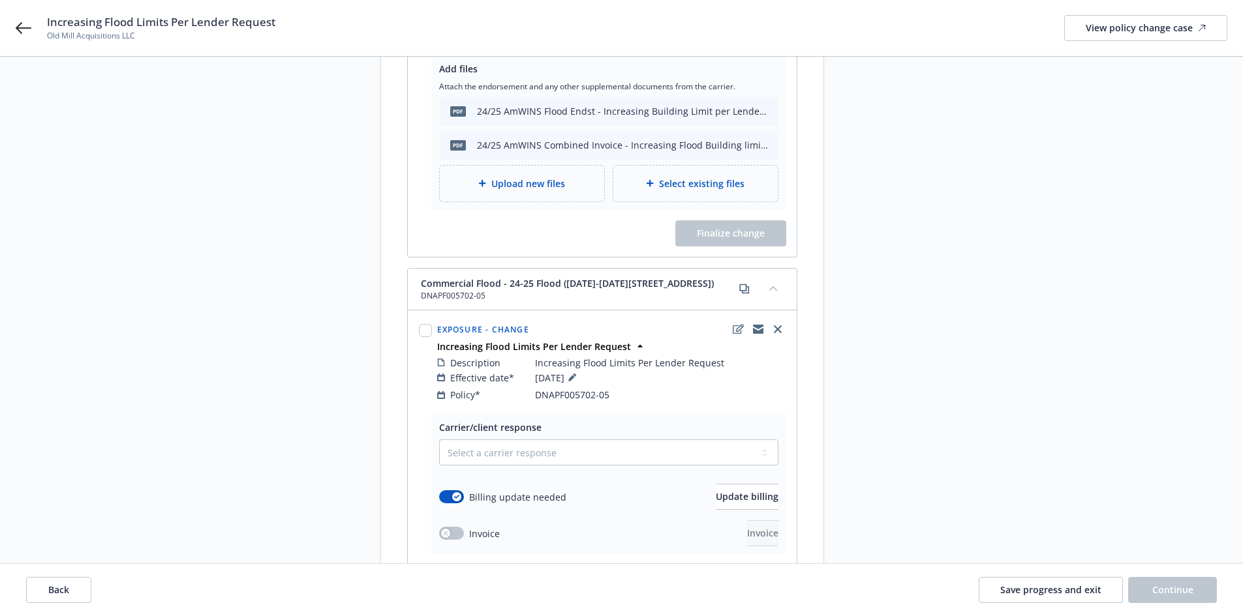
scroll to position [196, 0]
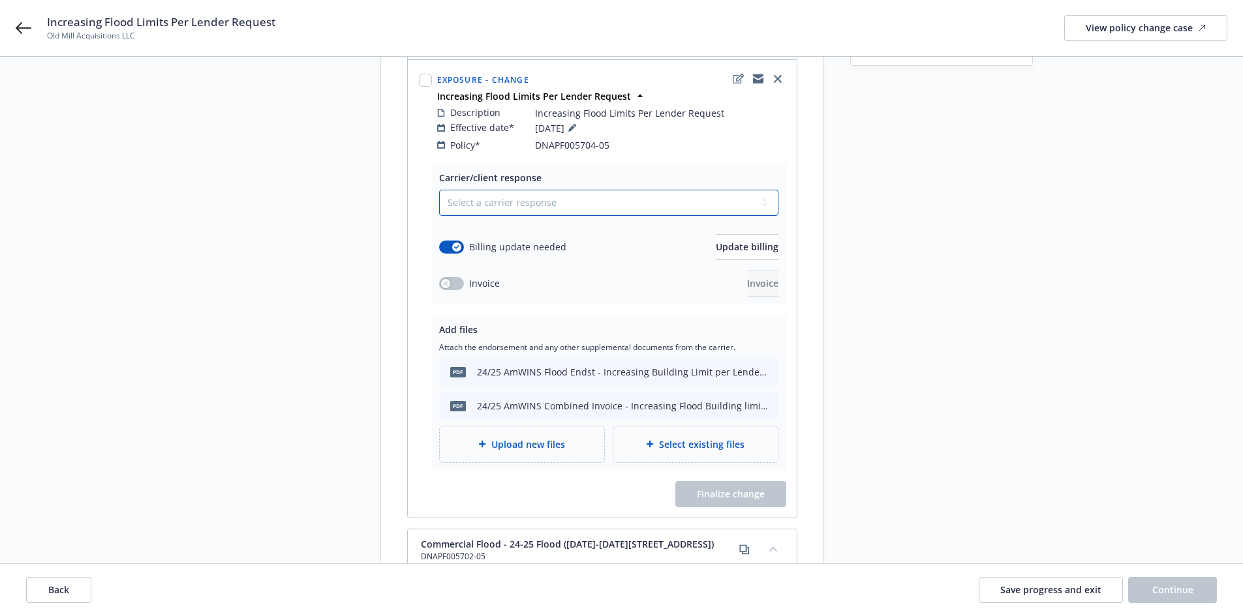
drag, startPoint x: 489, startPoint y: 189, endPoint x: 487, endPoint y: 198, distance: 8.6
click at [489, 190] on select "Select a carrier response Accepted Accepted with revision No endorsement needed…" at bounding box center [608, 203] width 339 height 26
click at [439, 190] on select "Select a carrier response Accepted Accepted with revision No endorsement needed…" at bounding box center [608, 203] width 339 height 26
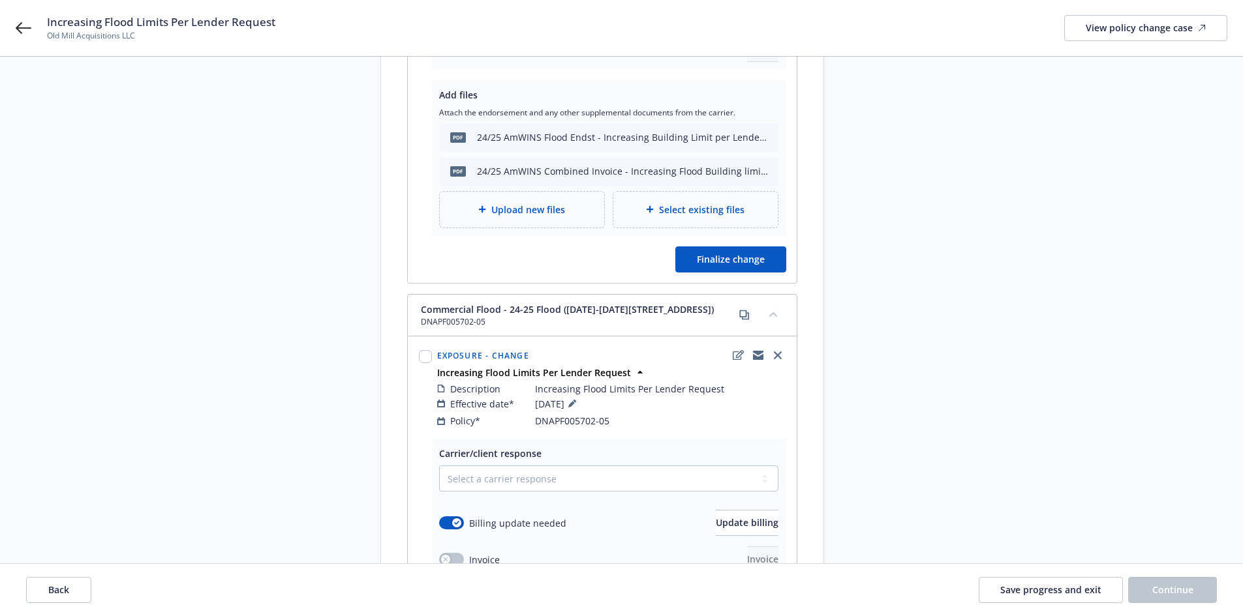
scroll to position [457, 0]
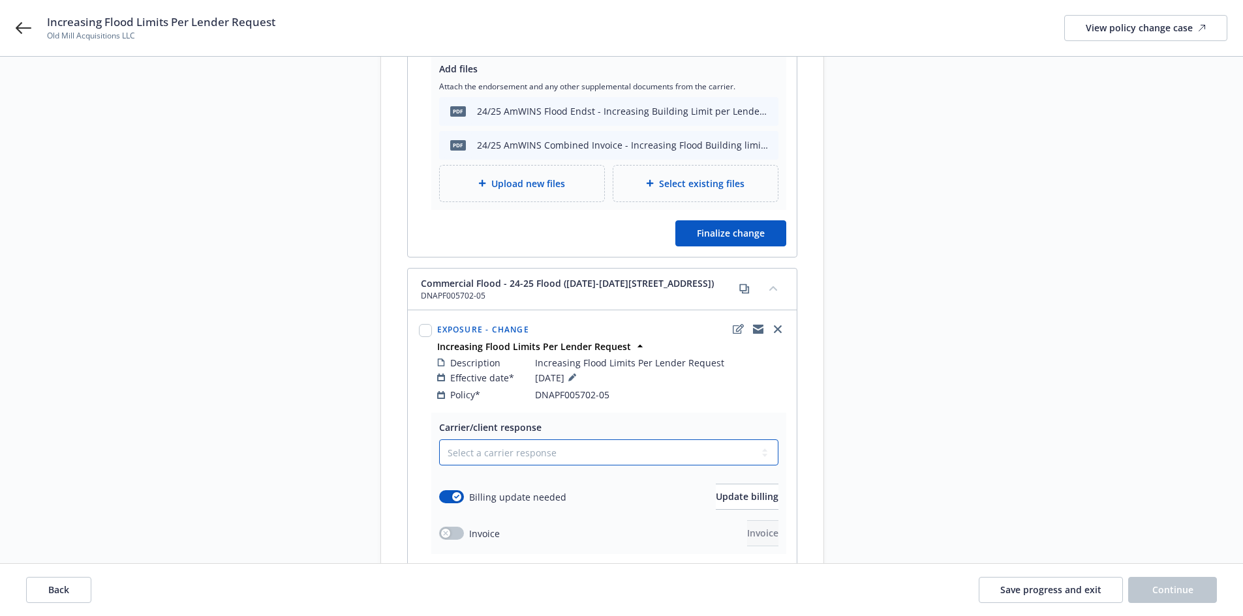
click at [519, 440] on select "Select a carrier response Accepted Accepted with revision No endorsement needed…" at bounding box center [608, 453] width 339 height 26
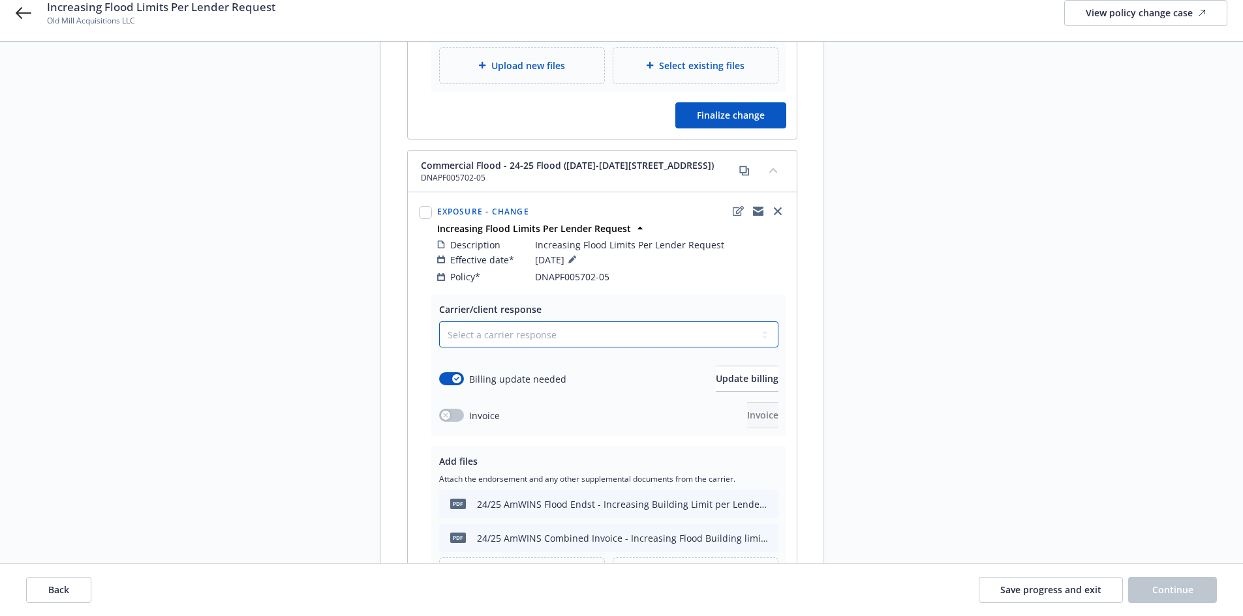
scroll to position [587, 0]
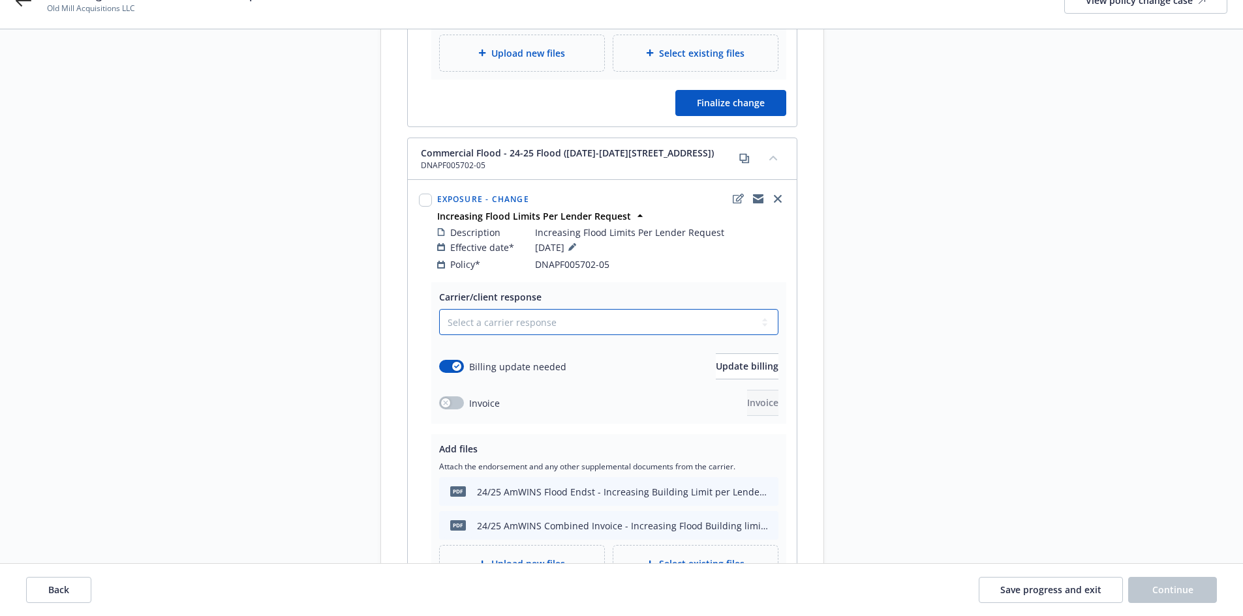
click at [499, 309] on select "Select a carrier response Accepted Accepted with revision No endorsement needed…" at bounding box center [608, 322] width 339 height 26
click at [439, 309] on select "Select a carrier response Accepted Accepted with revision No endorsement needed…" at bounding box center [608, 322] width 339 height 26
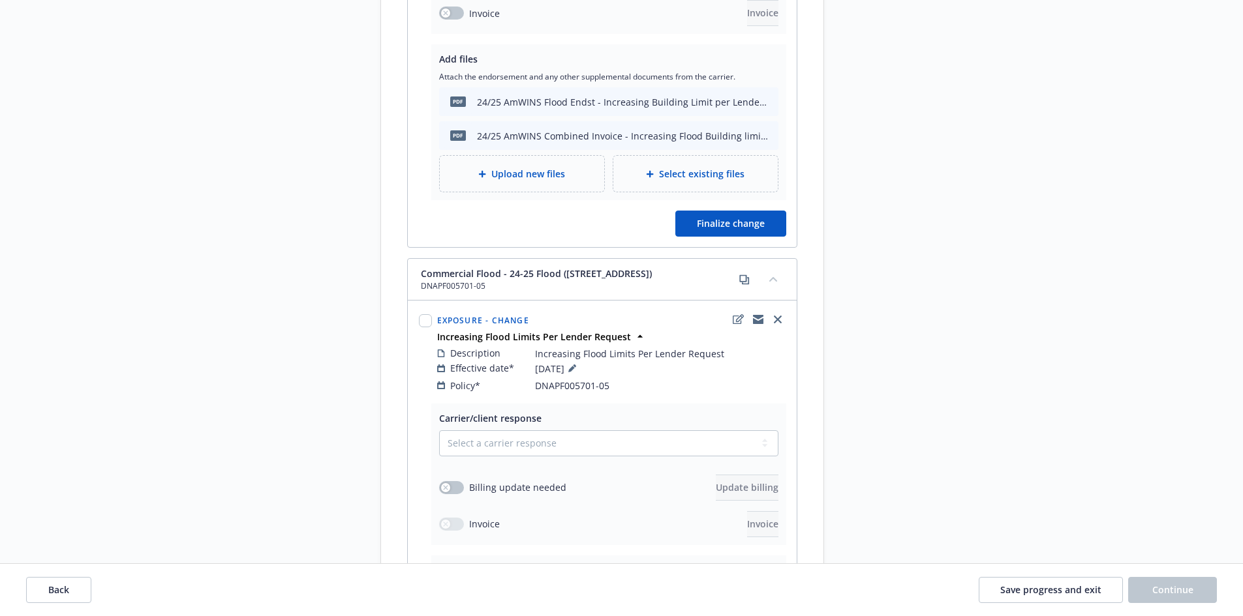
scroll to position [978, 0]
click at [524, 429] on select "Select a carrier response Accepted Accepted with revision No endorsement needed…" at bounding box center [608, 442] width 339 height 26
click at [527, 429] on select "Select a carrier response Accepted Accepted with revision No endorsement needed…" at bounding box center [608, 442] width 339 height 26
click at [439, 429] on select "Select a carrier response Accepted Accepted with revision No endorsement needed…" at bounding box center [608, 442] width 339 height 26
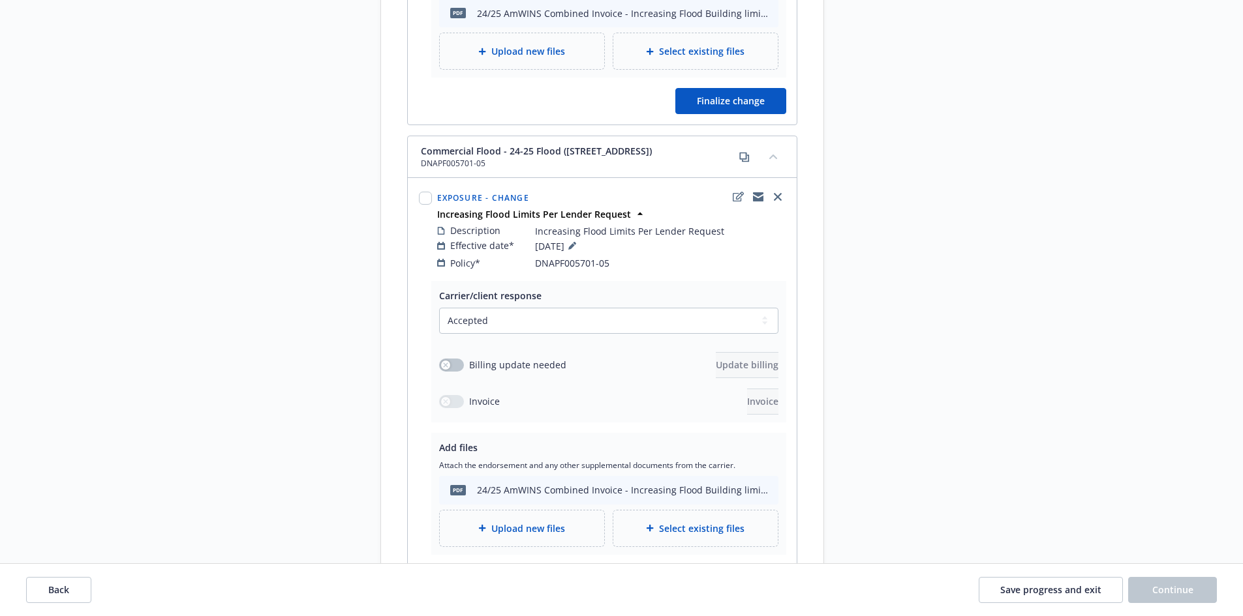
scroll to position [1165, 0]
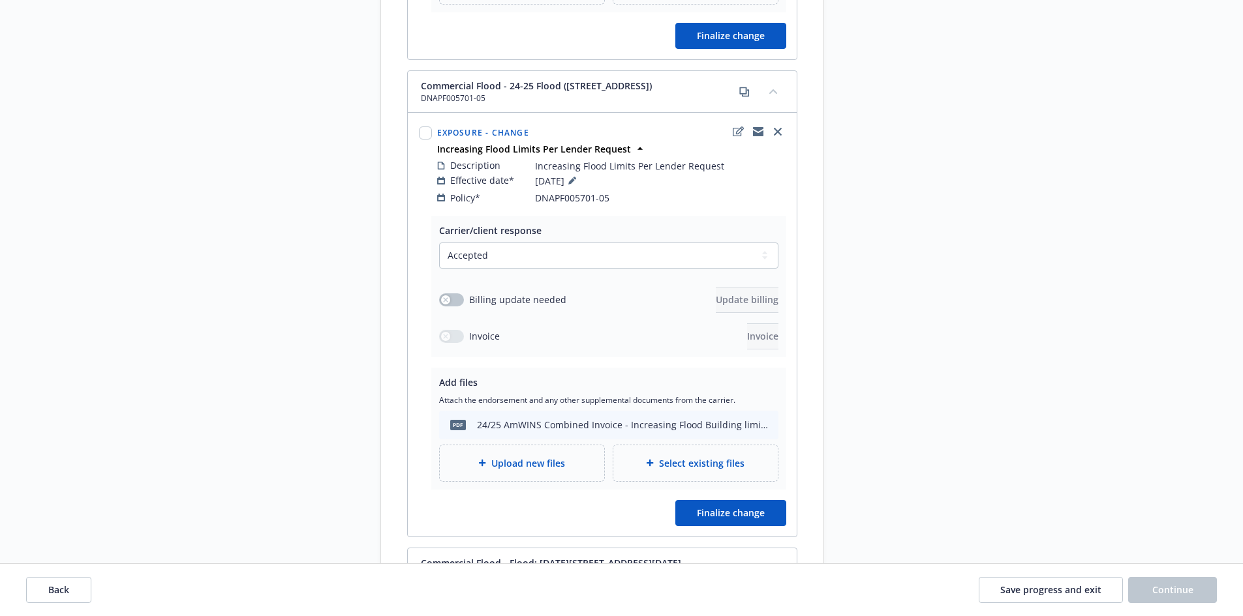
click at [536, 458] on div "Upload new files" at bounding box center [522, 464] width 164 height 36
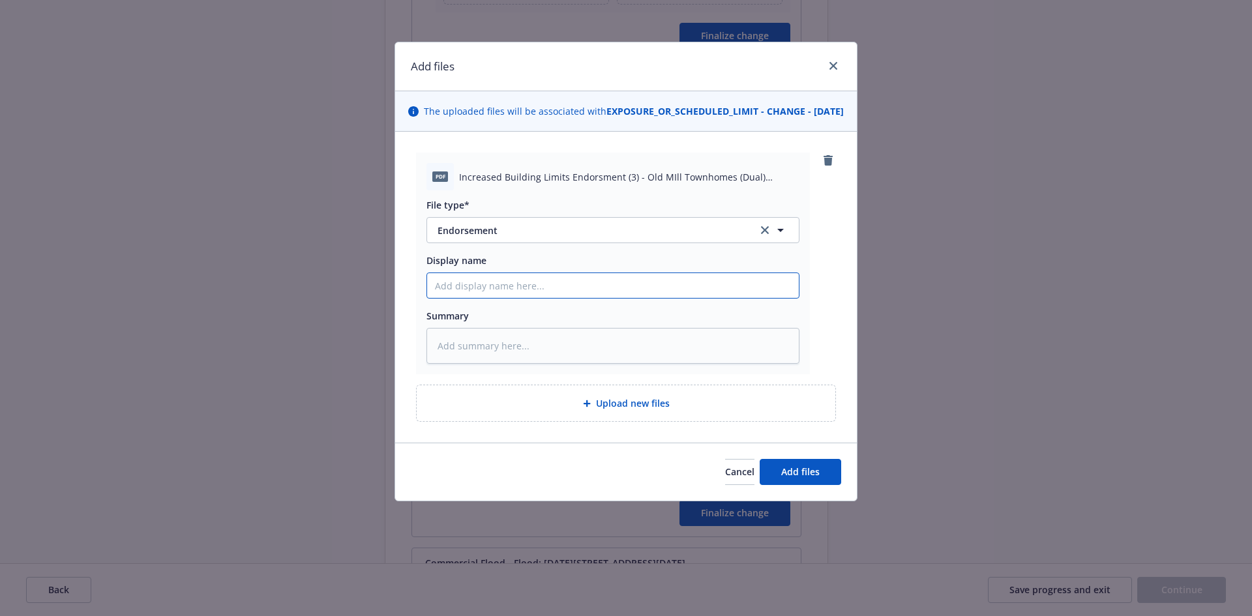
click at [491, 298] on input "Display name" at bounding box center [613, 285] width 372 height 25
paste input "24/25 AmWINS Flood Endst - Increasing Building Limit per Lender Request"
click at [526, 359] on textarea at bounding box center [613, 346] width 373 height 36
paste textarea "24/25 AmWINS Flood Endst - Increasing Building Limit per Lender Request"
click at [794, 478] on span "Add files" at bounding box center [800, 472] width 38 height 12
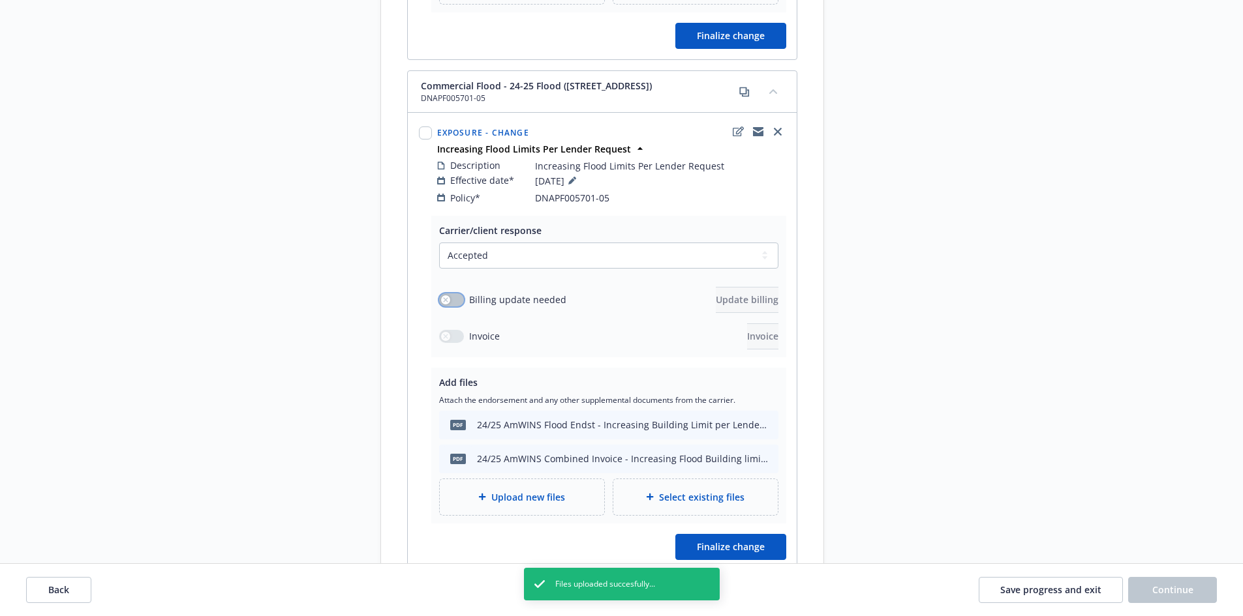
click at [457, 294] on button "button" at bounding box center [451, 300] width 25 height 13
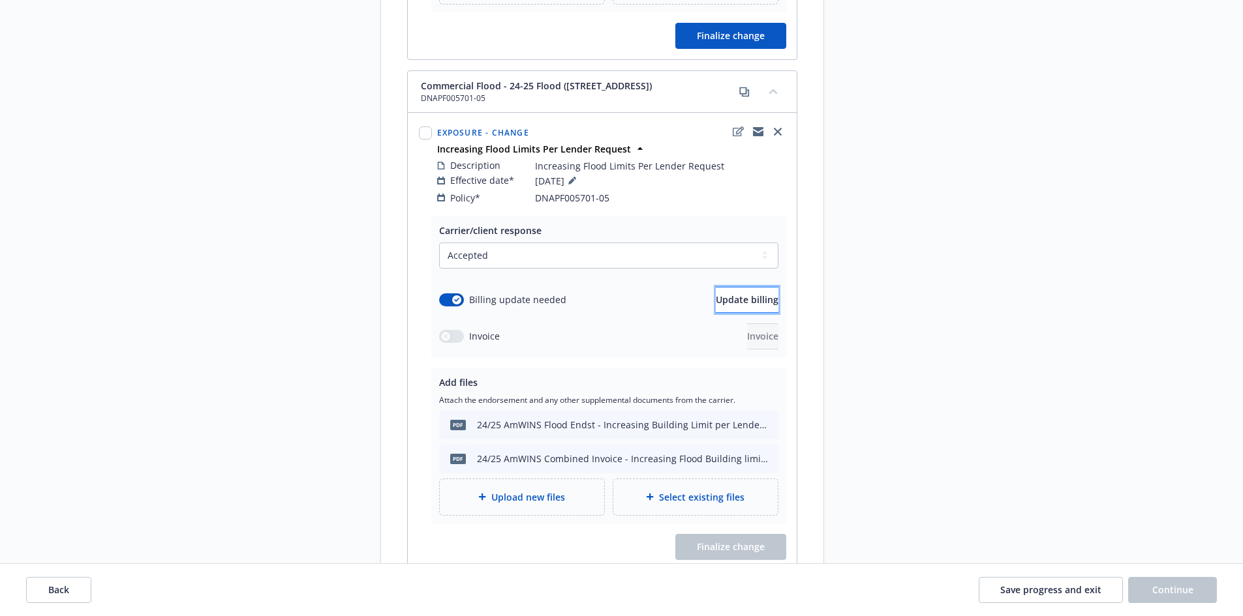
click at [744, 294] on span "Update billing" at bounding box center [747, 300] width 63 height 12
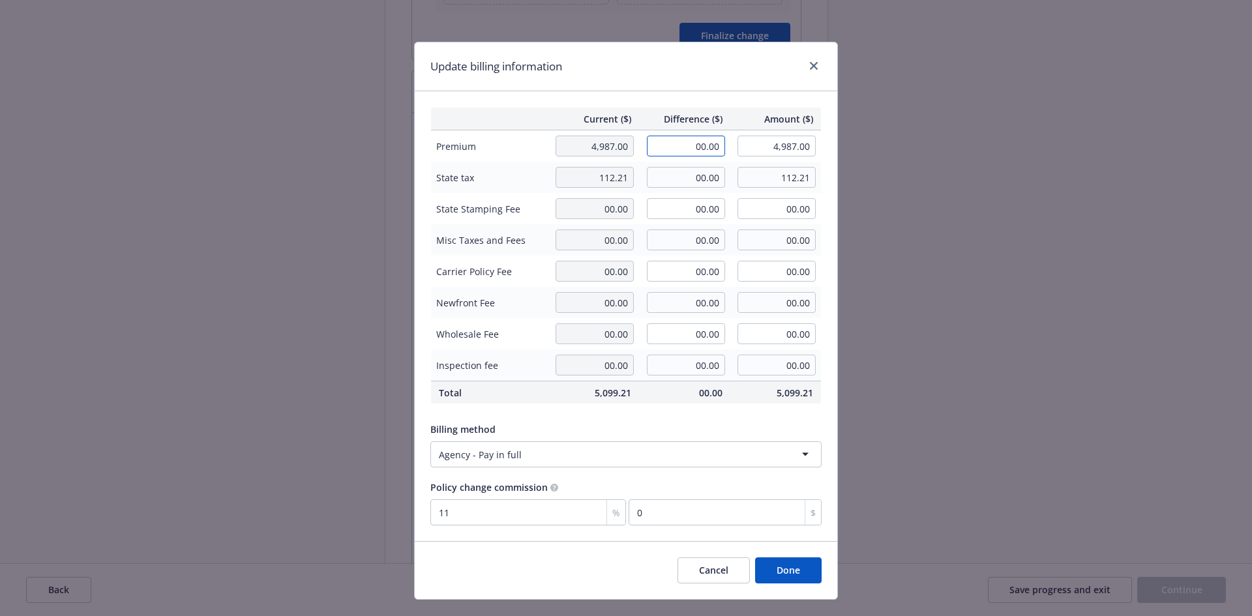
click at [694, 145] on input "00.00" at bounding box center [686, 146] width 78 height 21
click at [690, 172] on input "00.00" at bounding box center [686, 177] width 78 height 21
click at [656, 438] on div "Billing method Agency - Pay in full" at bounding box center [626, 445] width 391 height 45
click at [774, 570] on button "Done" at bounding box center [788, 571] width 67 height 26
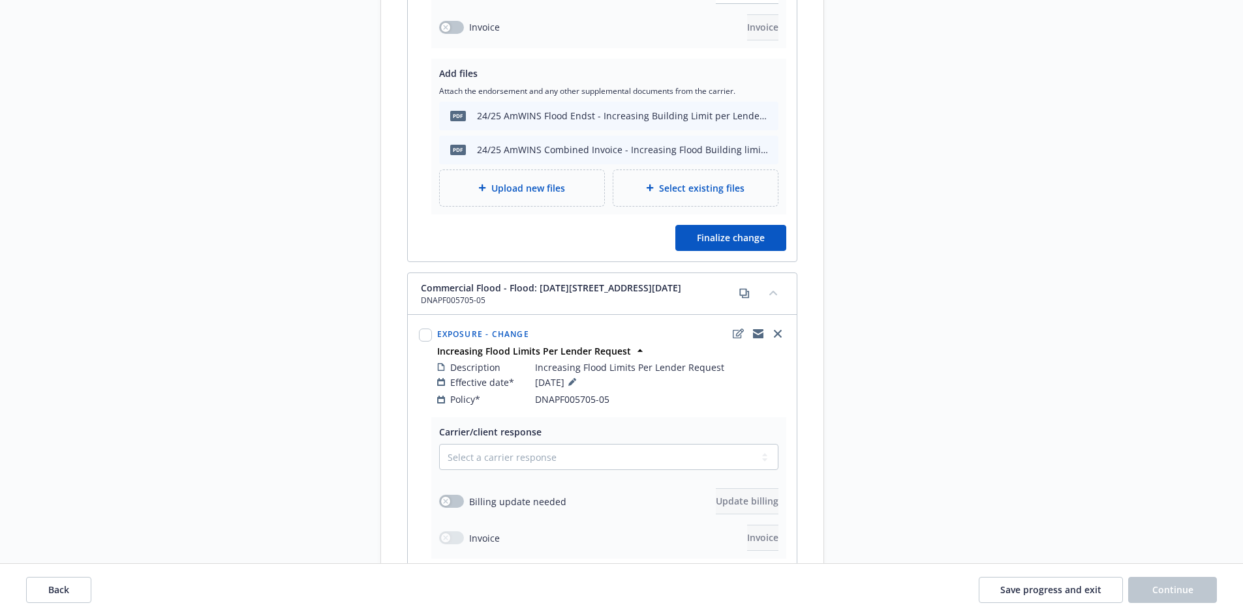
scroll to position [1556, 0]
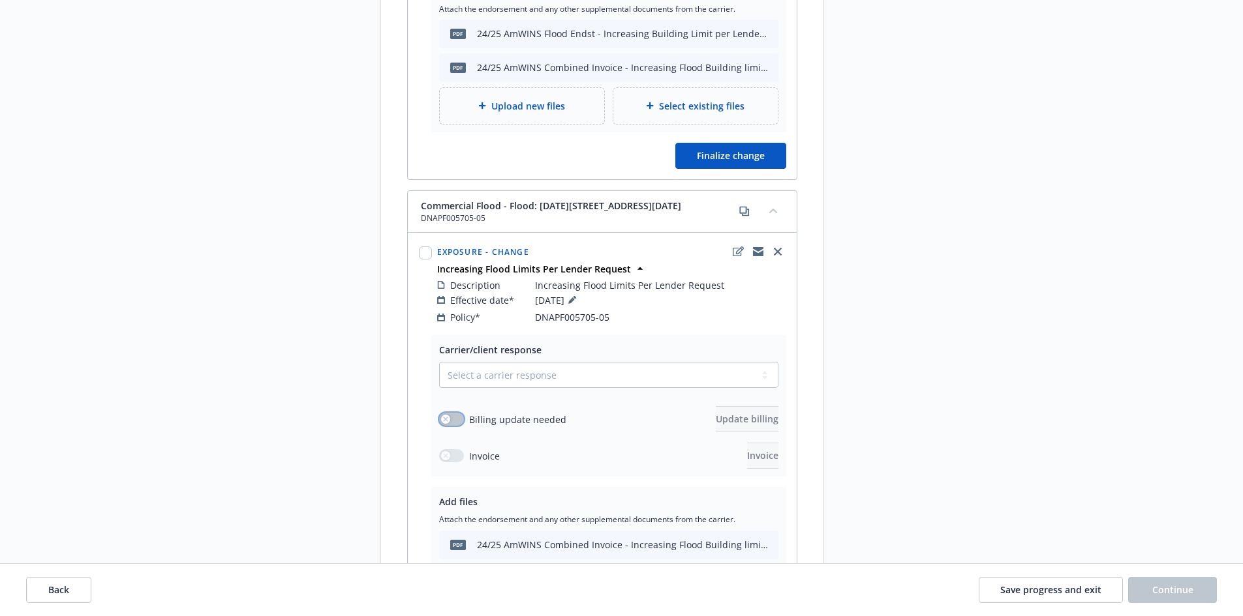
click at [458, 413] on button "button" at bounding box center [451, 419] width 25 height 13
click at [522, 362] on select "Select a carrier response Accepted Accepted with revision No endorsement needed…" at bounding box center [608, 375] width 339 height 26
click at [439, 362] on select "Select a carrier response Accepted Accepted with revision No endorsement needed…" at bounding box center [608, 375] width 339 height 26
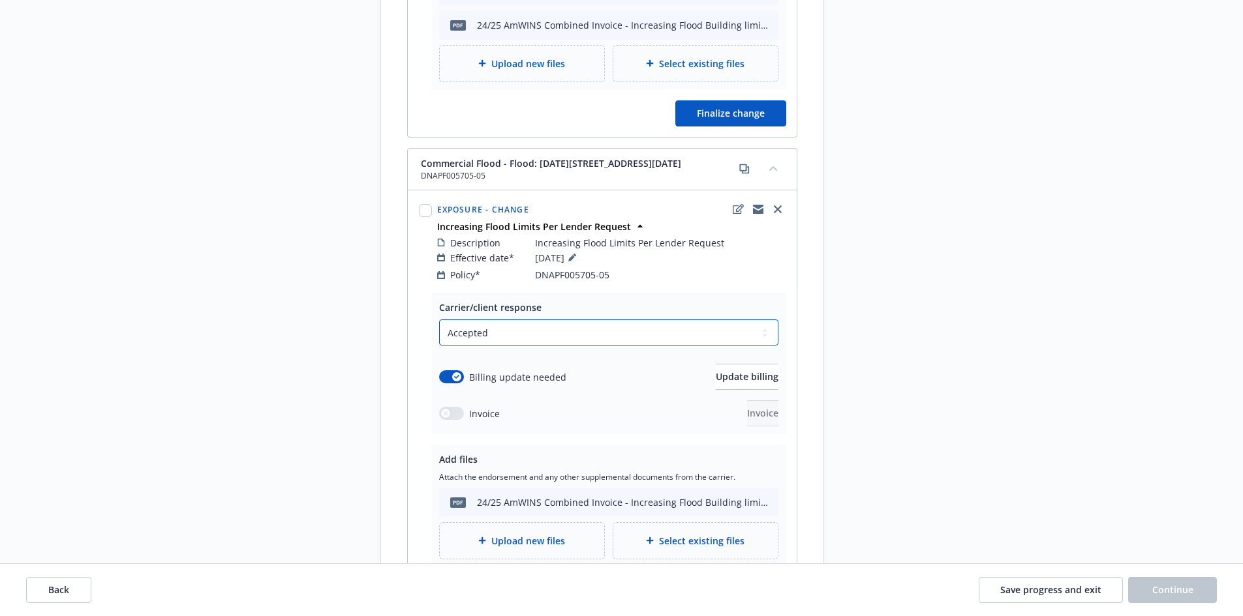
scroll to position [1687, 0]
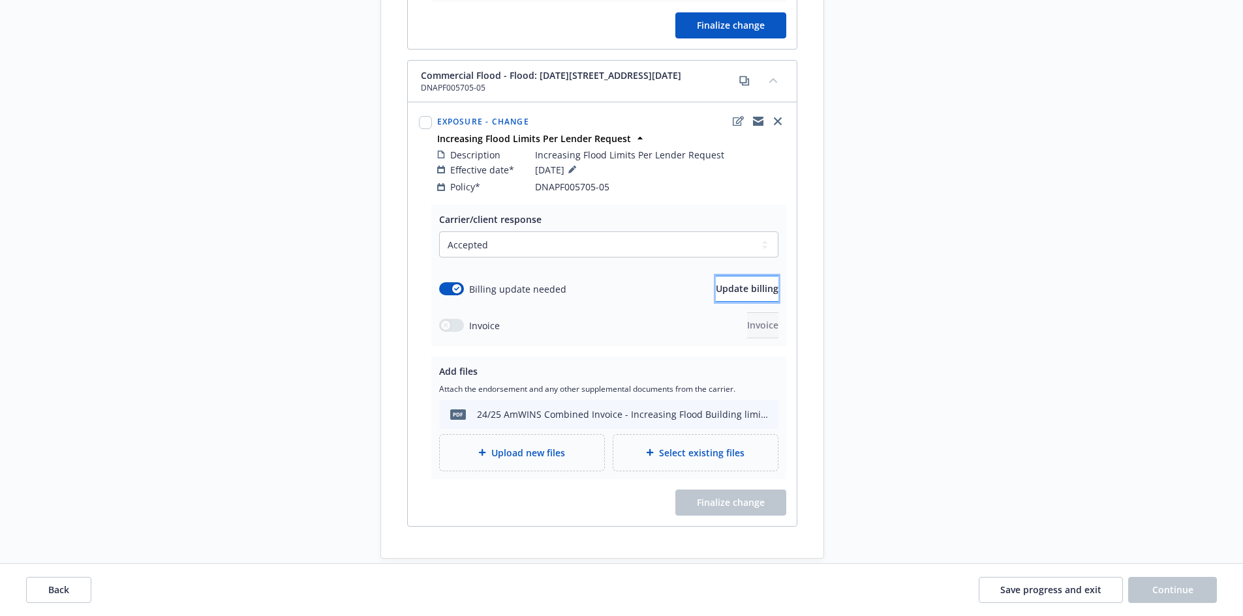
click at [720, 276] on button "Update billing" at bounding box center [747, 289] width 63 height 26
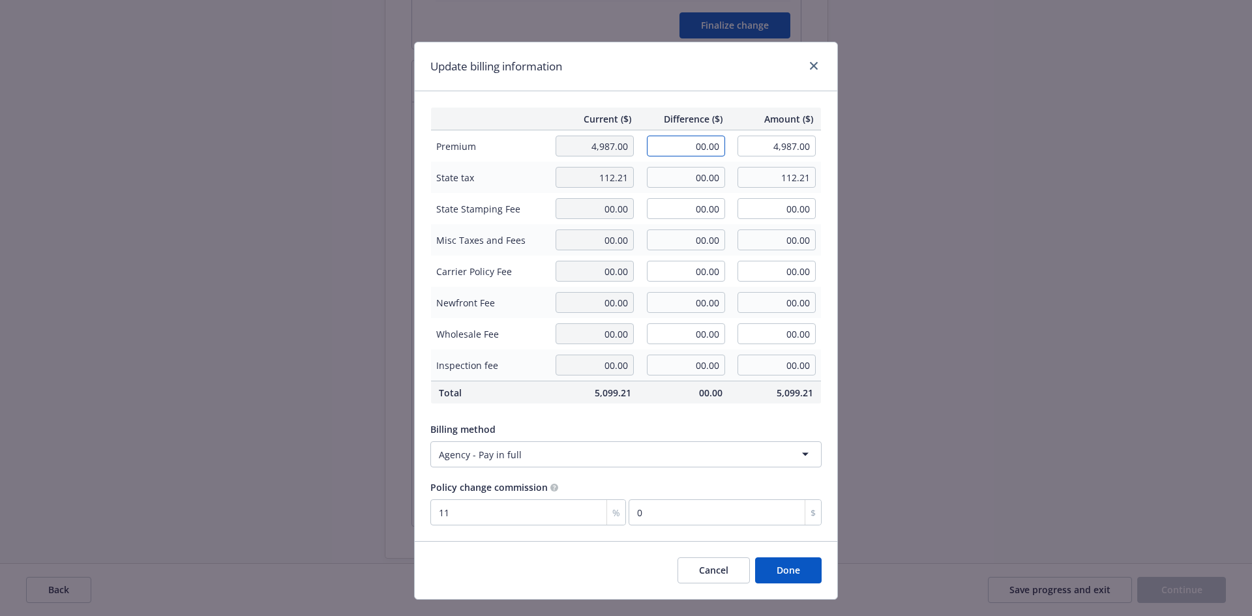
click at [689, 151] on input "00.00" at bounding box center [686, 146] width 78 height 21
click at [701, 172] on input "00.00" at bounding box center [686, 177] width 78 height 21
click at [697, 209] on input "00.00" at bounding box center [686, 208] width 78 height 21
click at [803, 574] on button "Done" at bounding box center [788, 571] width 67 height 26
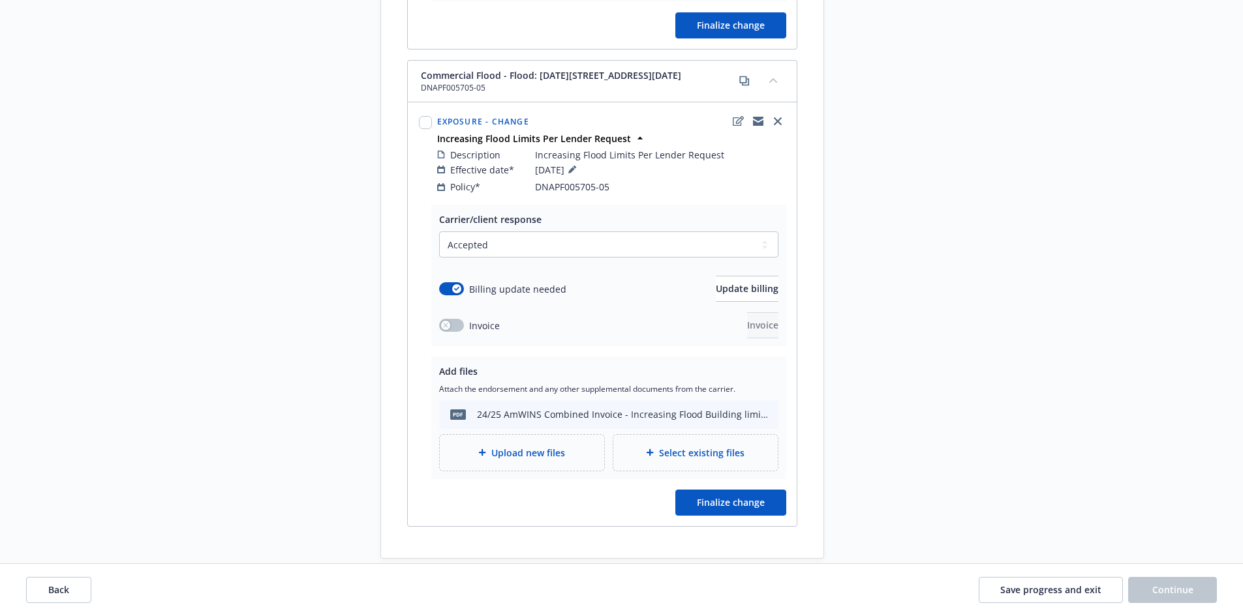
click at [550, 446] on span "Upload new files" at bounding box center [528, 453] width 74 height 14
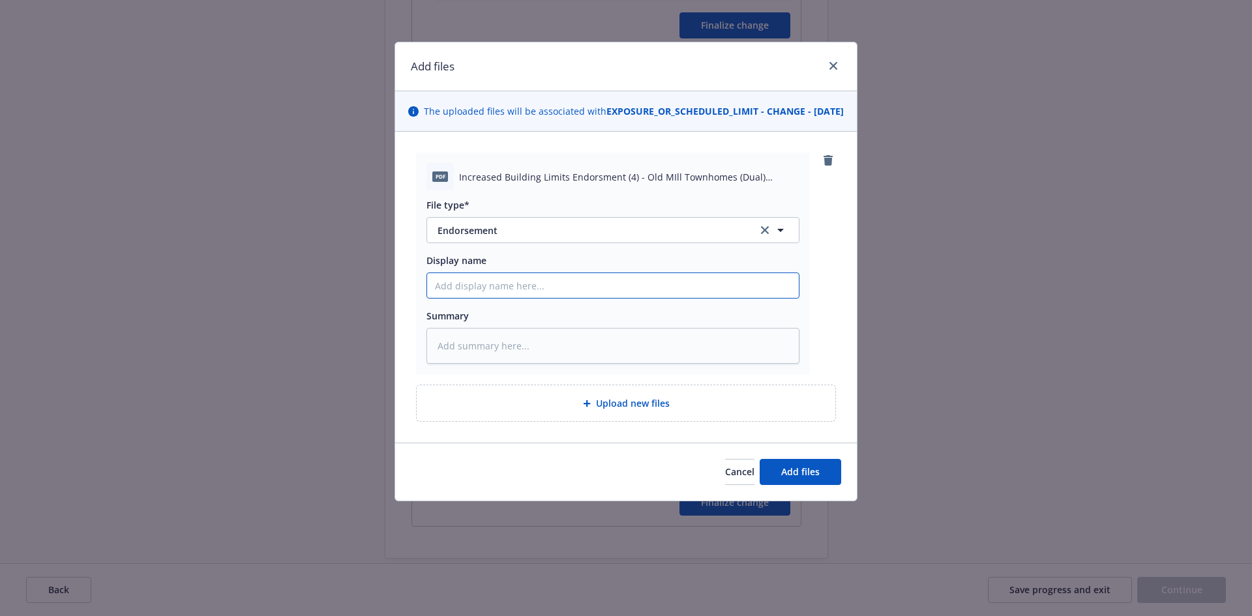
click at [500, 298] on input "Display name" at bounding box center [613, 285] width 372 height 25
paste input "24/25 AmWINS Flood Endst - Increasing Building Limit per Lender Request"
click at [514, 350] on textarea at bounding box center [613, 346] width 373 height 36
paste textarea "24/25 AmWINS Flood Endst - Increasing Building Limit per Lender Request"
click at [784, 478] on button "Add files" at bounding box center [801, 472] width 82 height 26
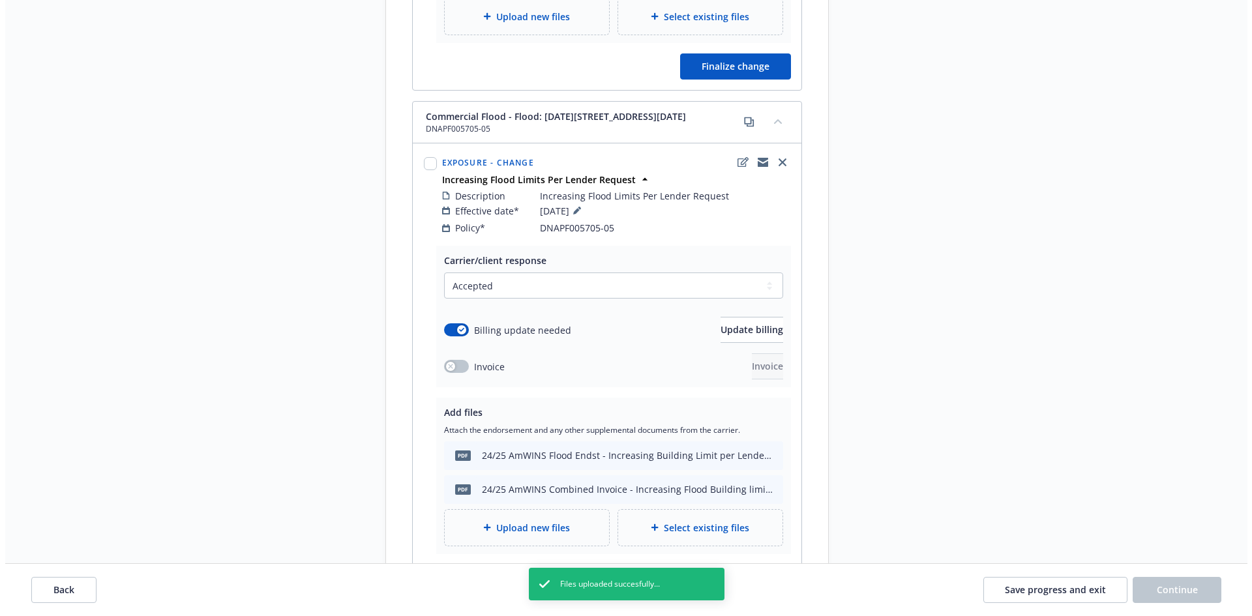
scroll to position [1755, 0]
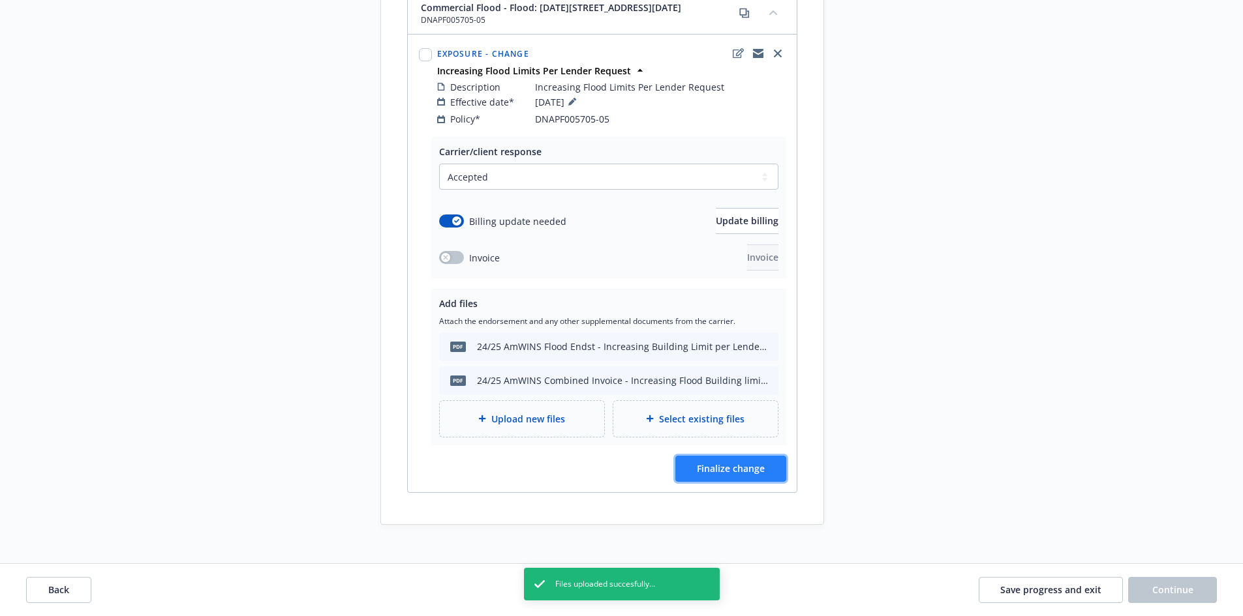
click at [726, 462] on span "Finalize change" at bounding box center [731, 468] width 68 height 12
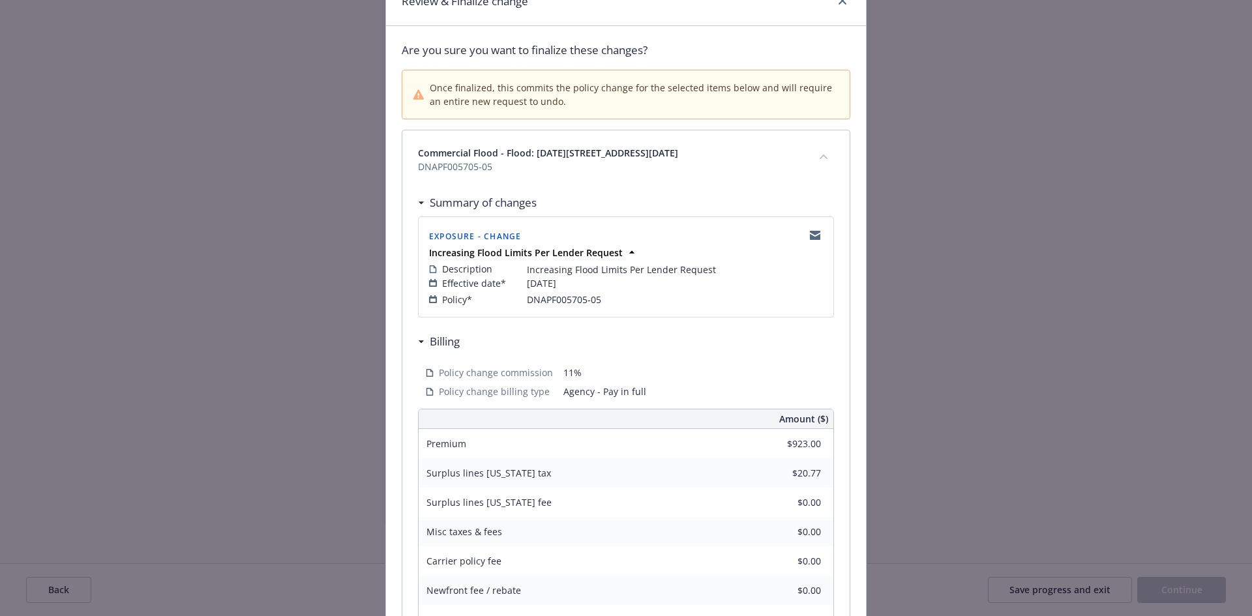
scroll to position [265, 0]
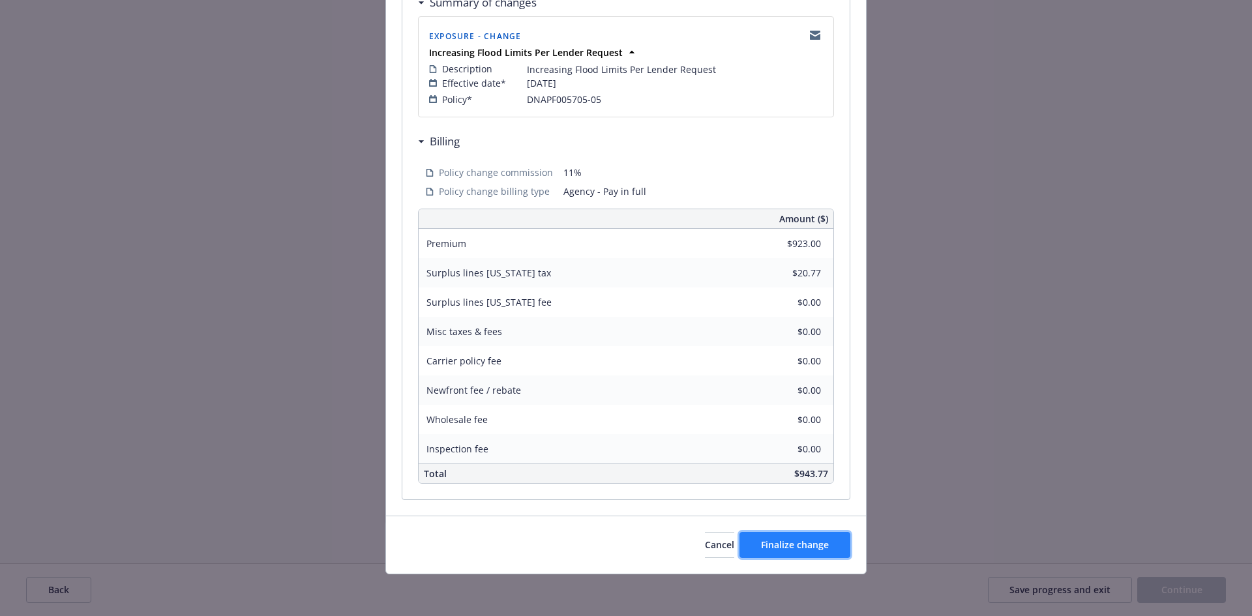
click at [783, 541] on span "Finalize change" at bounding box center [795, 545] width 68 height 12
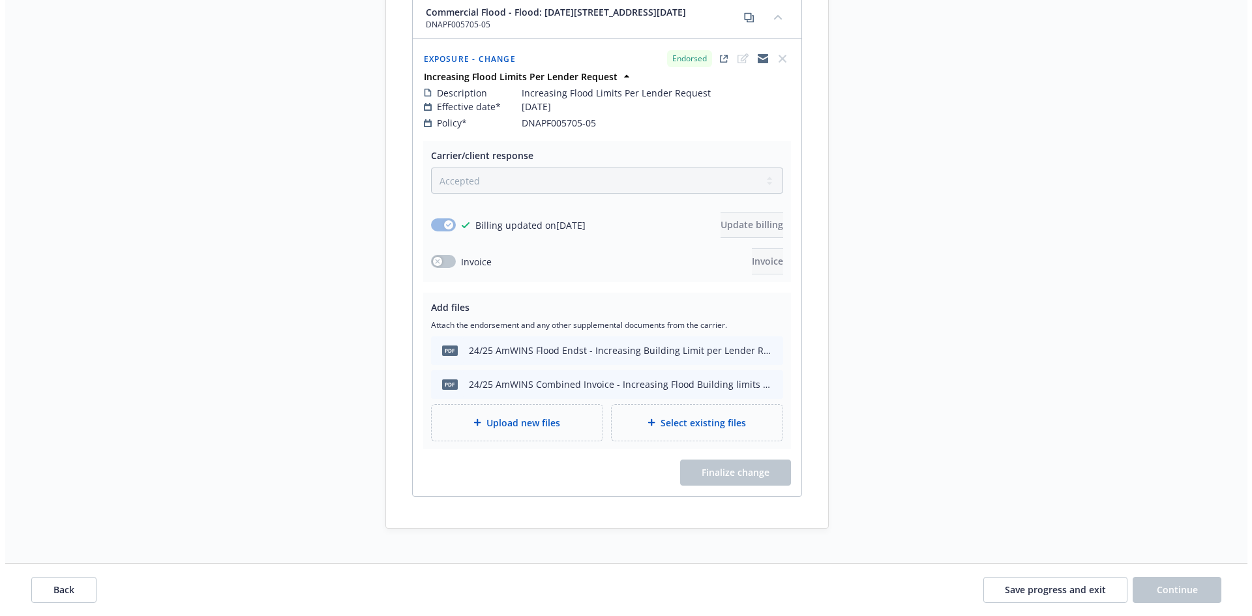
scroll to position [1357, 0]
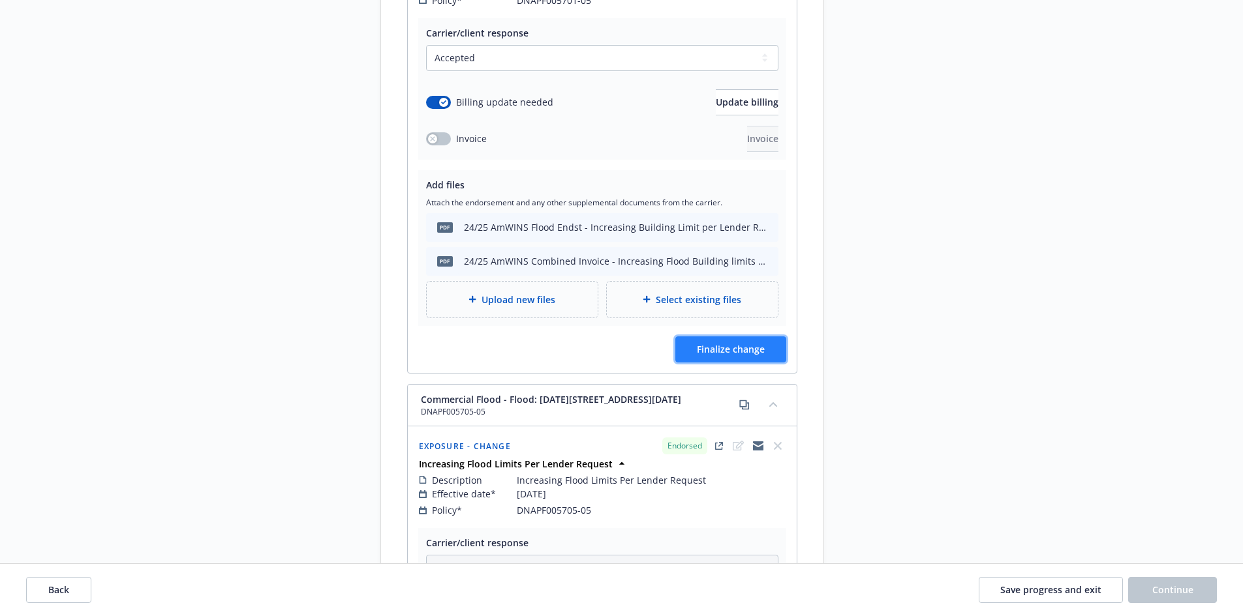
click at [736, 343] on span "Finalize change" at bounding box center [731, 349] width 68 height 12
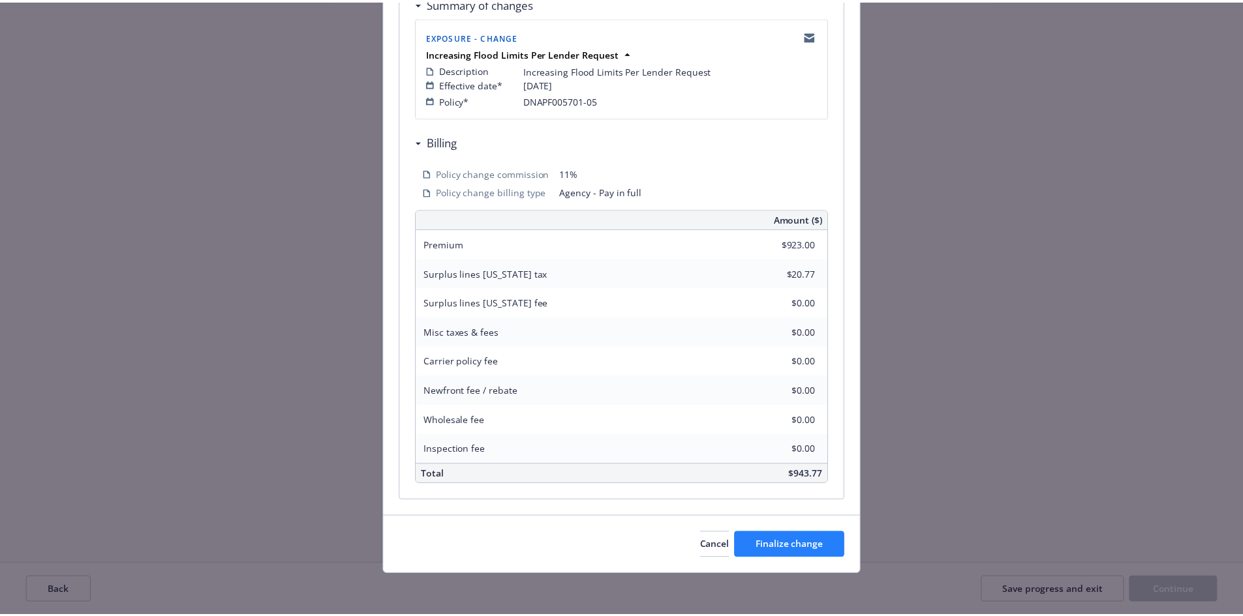
scroll to position [265, 0]
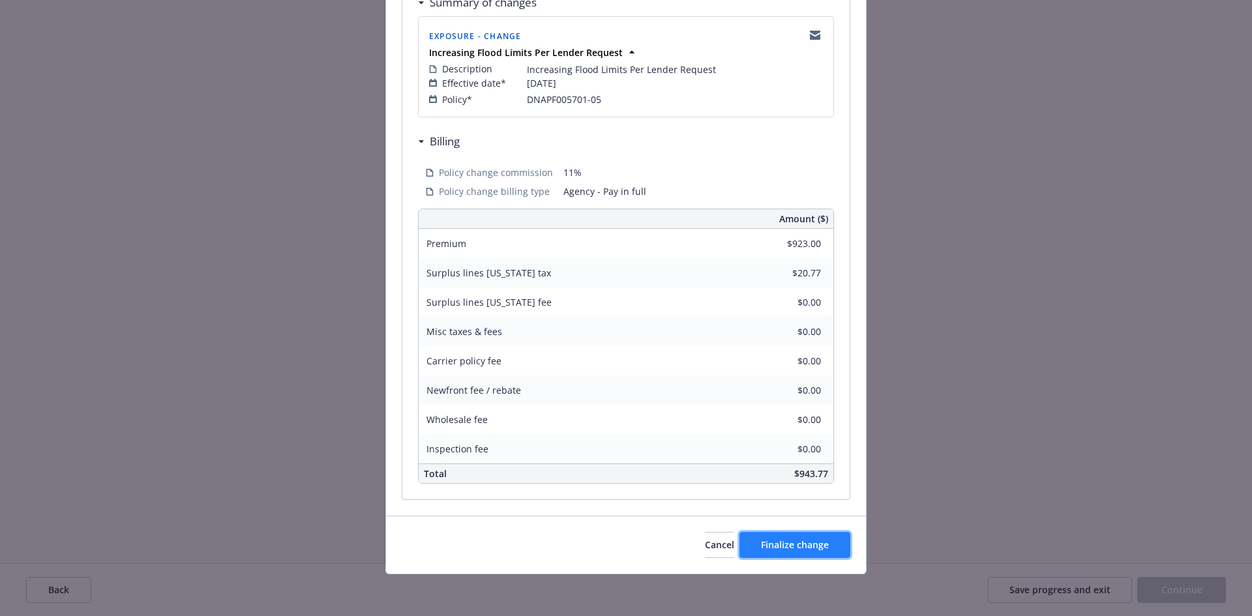
click at [830, 547] on button "Finalize change" at bounding box center [795, 545] width 111 height 26
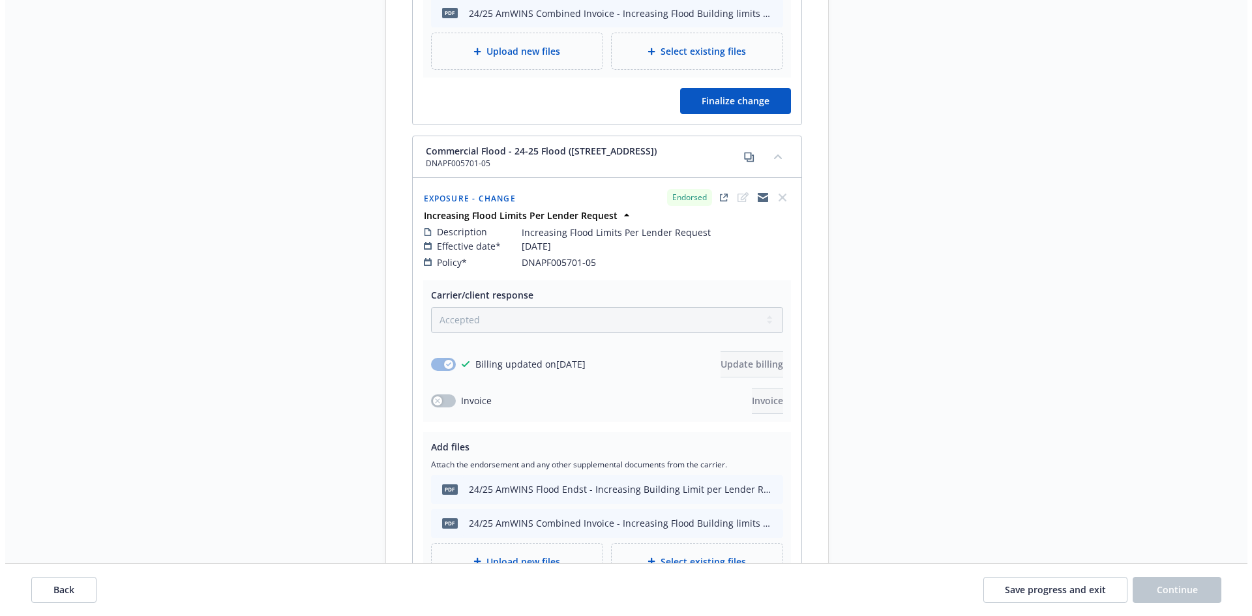
scroll to position [835, 0]
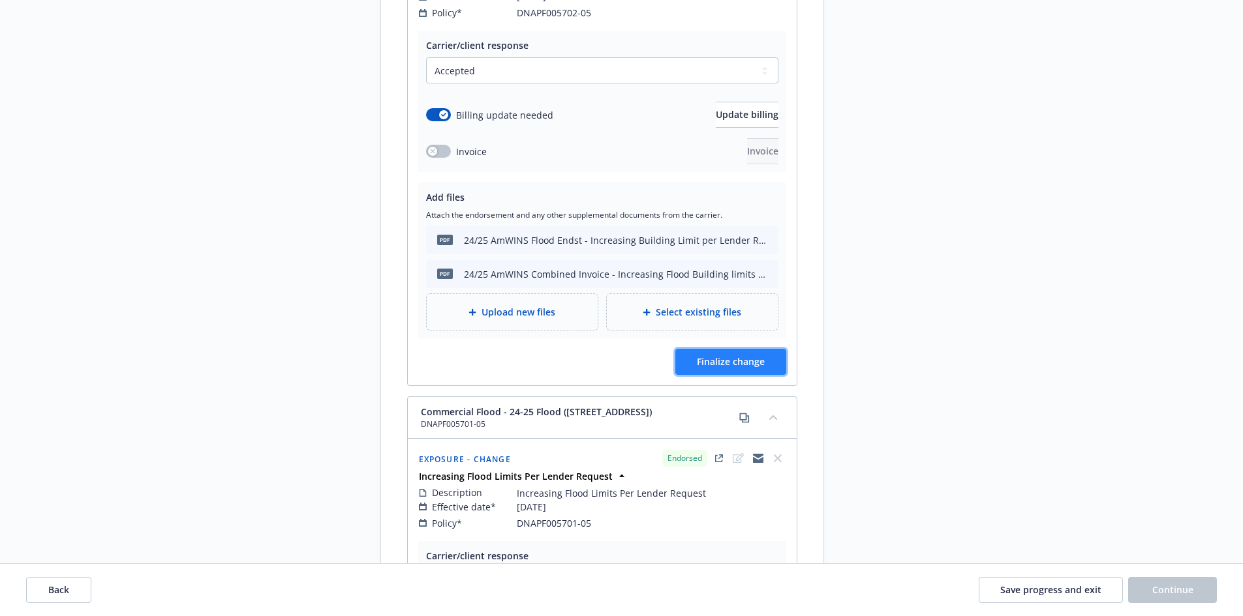
click at [720, 355] on span "Finalize change" at bounding box center [731, 361] width 68 height 12
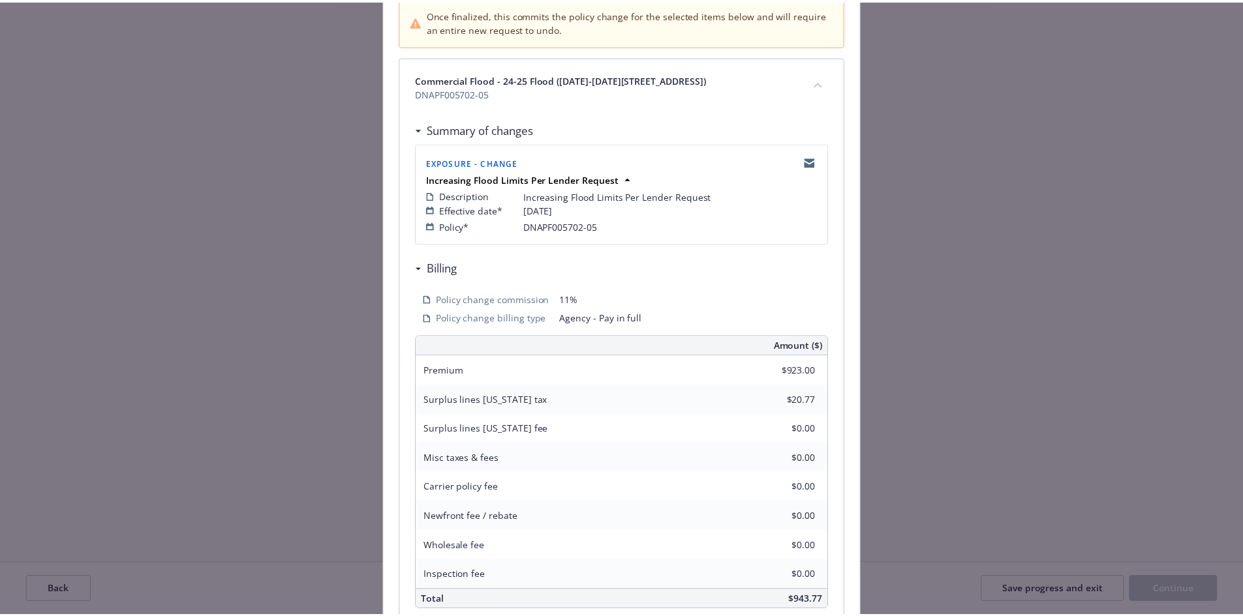
scroll to position [265, 0]
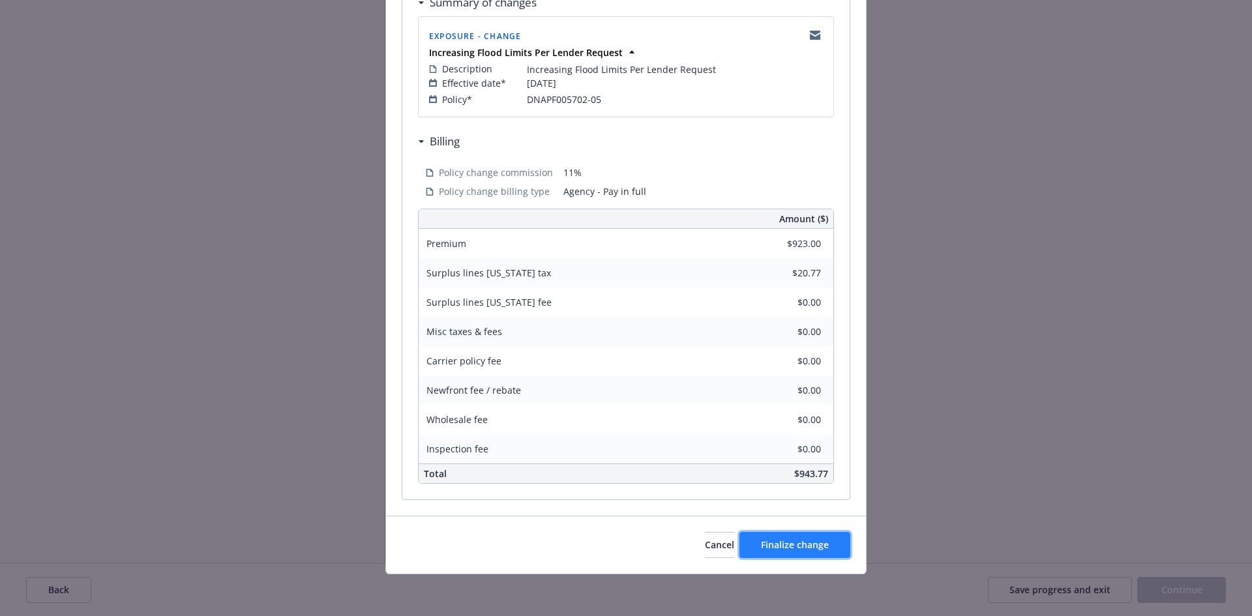
click at [783, 544] on span "Finalize change" at bounding box center [795, 545] width 68 height 12
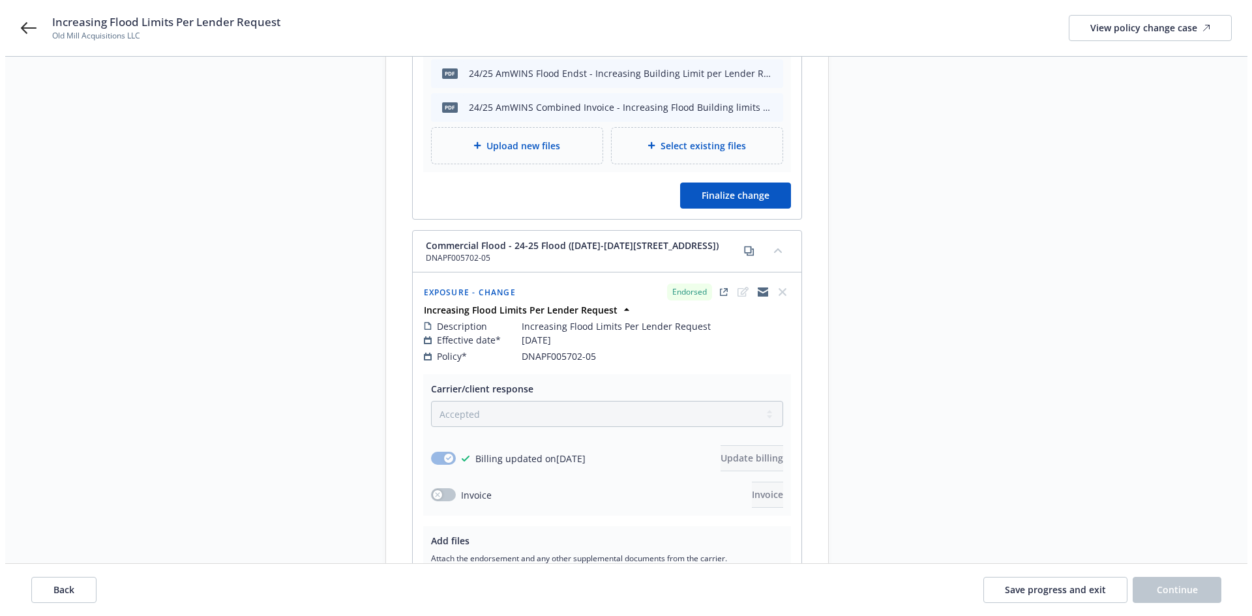
scroll to position [313, 0]
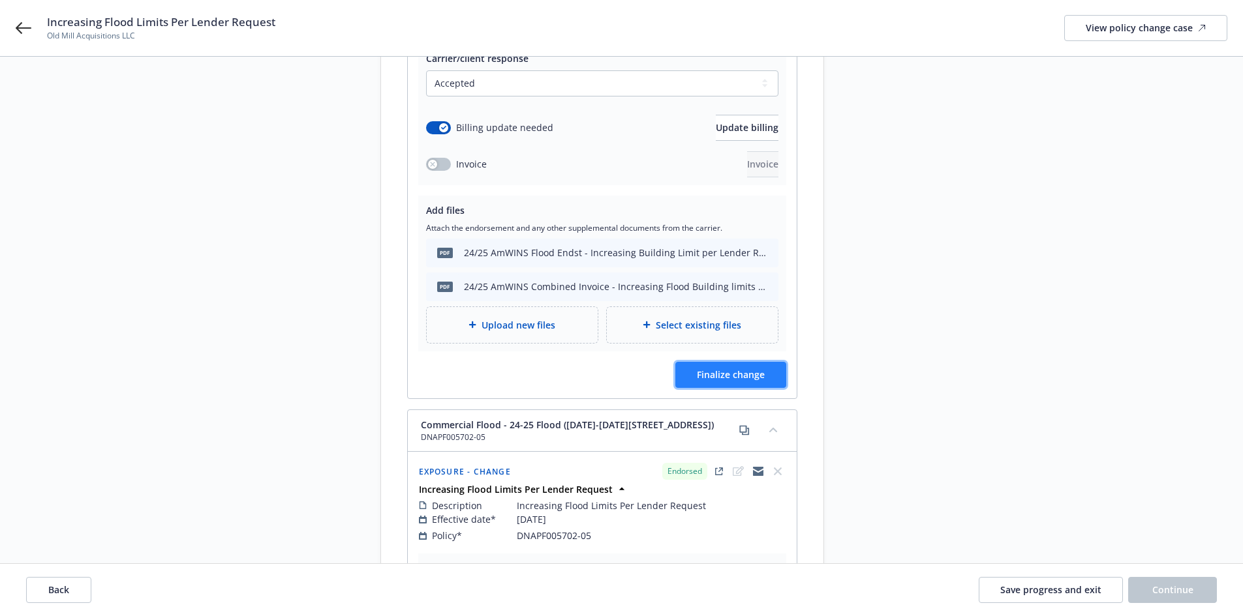
click at [771, 368] on button "Finalize change" at bounding box center [730, 375] width 111 height 26
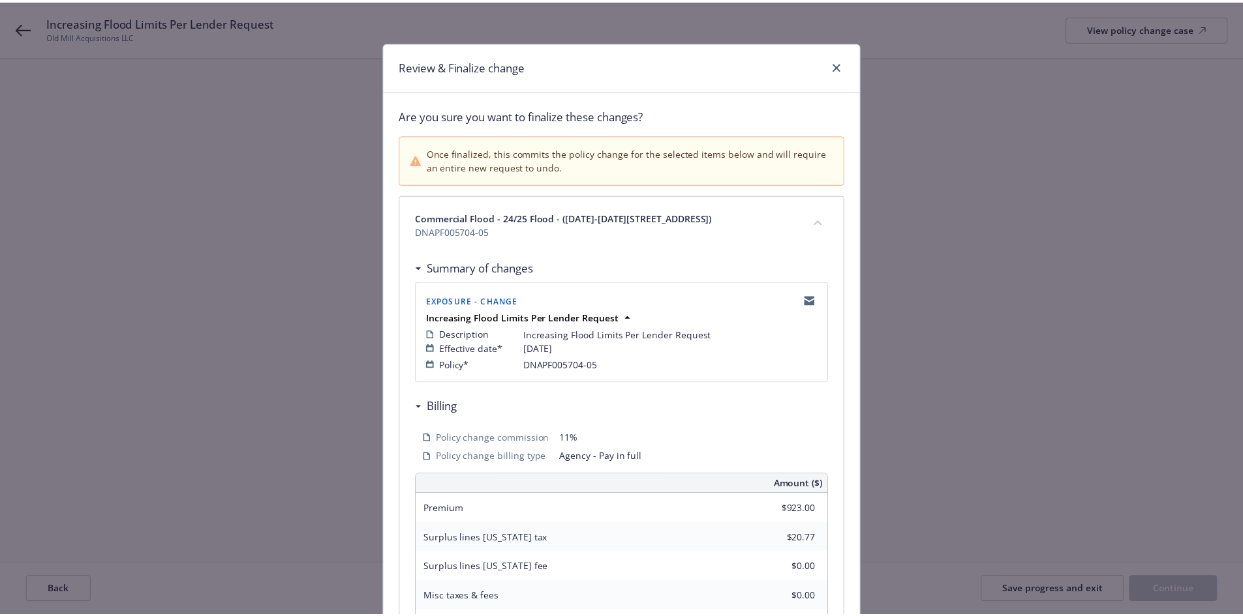
scroll to position [265, 0]
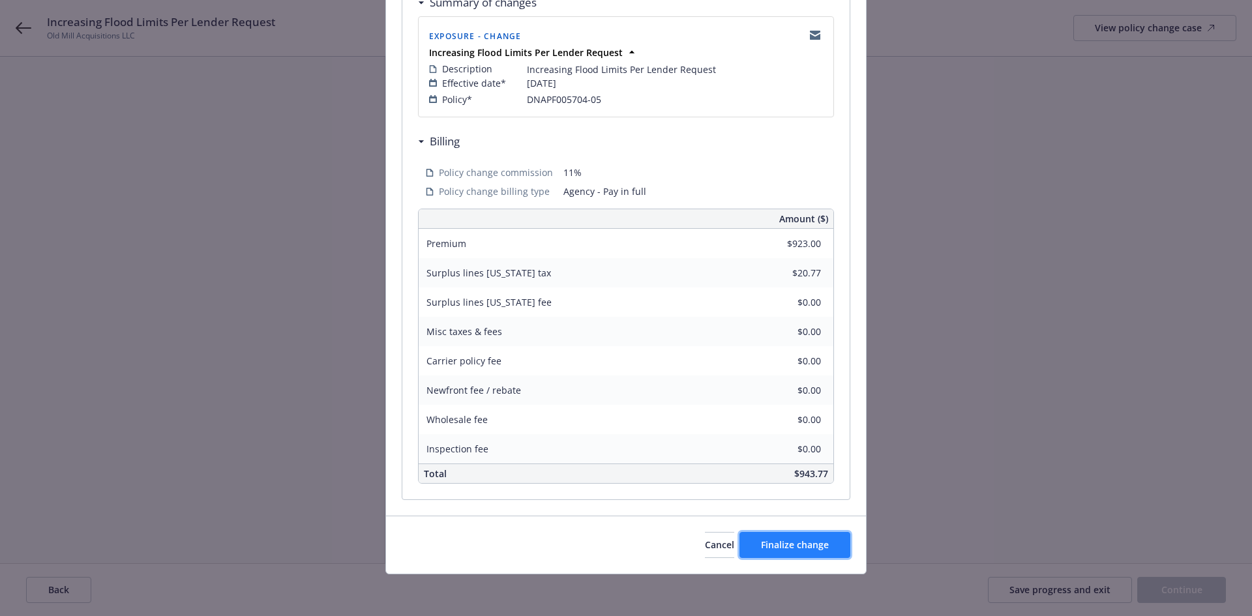
click at [831, 554] on button "Finalize change" at bounding box center [795, 545] width 111 height 26
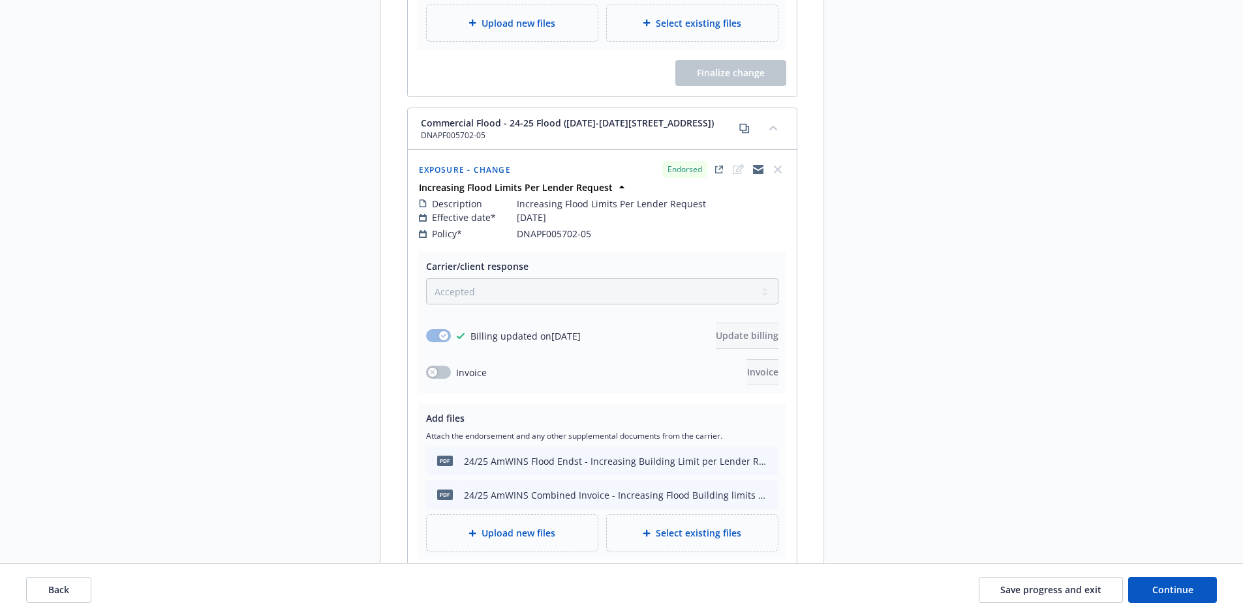
scroll to position [783, 0]
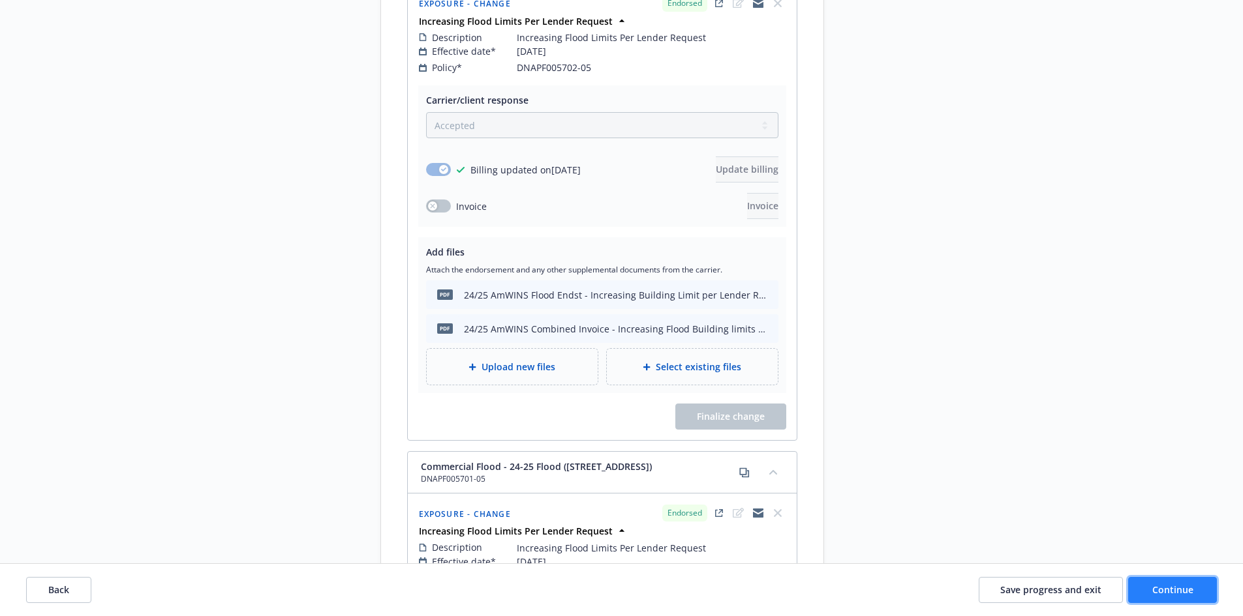
click at [1171, 581] on button "Continue" at bounding box center [1172, 590] width 89 height 26
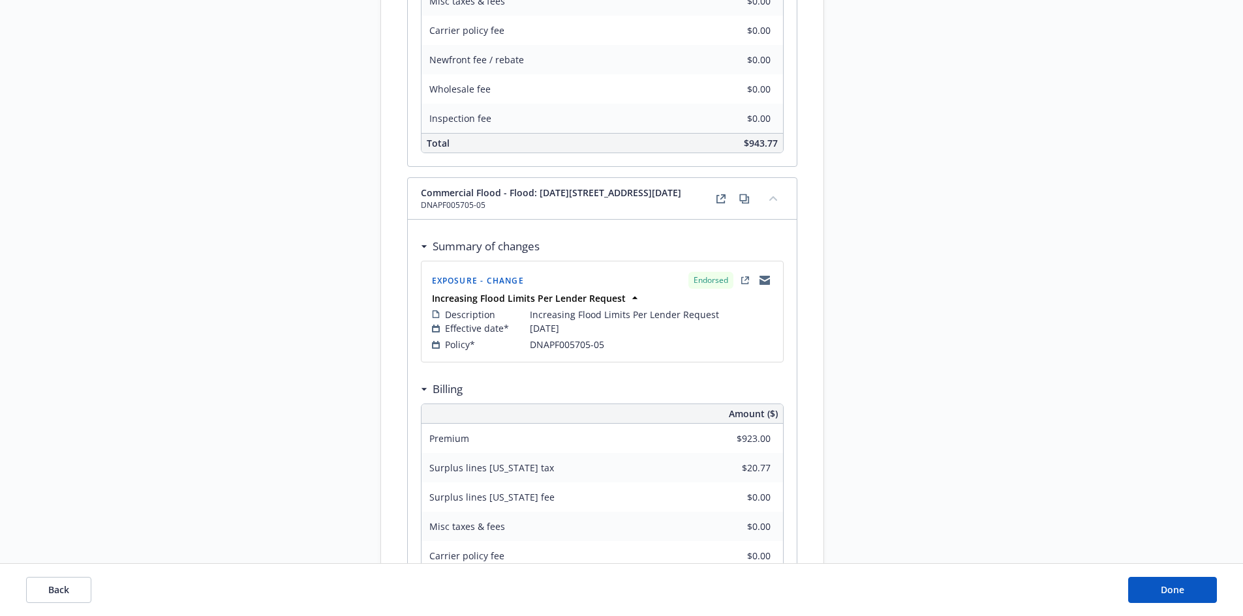
scroll to position [1811, 0]
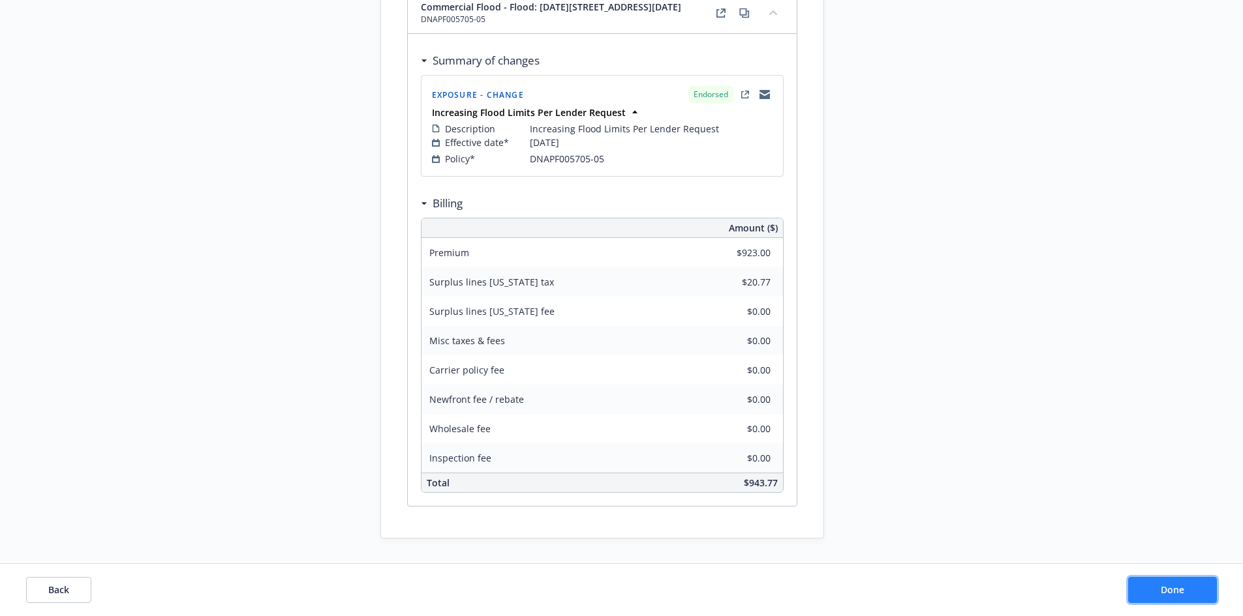
click at [1163, 584] on span "Done" at bounding box center [1171, 590] width 23 height 12
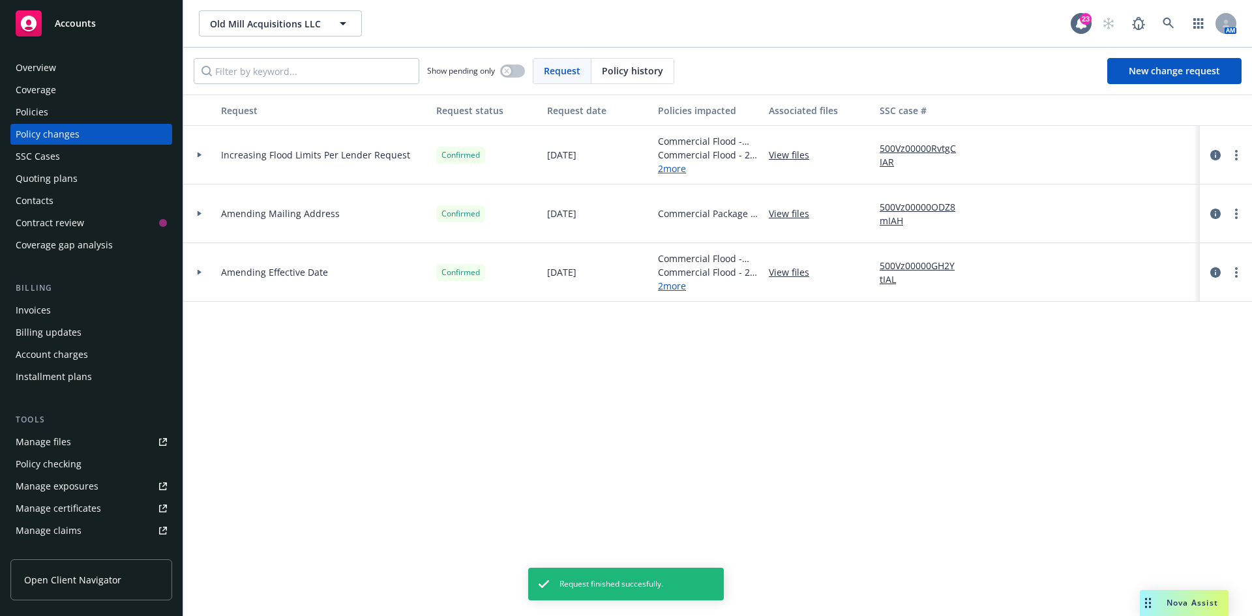
click at [63, 306] on div "Invoices" at bounding box center [91, 310] width 151 height 21
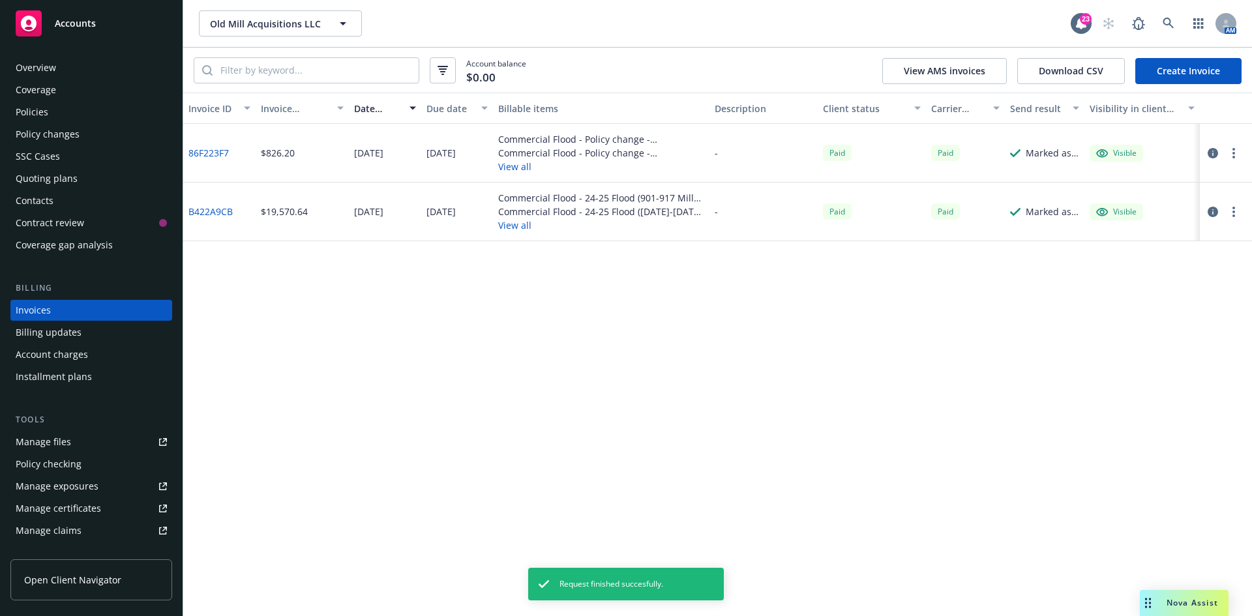
click at [1171, 68] on link "Create Invoice" at bounding box center [1189, 71] width 106 height 26
